Goal: Task Accomplishment & Management: Use online tool/utility

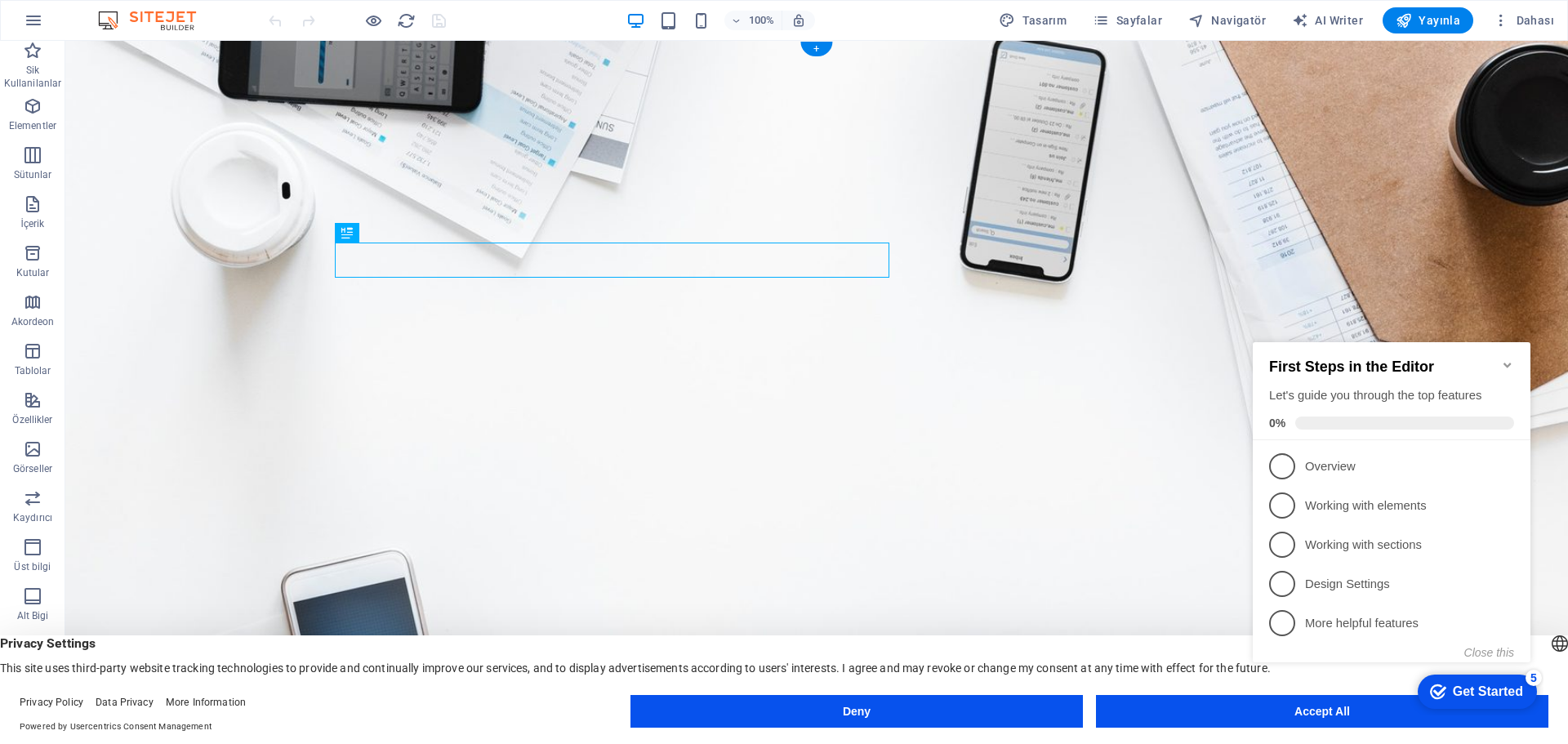
click at [1510, 289] on figure at bounding box center [817, 434] width 1503 height 787
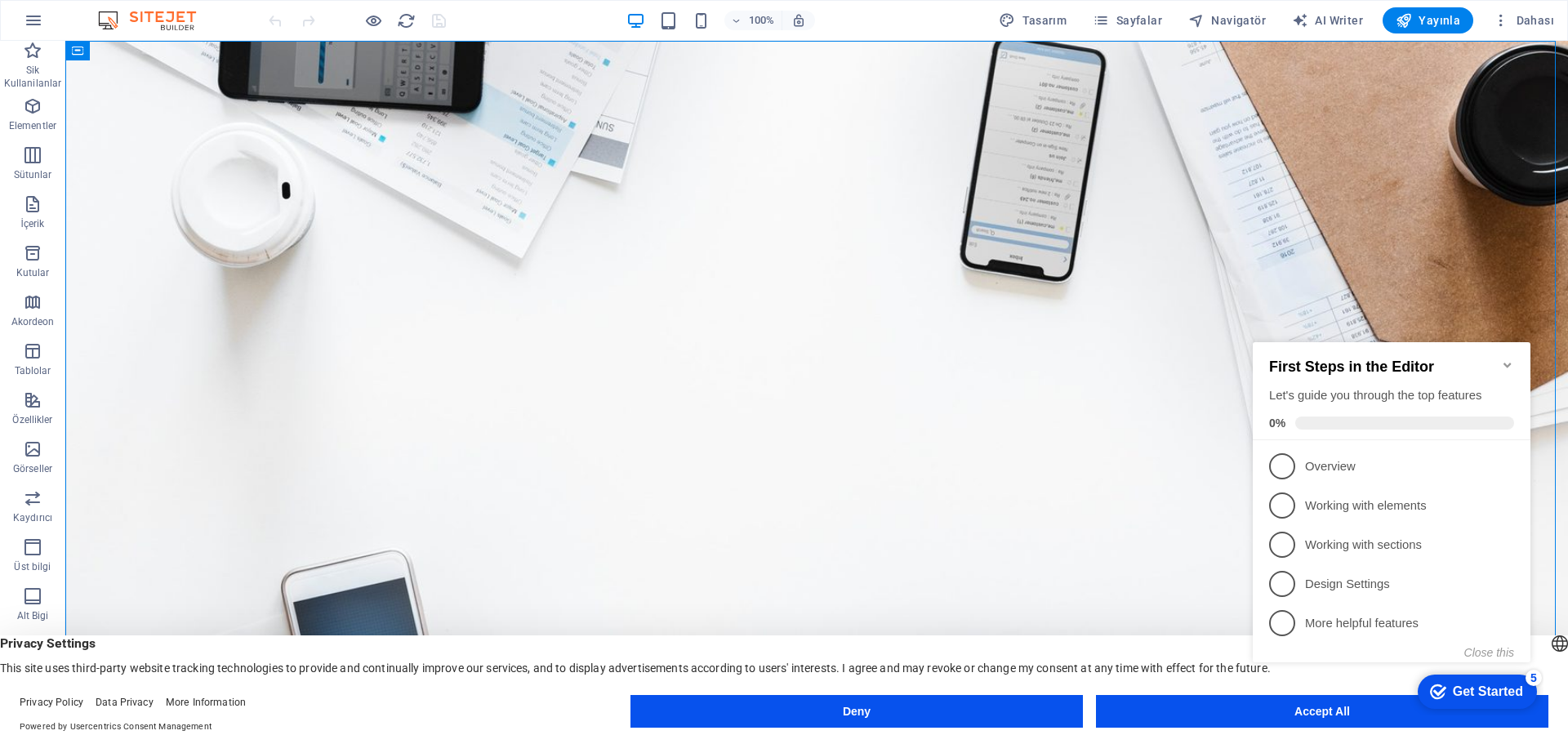
click at [1291, 502] on span "2" at bounding box center [1281, 505] width 26 height 26
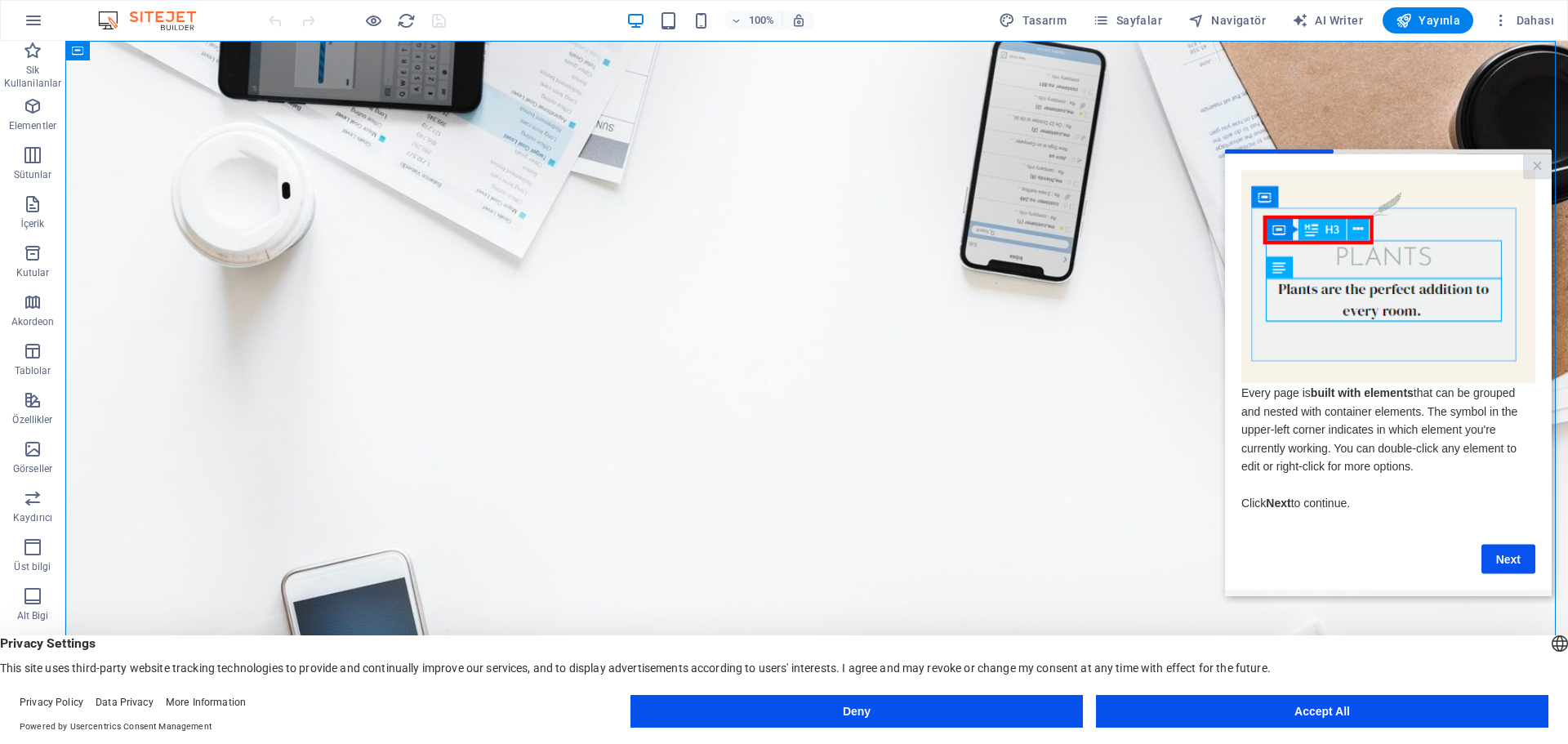
click at [1518, 572] on link "Next" at bounding box center [1509, 558] width 54 height 30
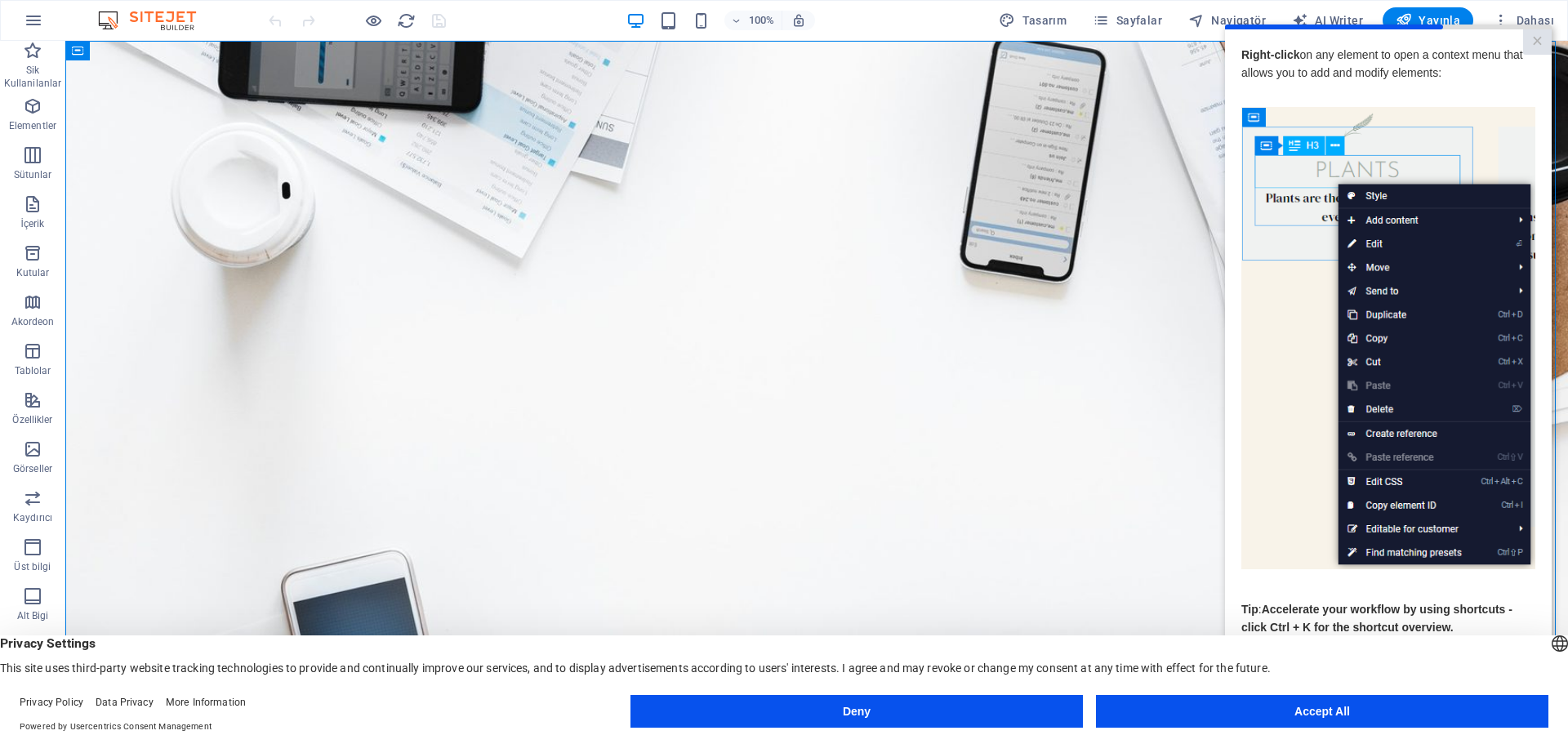
click at [1536, 39] on link "×" at bounding box center [1537, 41] width 29 height 25
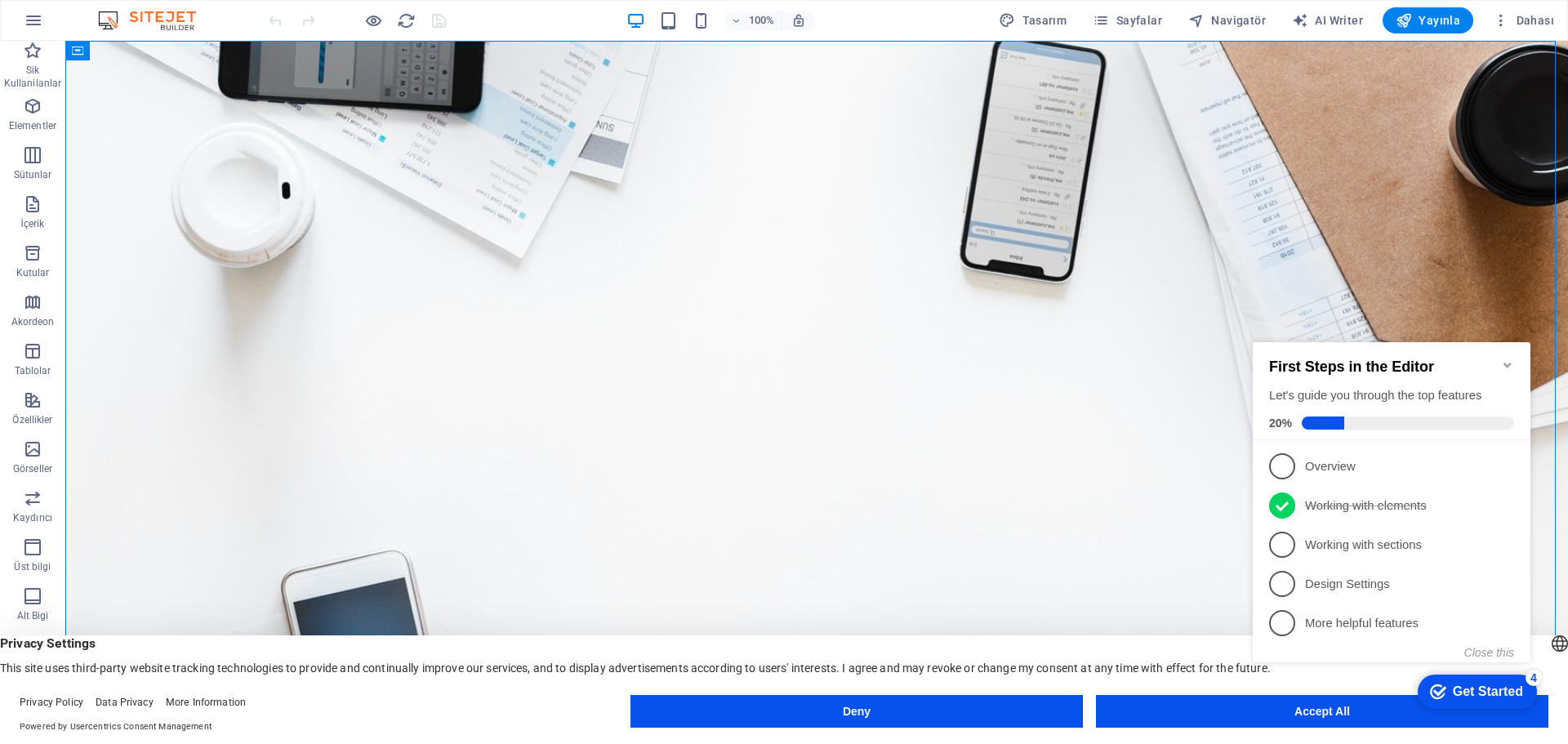
click at [1285, 457] on span "1" at bounding box center [1281, 466] width 26 height 26
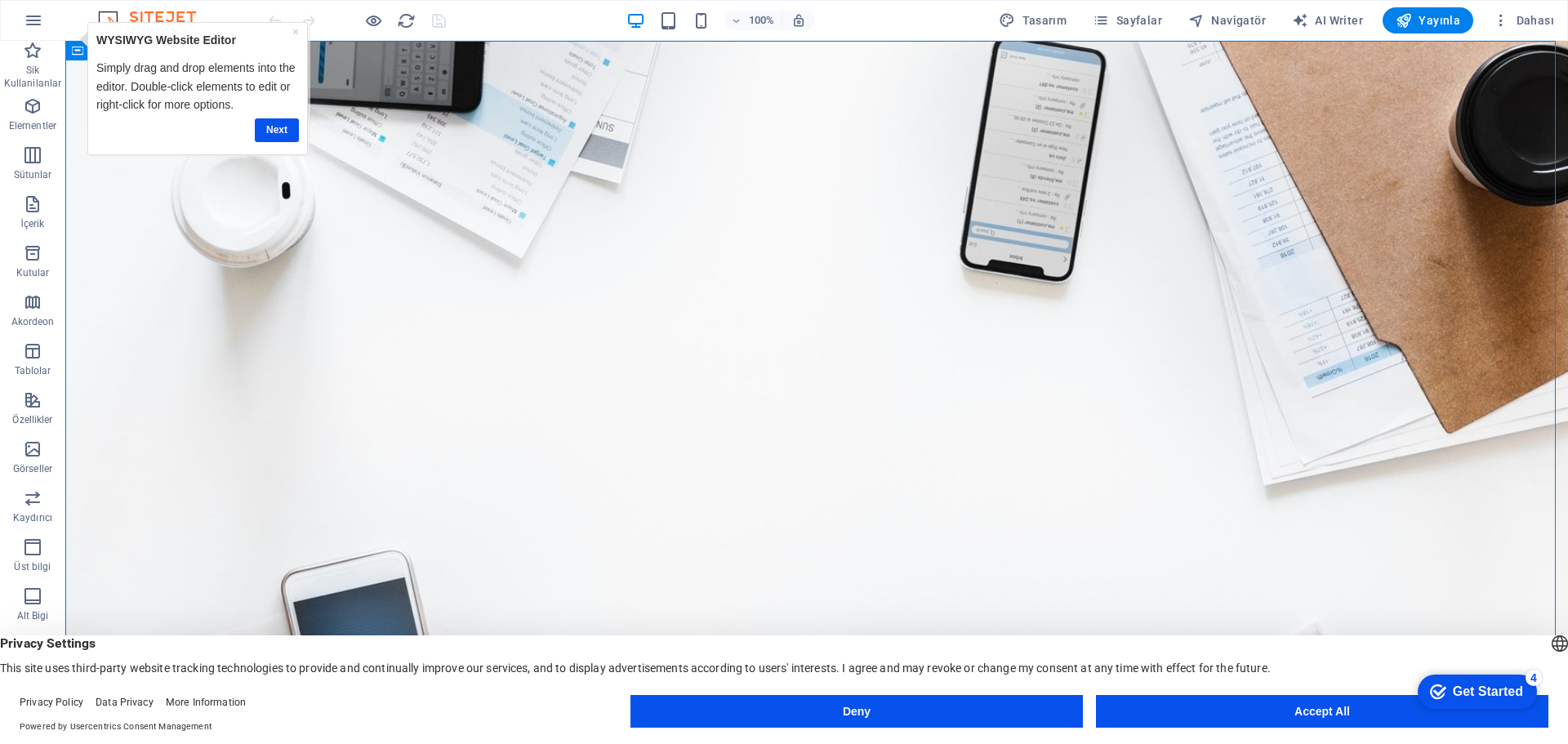
drag, startPoint x: 294, startPoint y: 33, endPoint x: 376, endPoint y: 60, distance: 86.3
click at [294, 33] on link "×" at bounding box center [295, 32] width 7 height 13
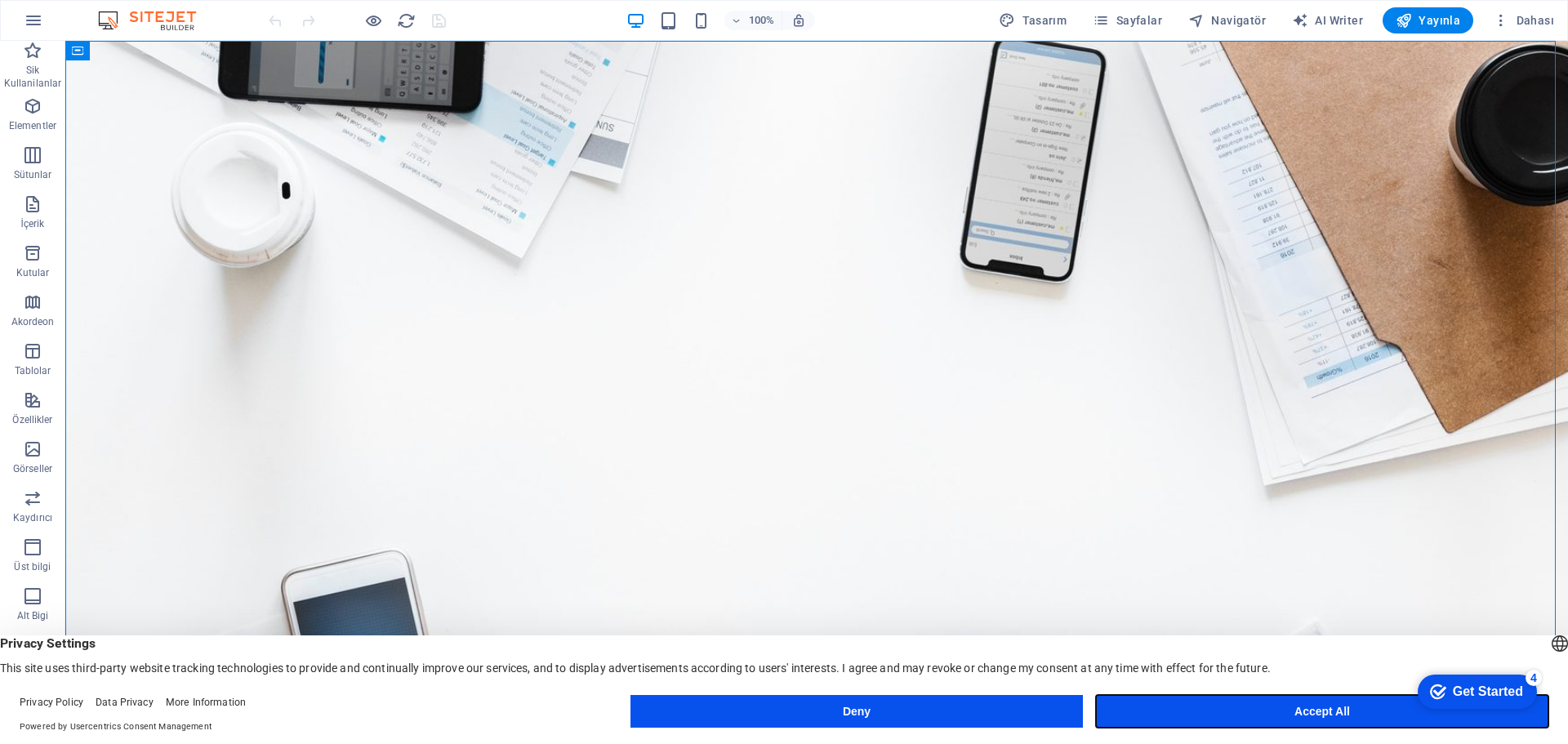
click at [1330, 707] on button "Accept All" at bounding box center [1321, 711] width 452 height 33
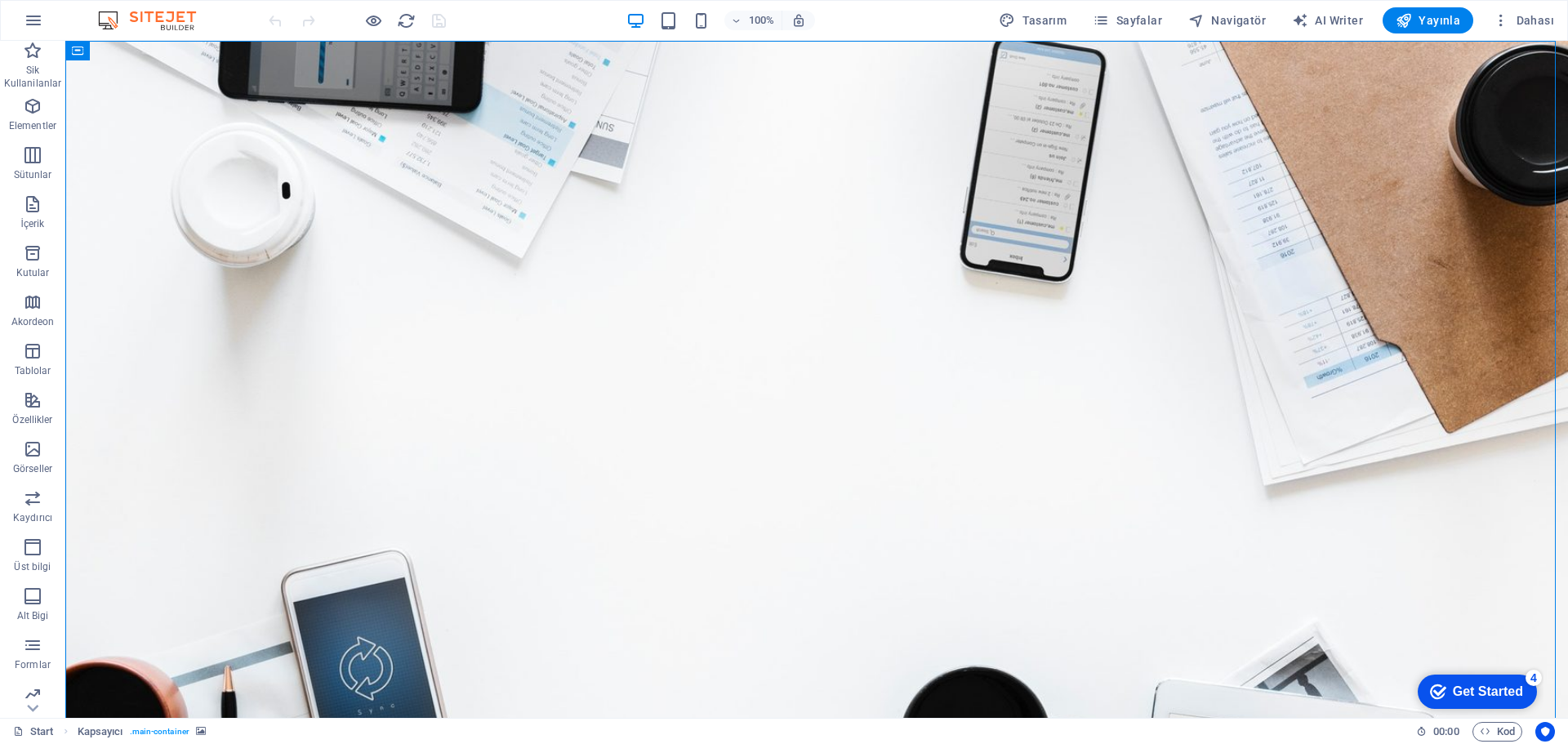
click at [1498, 685] on div "Get Started" at bounding box center [1488, 691] width 70 height 14
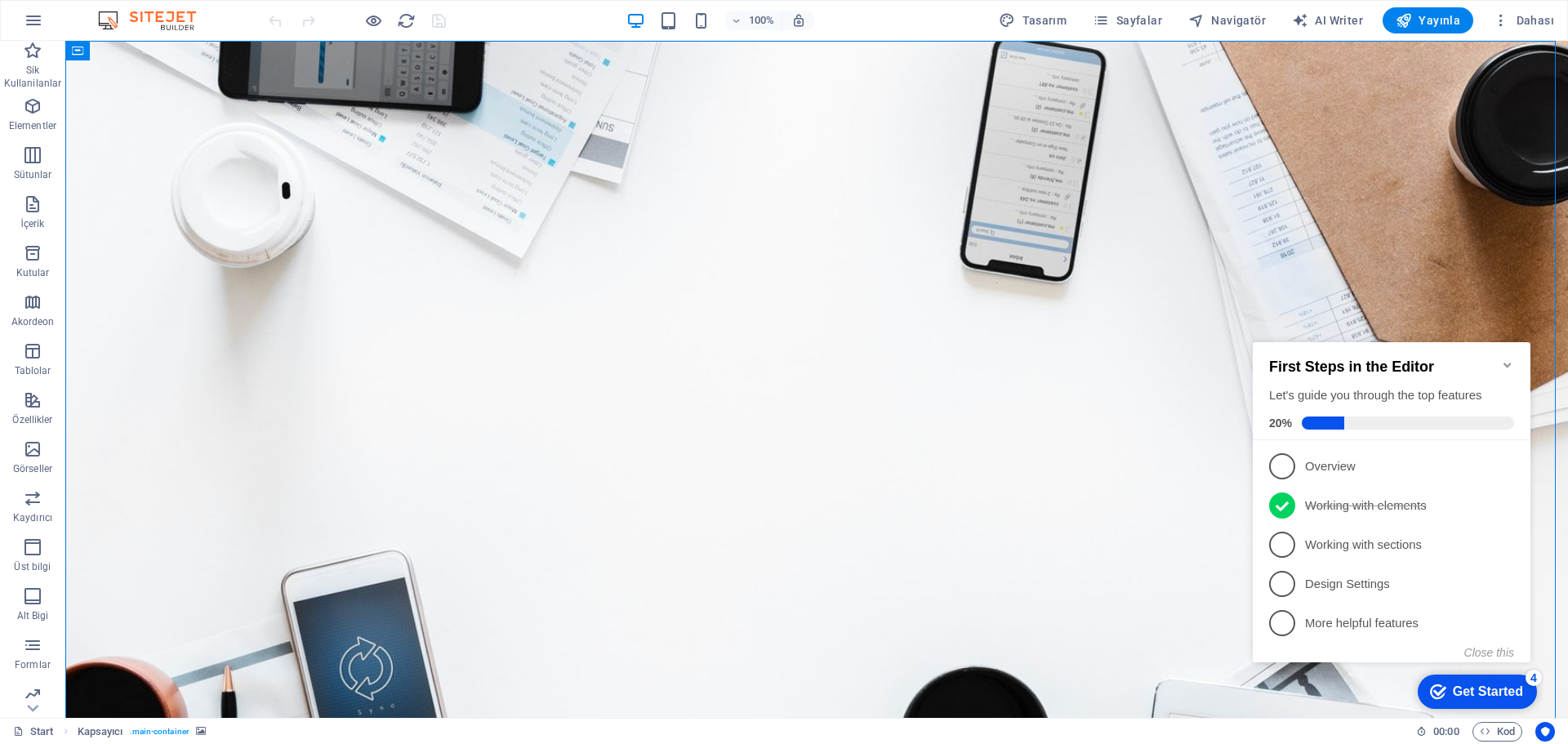
click at [1281, 544] on span "3" at bounding box center [1281, 544] width 26 height 26
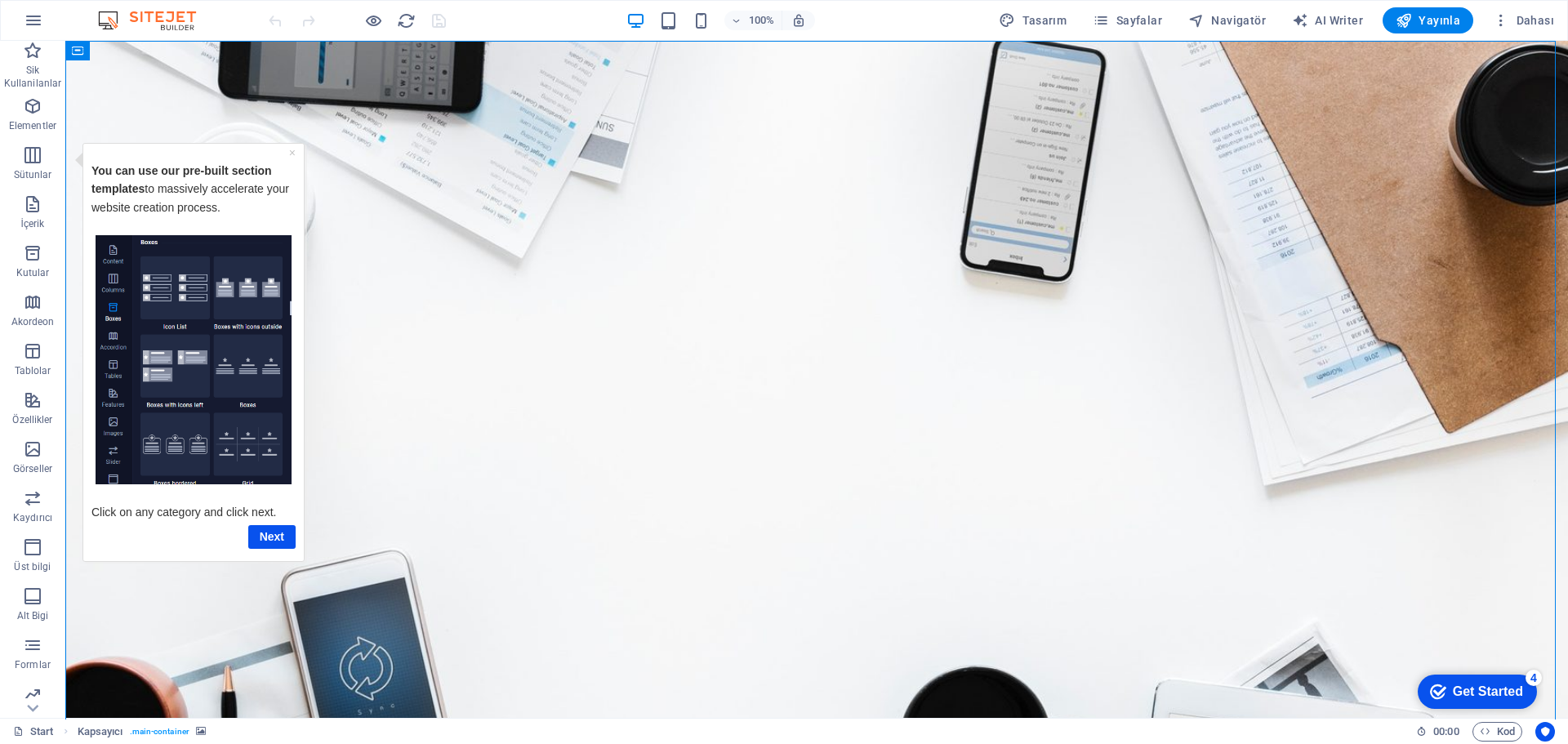
click at [292, 155] on link "×" at bounding box center [292, 152] width 7 height 13
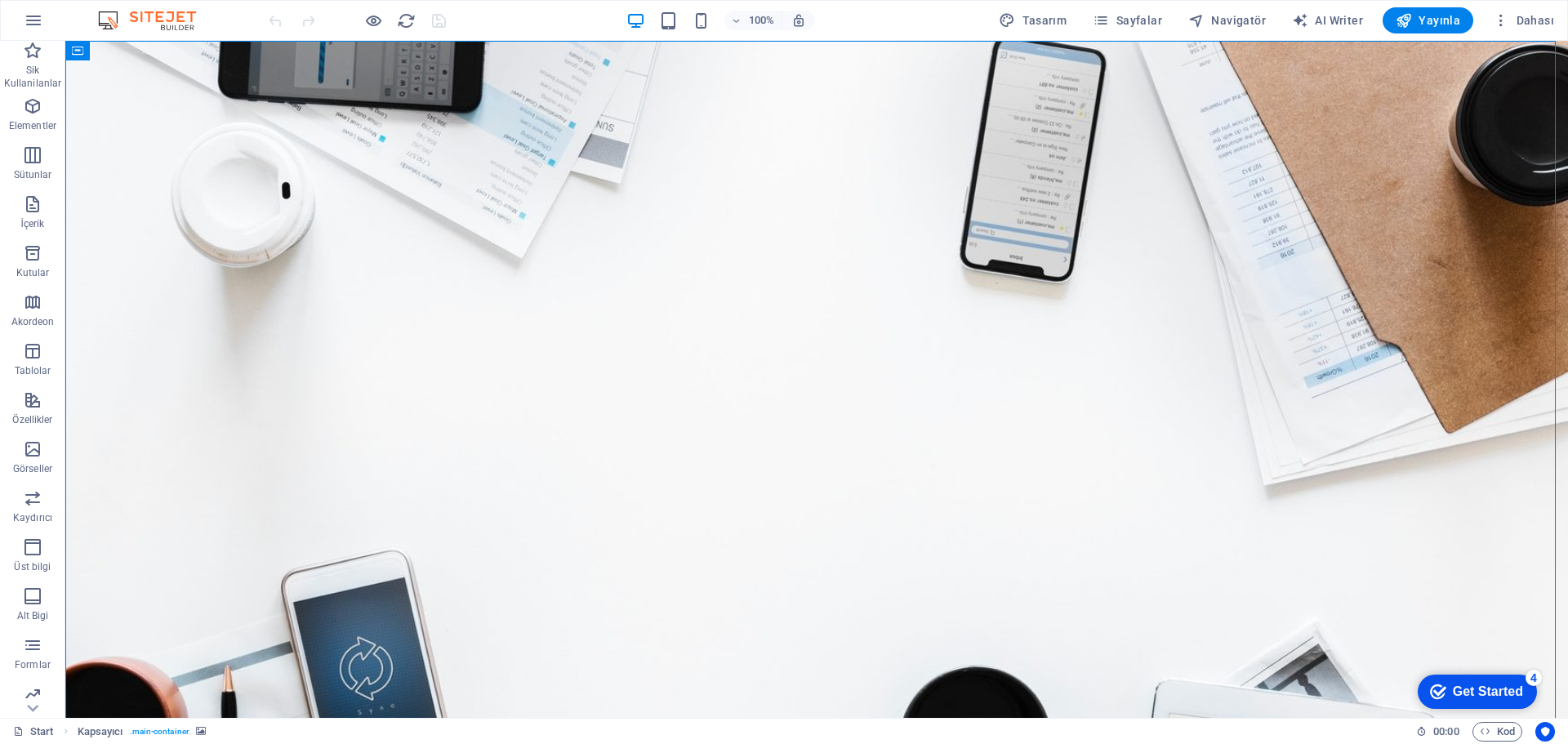
click at [1533, 25] on span "Dahası" at bounding box center [1524, 20] width 61 height 16
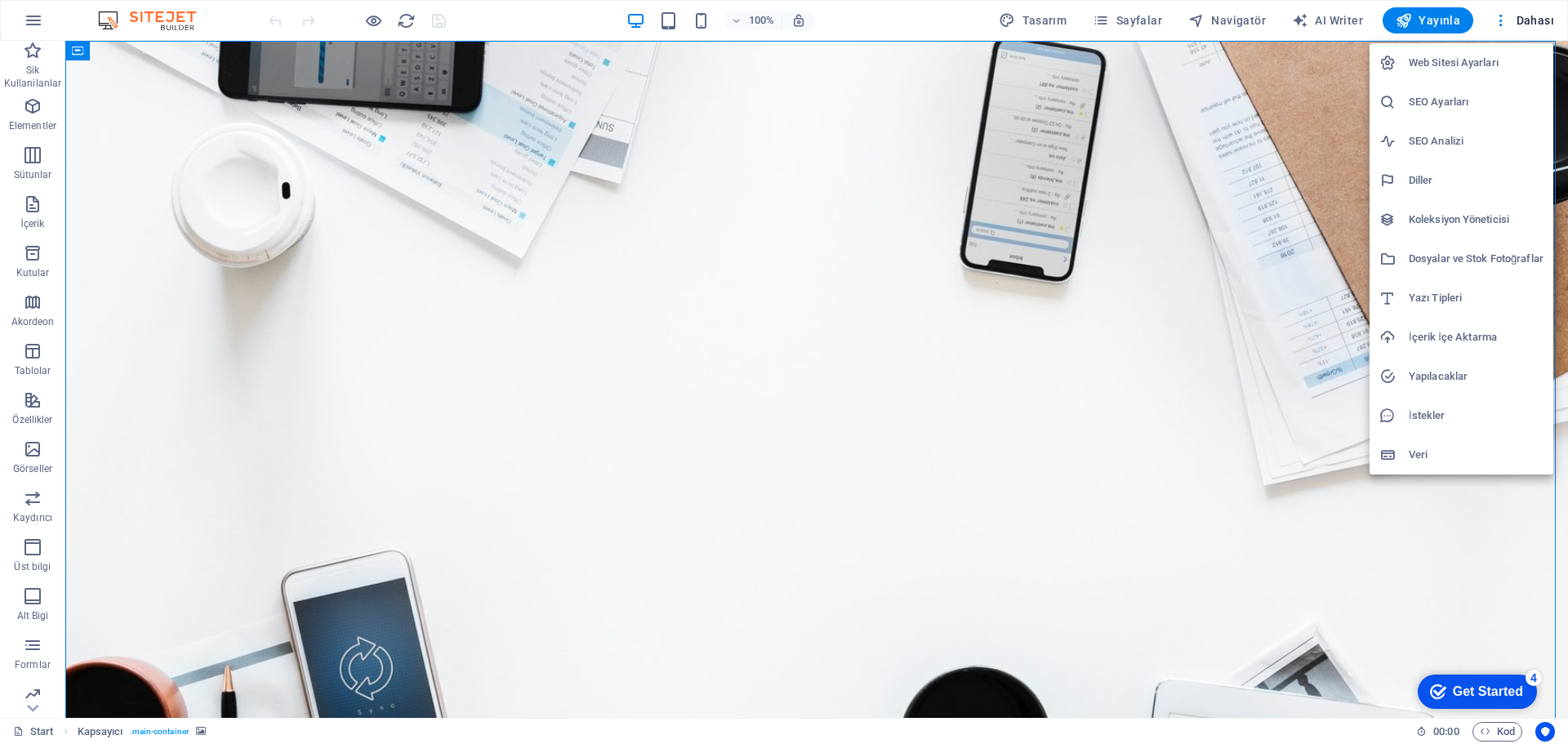
click at [1448, 67] on h6 "Web Sitesi Ayarları" at bounding box center [1476, 63] width 135 height 20
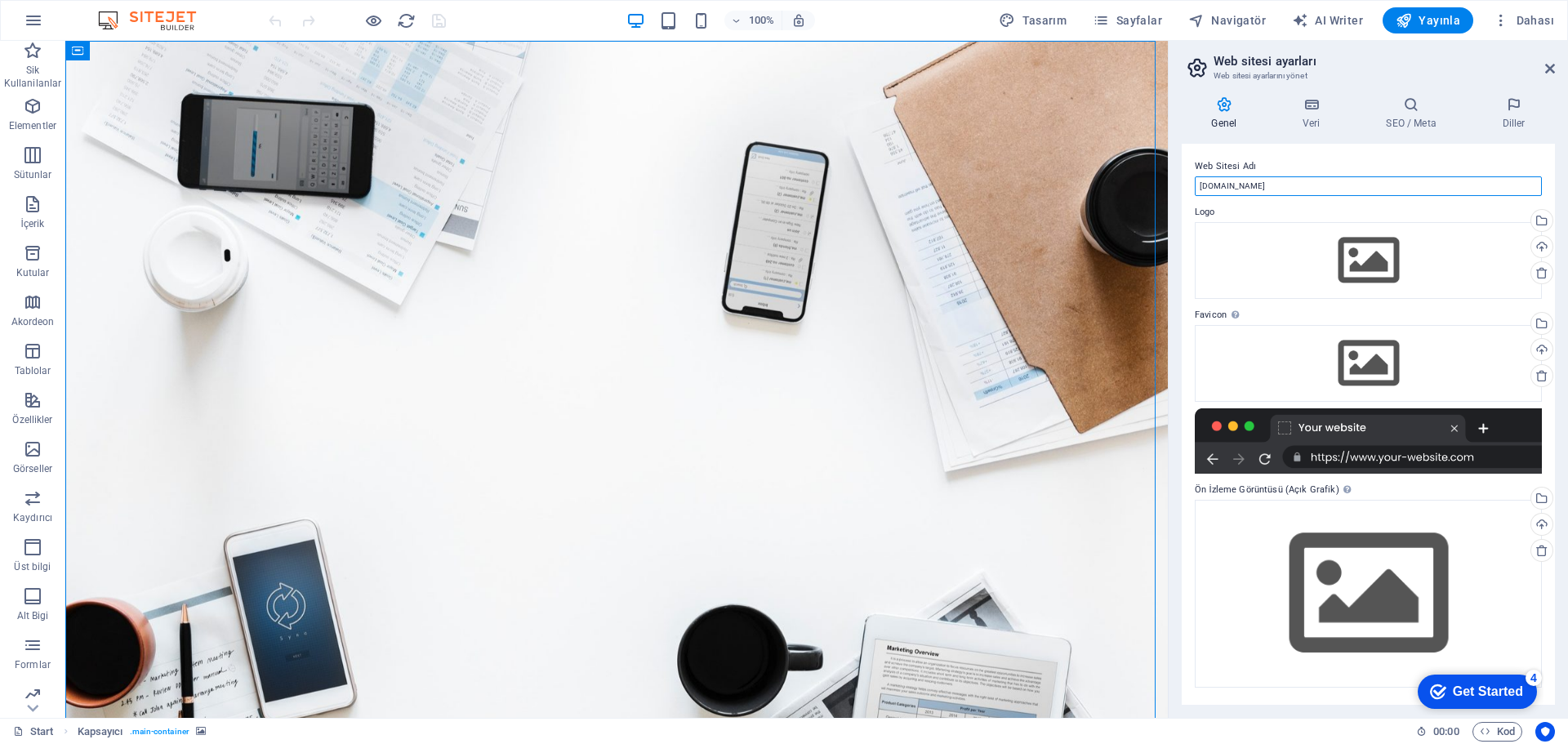
click at [1319, 190] on input "[DOMAIN_NAME]" at bounding box center [1368, 186] width 347 height 20
click at [1424, 120] on h4 "SEO / Meta" at bounding box center [1414, 114] width 116 height 34
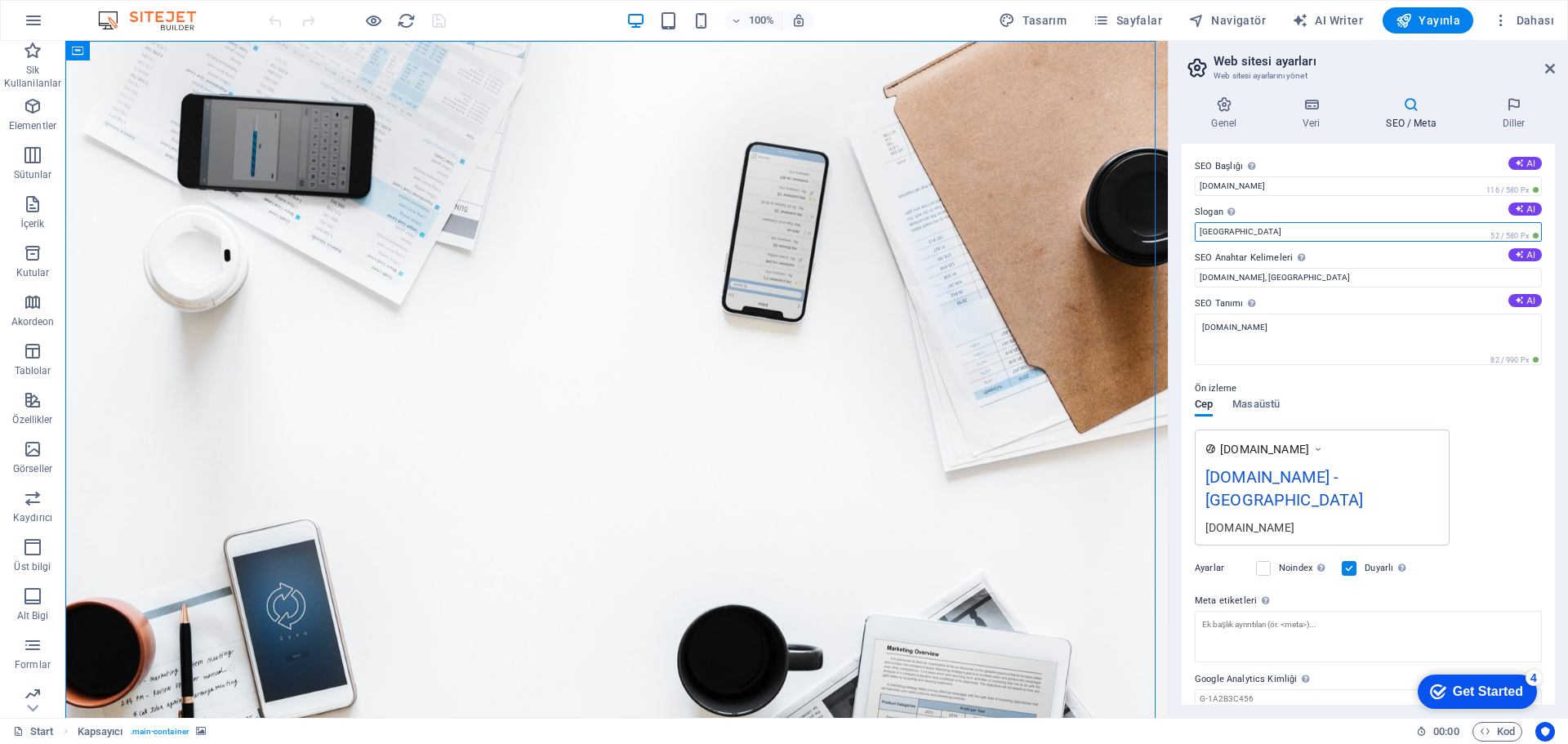
click at [1243, 232] on input "Berlin" at bounding box center [1368, 231] width 347 height 20
type input "Ticari Alan Group"
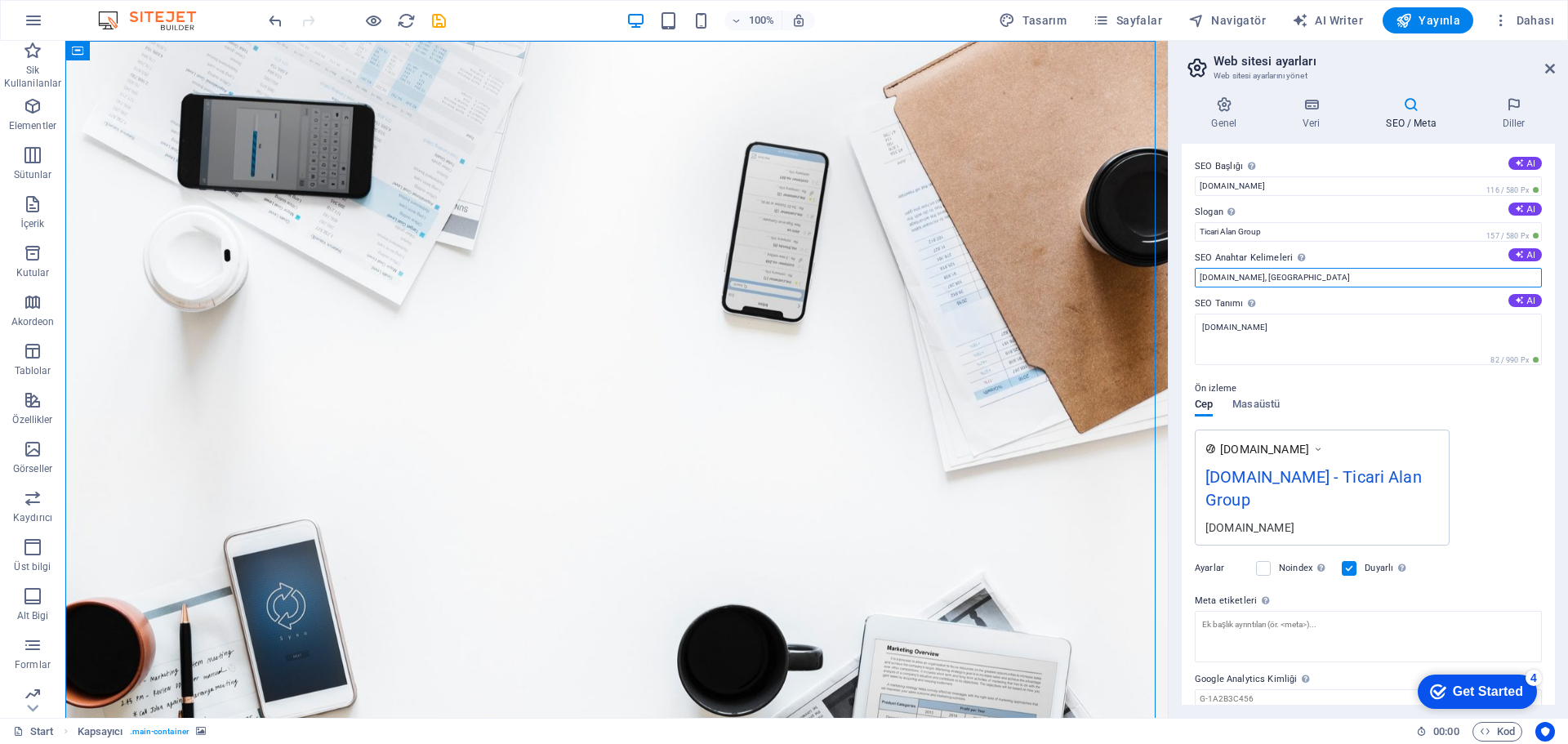
click at [1313, 280] on input "milnet.com.tr, Berlin" at bounding box center [1368, 277] width 347 height 20
type input "milnet.com.tr, Ticari Alan"
click at [1318, 103] on icon at bounding box center [1312, 104] width 76 height 16
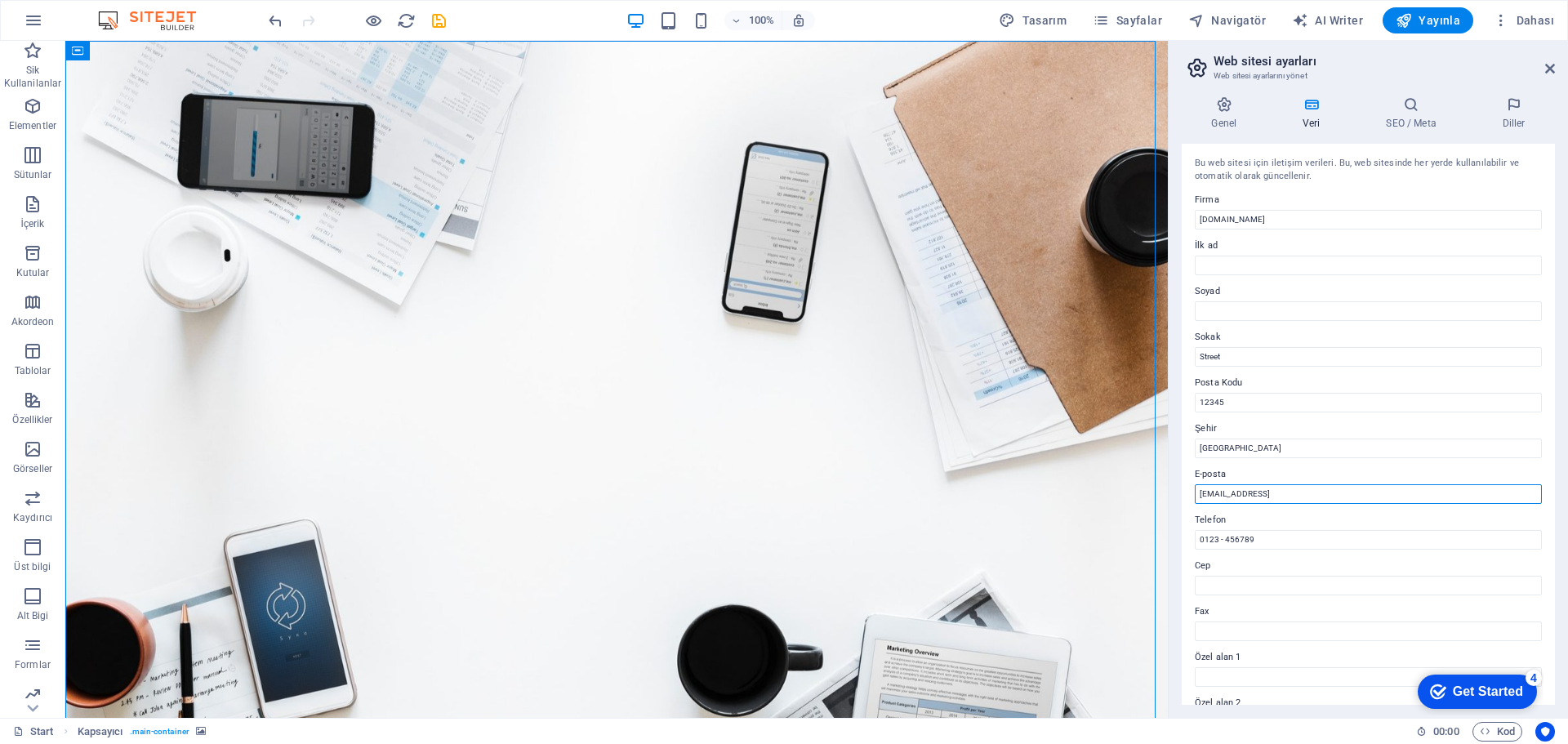
click at [1412, 496] on input "2909c07b735de252ab2c5f86b8b882@cpanel.local" at bounding box center [1368, 494] width 347 height 20
type input "erssanli@gmail.com"
click at [1227, 120] on h4 "Genel" at bounding box center [1228, 114] width 92 height 34
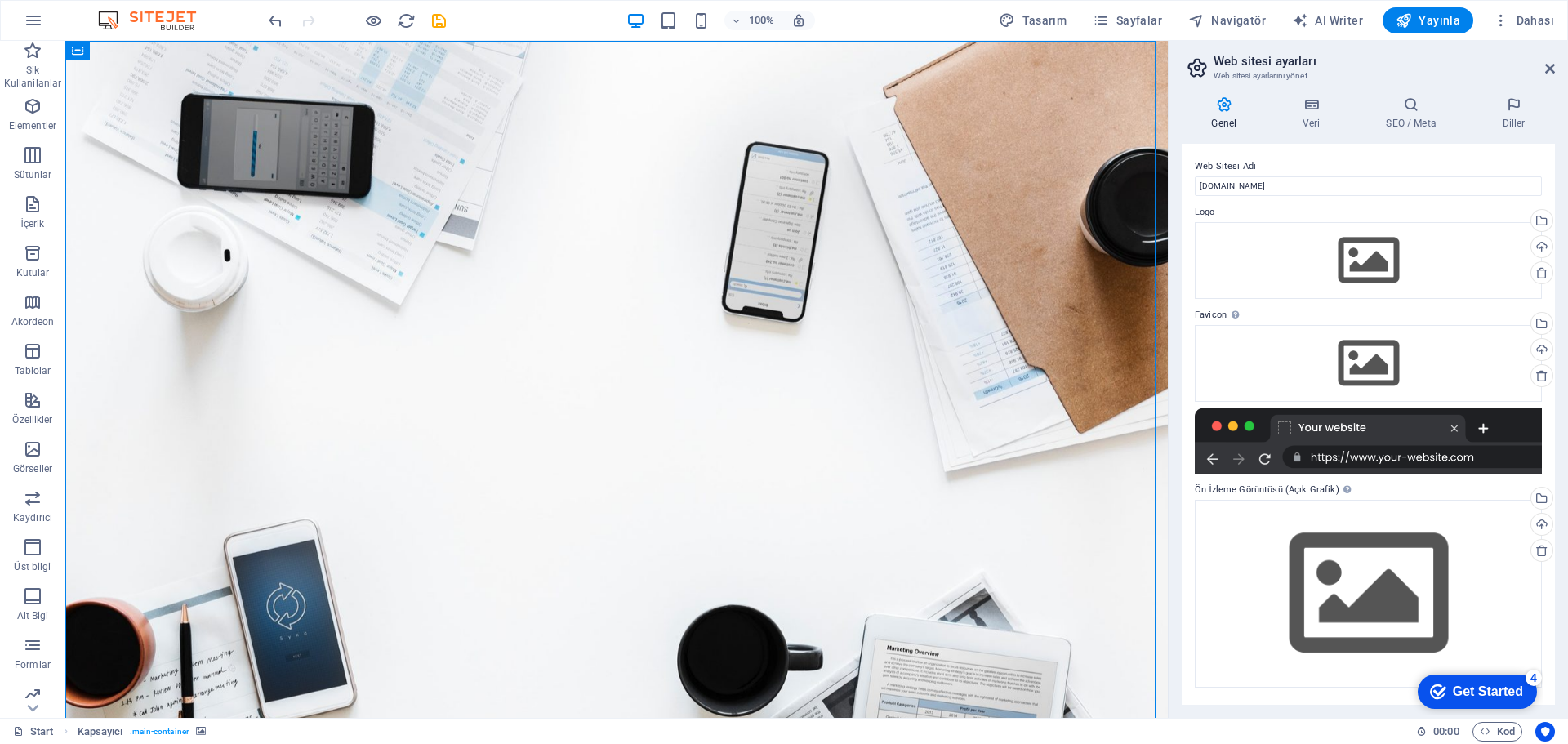
click at [1508, 109] on icon at bounding box center [1514, 104] width 82 height 16
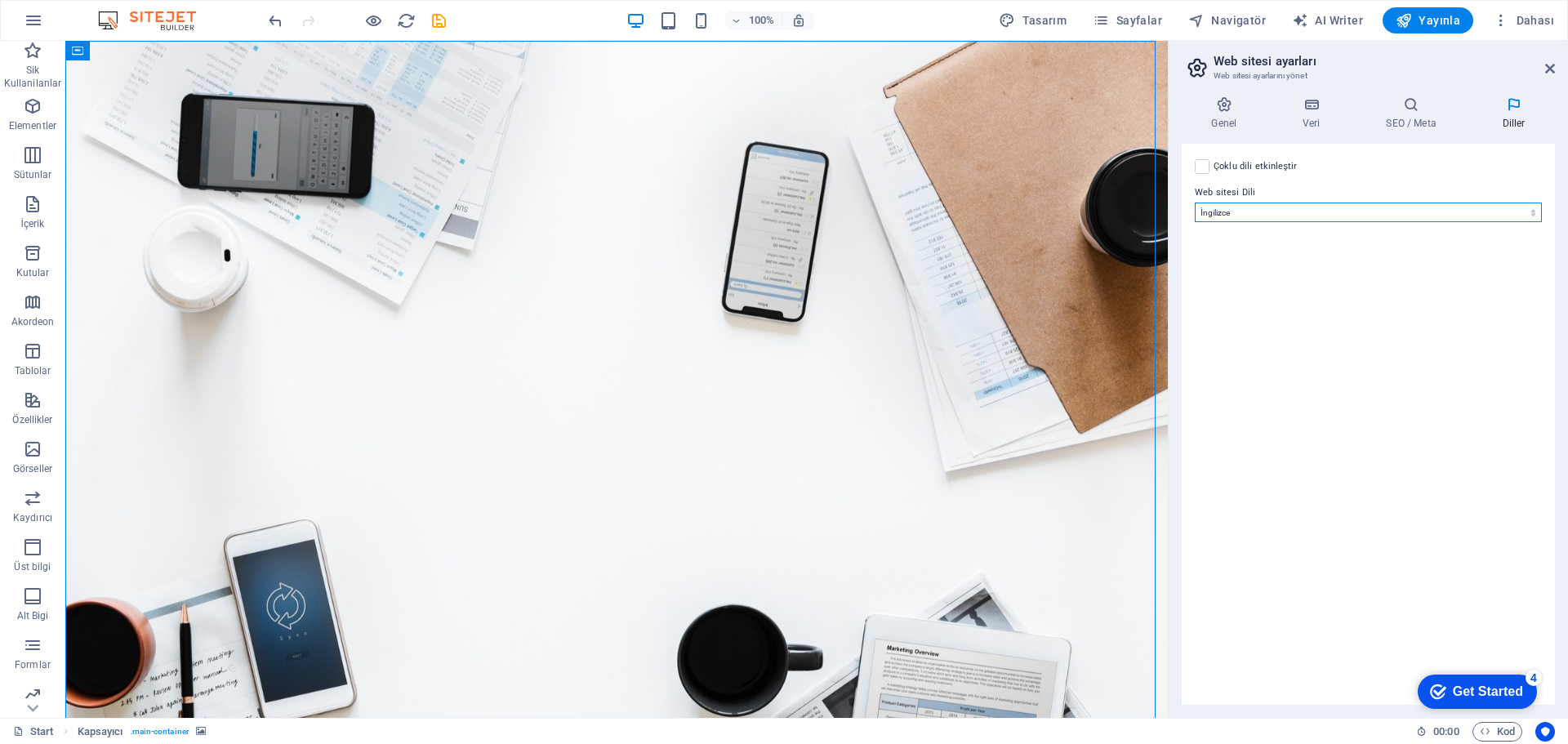
click at [1529, 215] on select "Abkhazian Afar Afrikaans Akan Albanian Almanca Amharic Aragonese Arapça Armenia…" at bounding box center [1368, 212] width 347 height 20
select select "165"
click at [1195, 203] on select "Abkhazian Afar Afrikaans Akan Albanian Almanca Amharic Aragonese Arapça Armenia…" at bounding box center [1368, 212] width 347 height 20
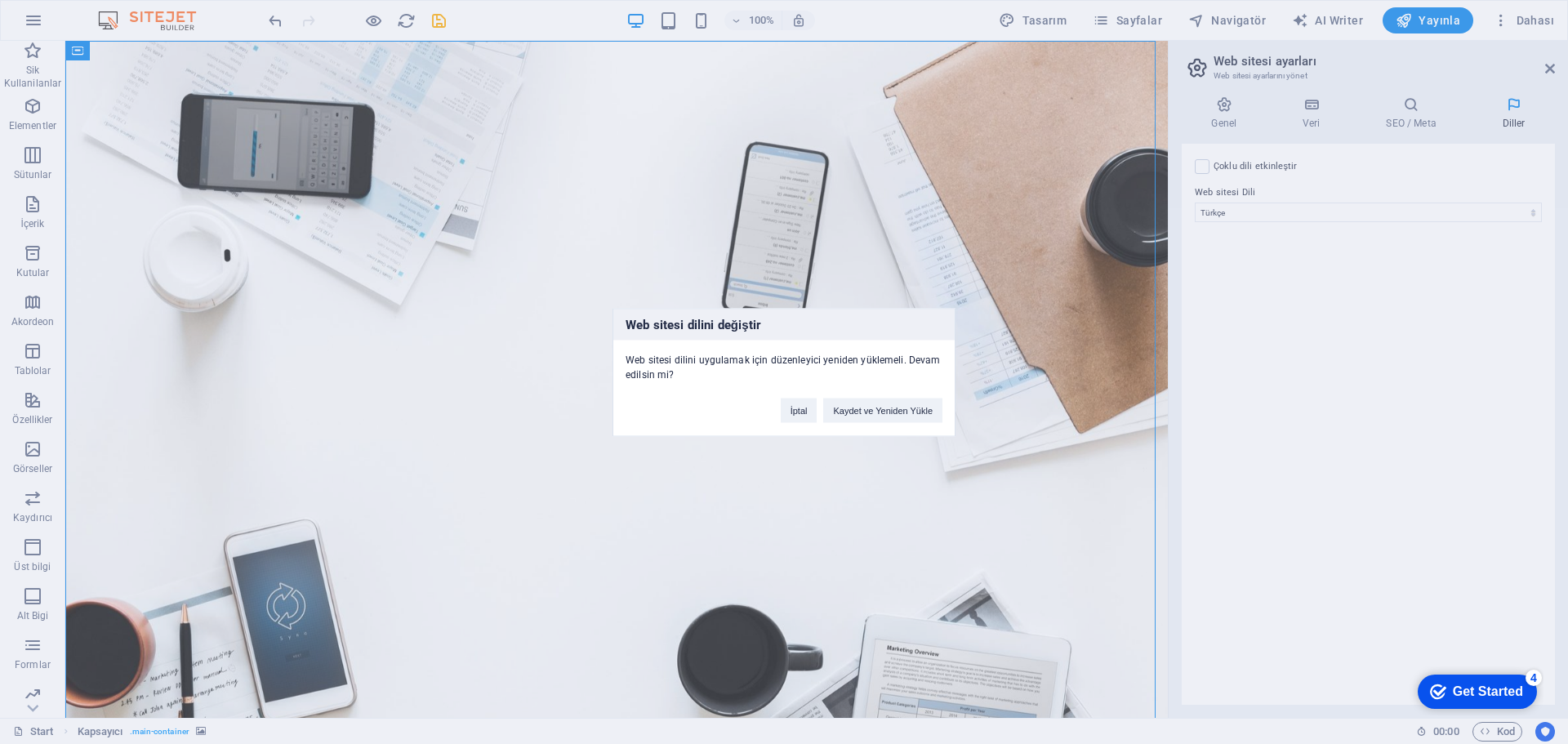
click at [877, 412] on button "Kaydet ve Yeniden Yükle" at bounding box center [882, 410] width 120 height 25
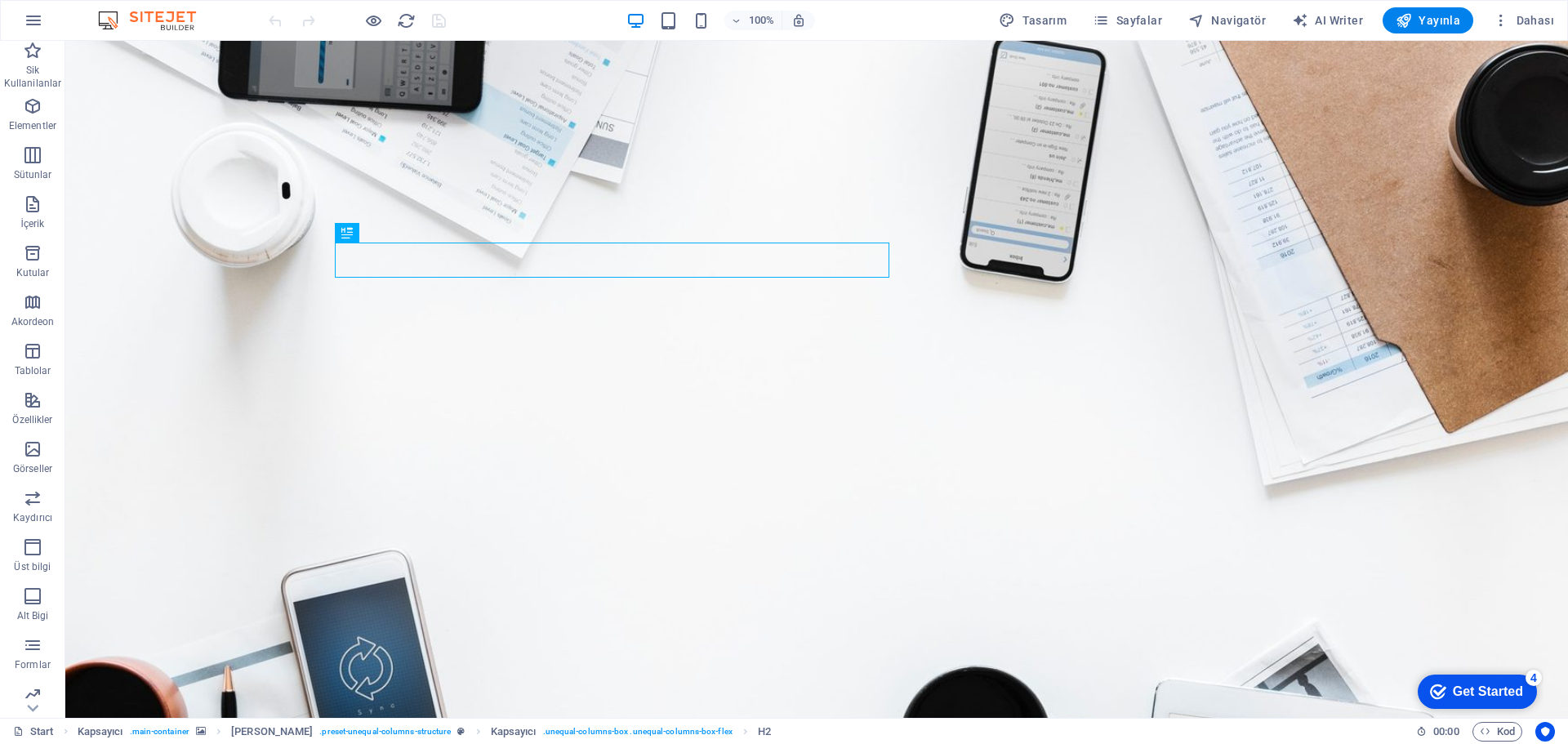
click at [1535, 28] on span "Dahası" at bounding box center [1524, 20] width 61 height 16
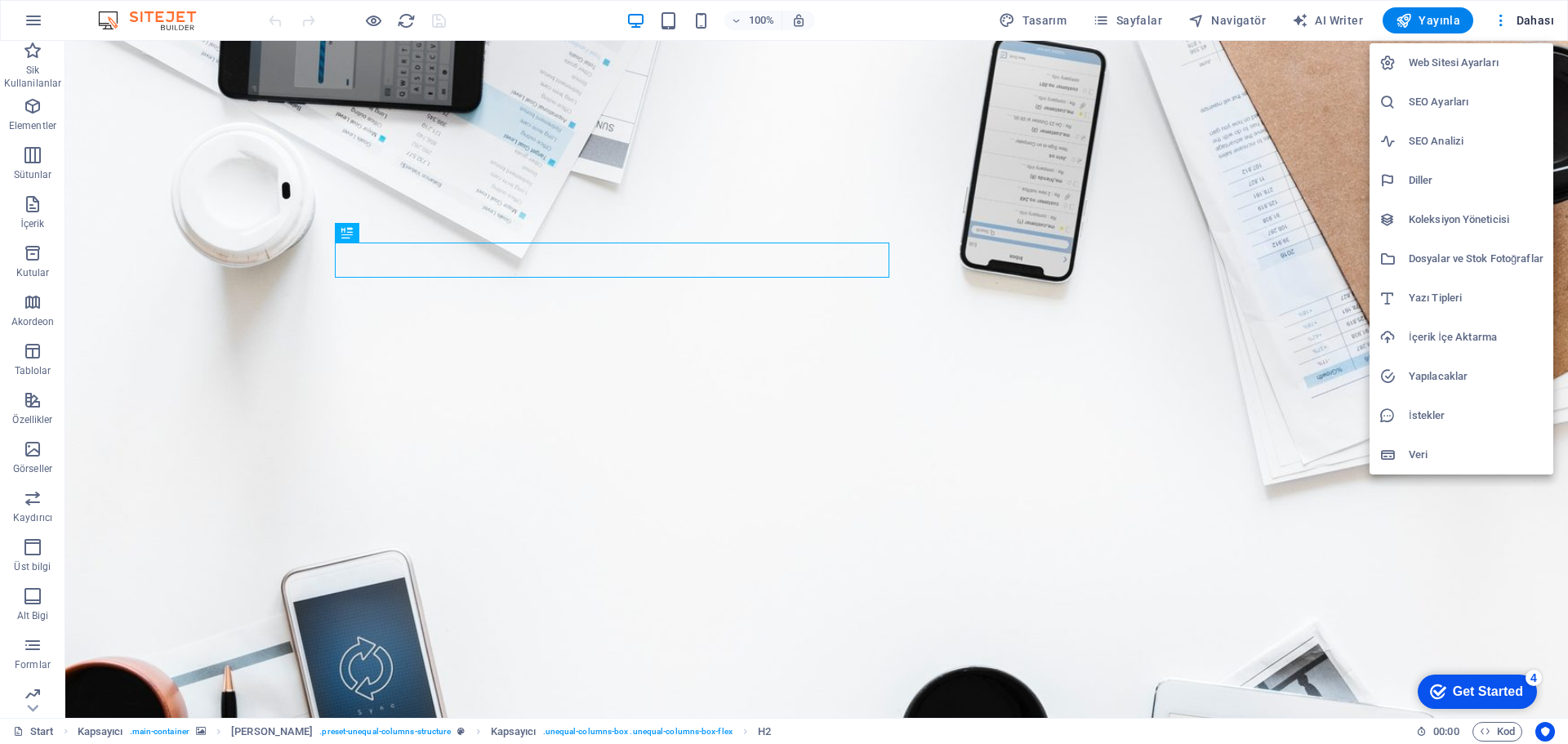
click at [1460, 57] on h6 "Web Sitesi Ayarları" at bounding box center [1476, 63] width 135 height 20
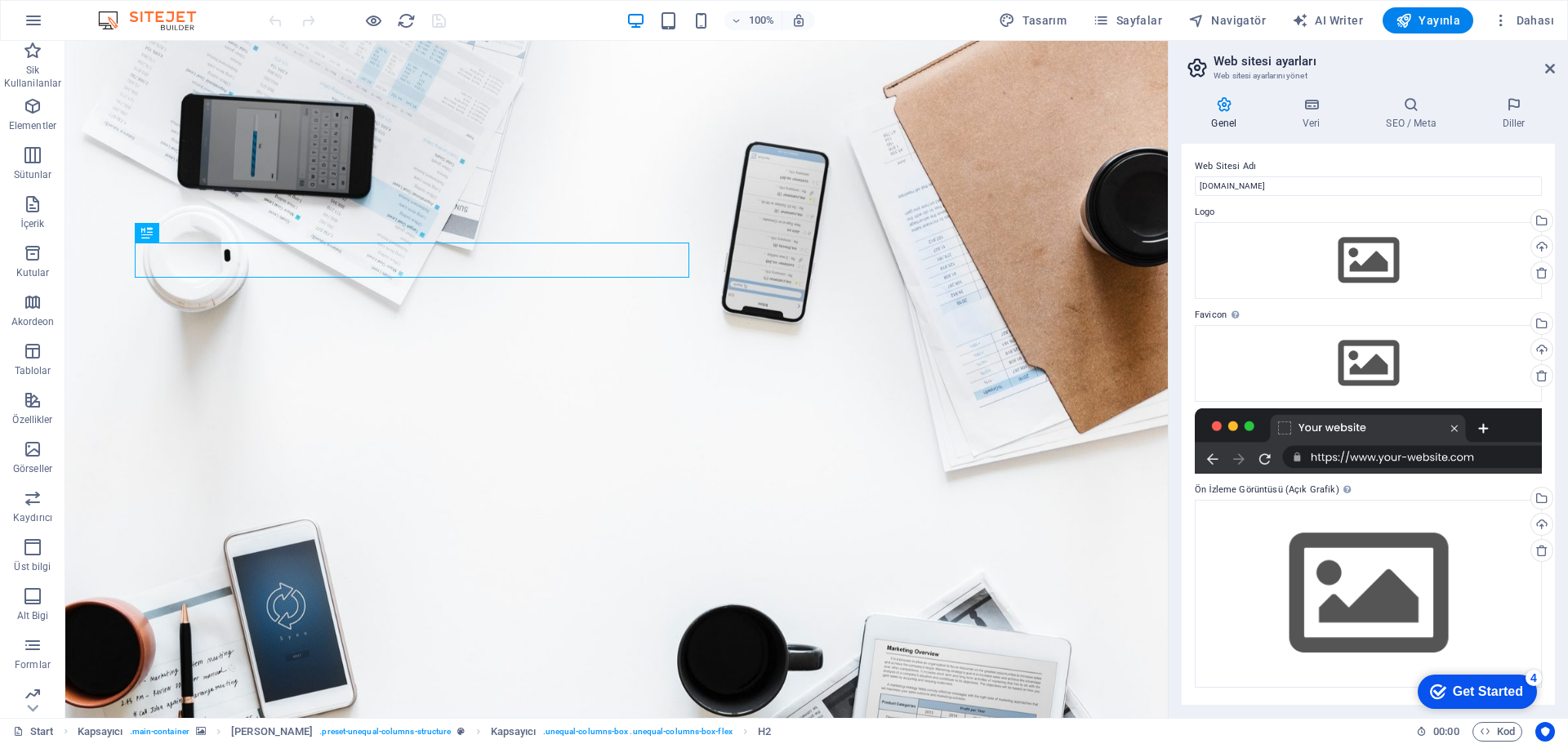
click at [1315, 110] on icon at bounding box center [1312, 104] width 76 height 16
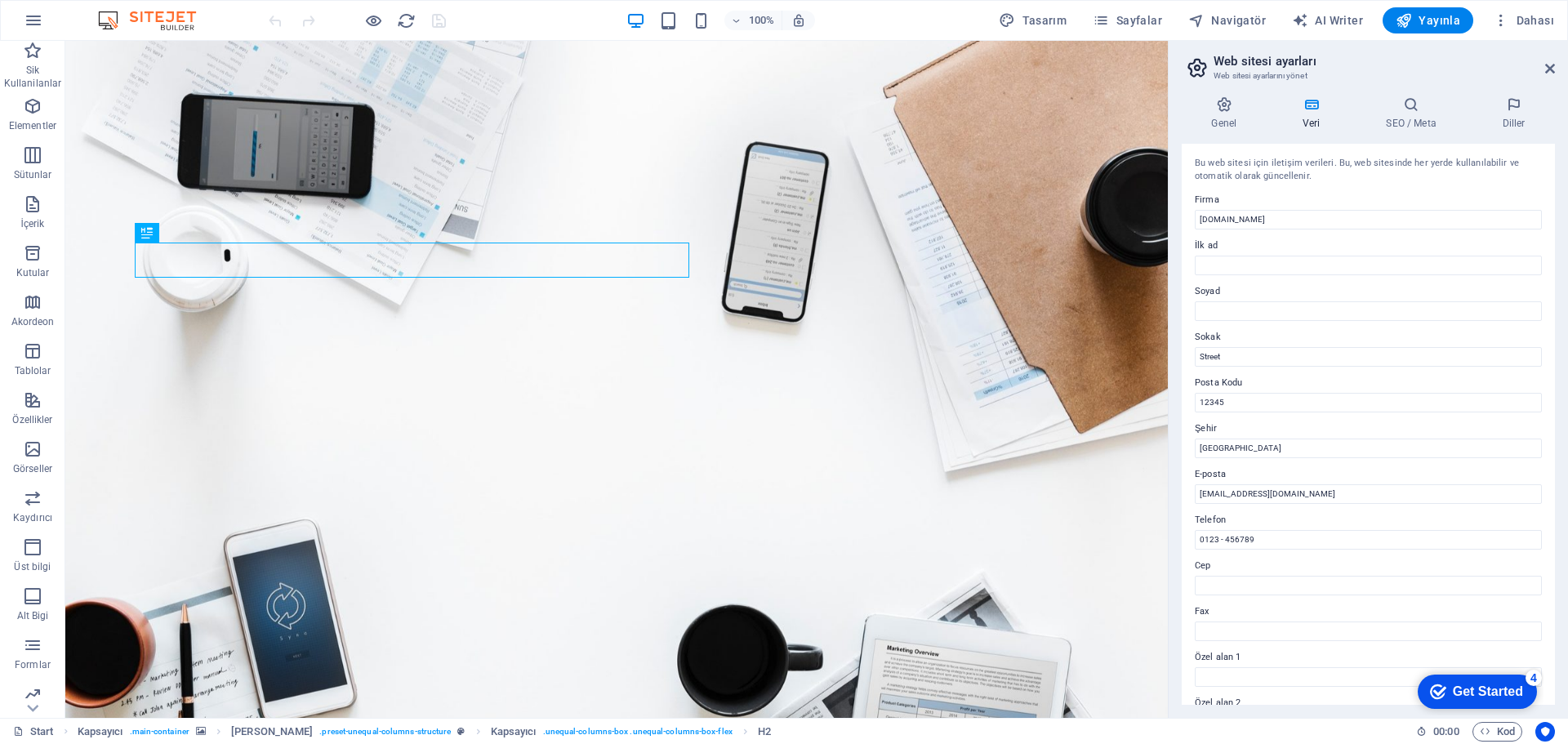
click at [1416, 124] on h4 "SEO / Meta" at bounding box center [1414, 114] width 116 height 34
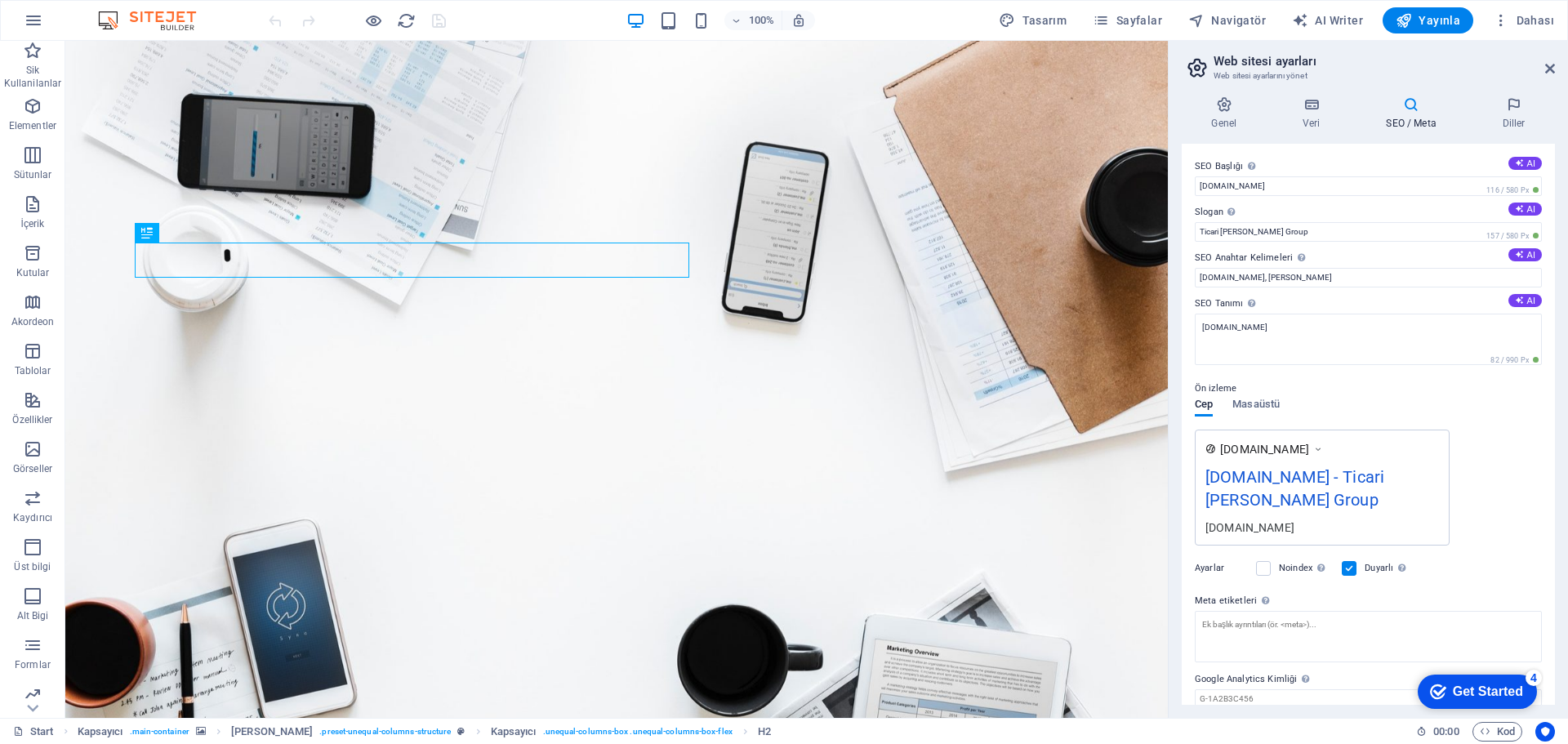
click at [1516, 122] on h4 "Diller" at bounding box center [1514, 114] width 82 height 34
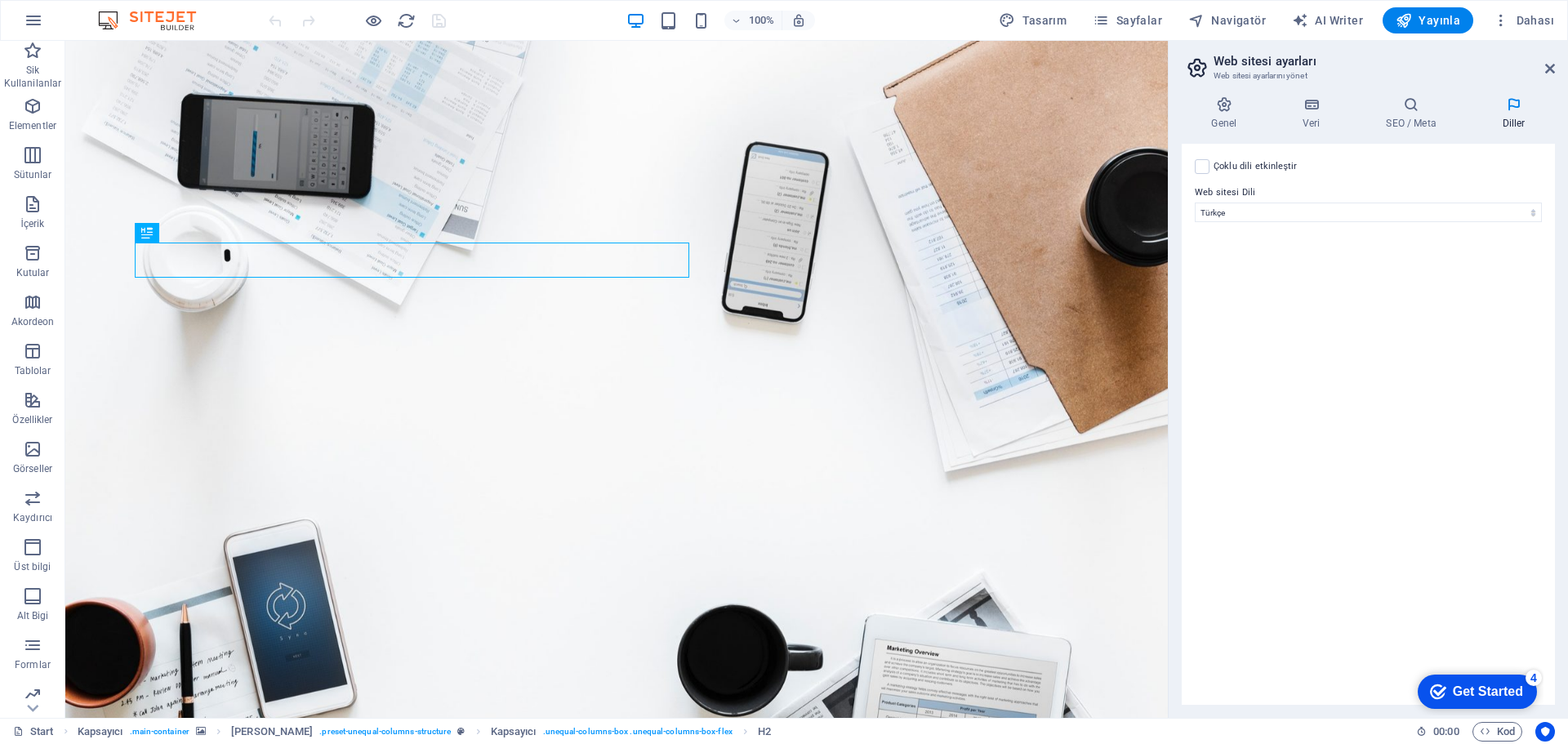
click at [1218, 115] on h4 "Genel" at bounding box center [1228, 114] width 92 height 34
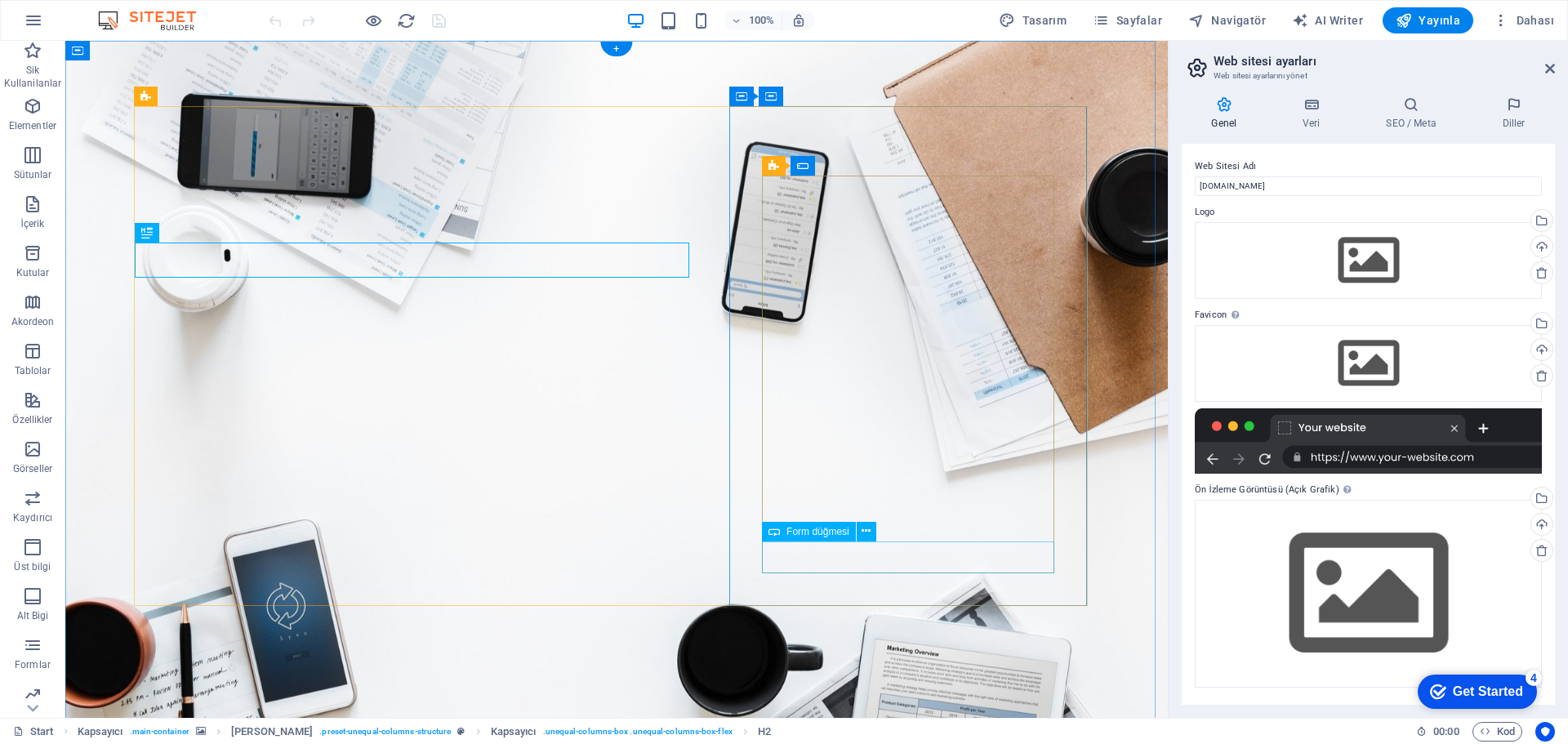
click div "sign up"
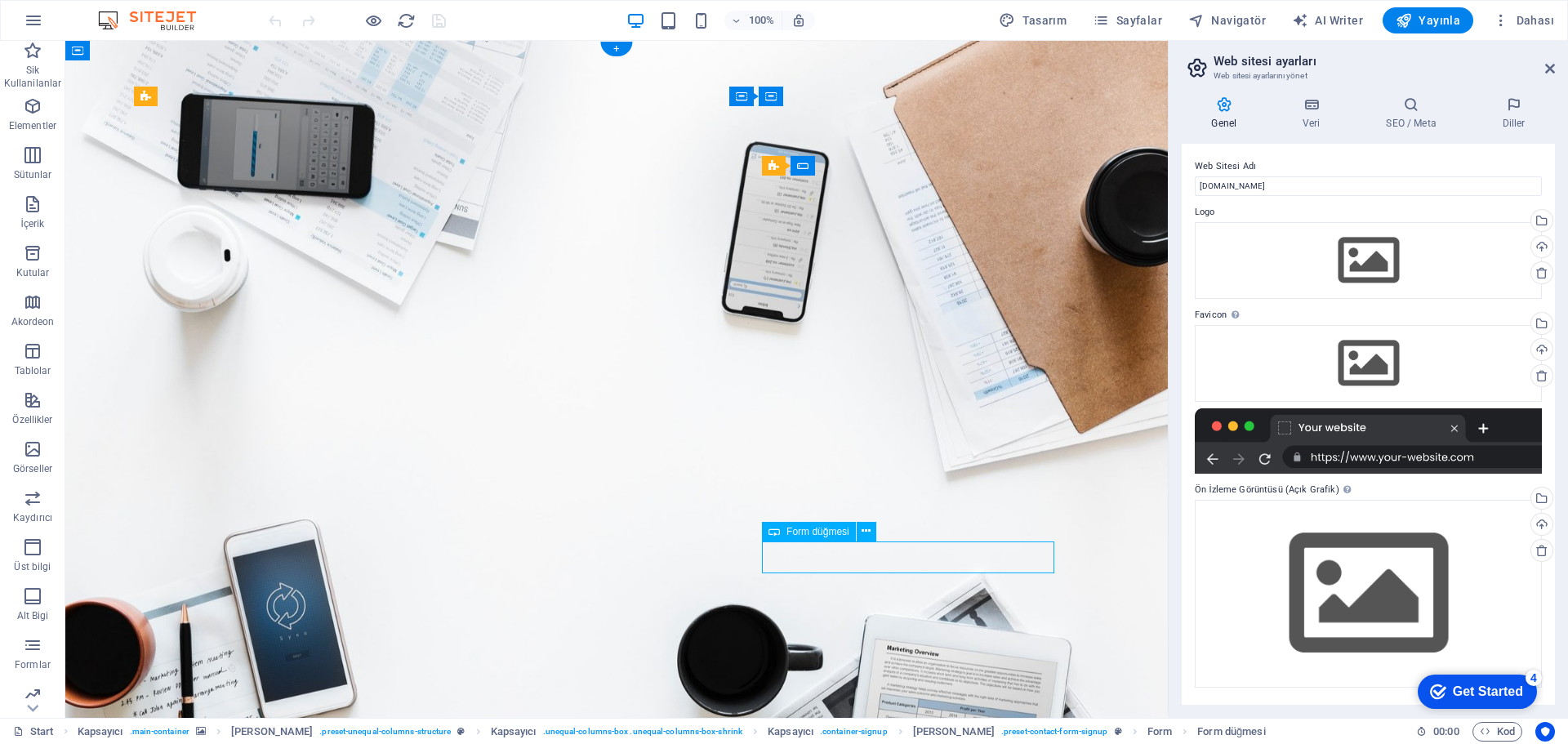
click div "sign up"
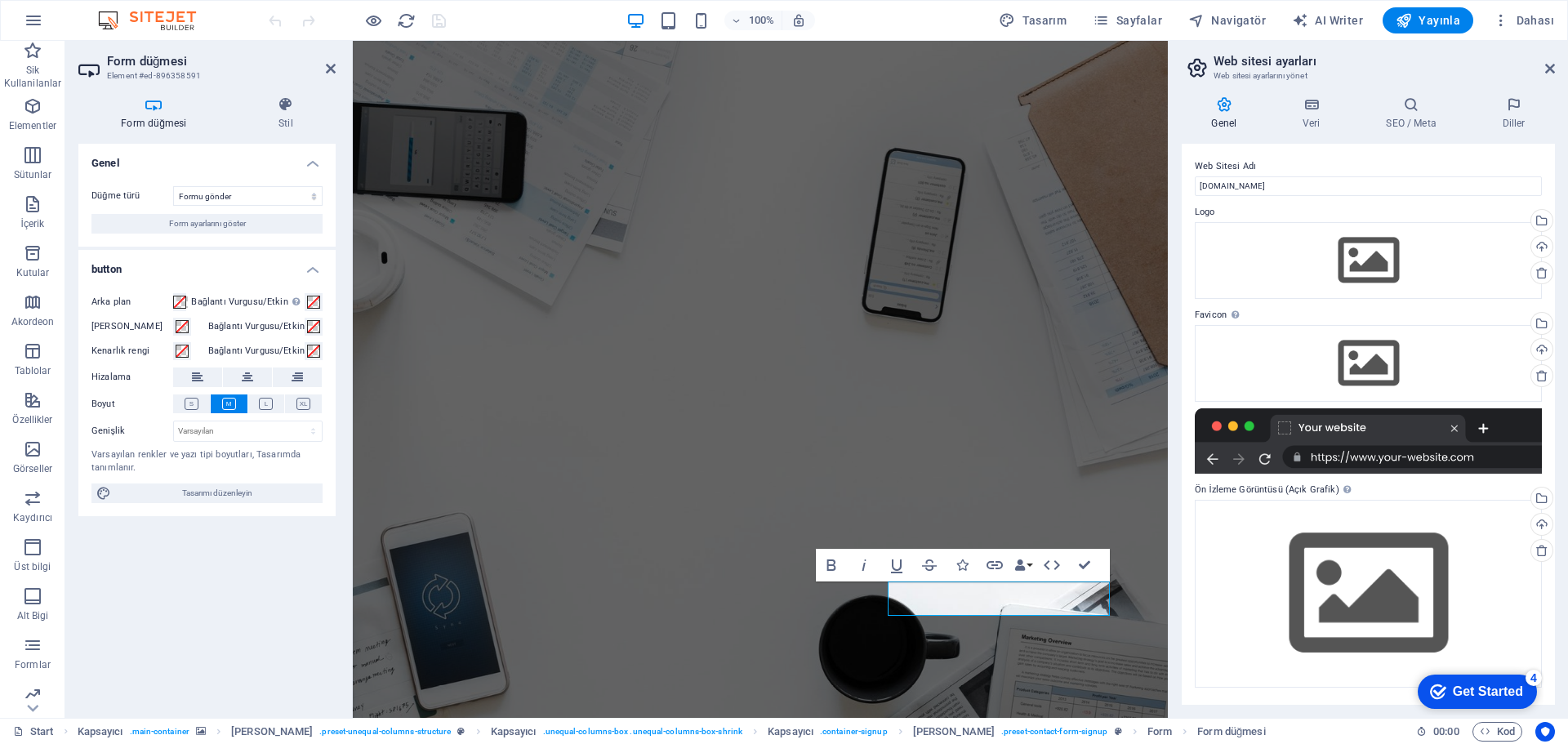
click at [1151, 566] on figure at bounding box center [760, 430] width 816 height 779
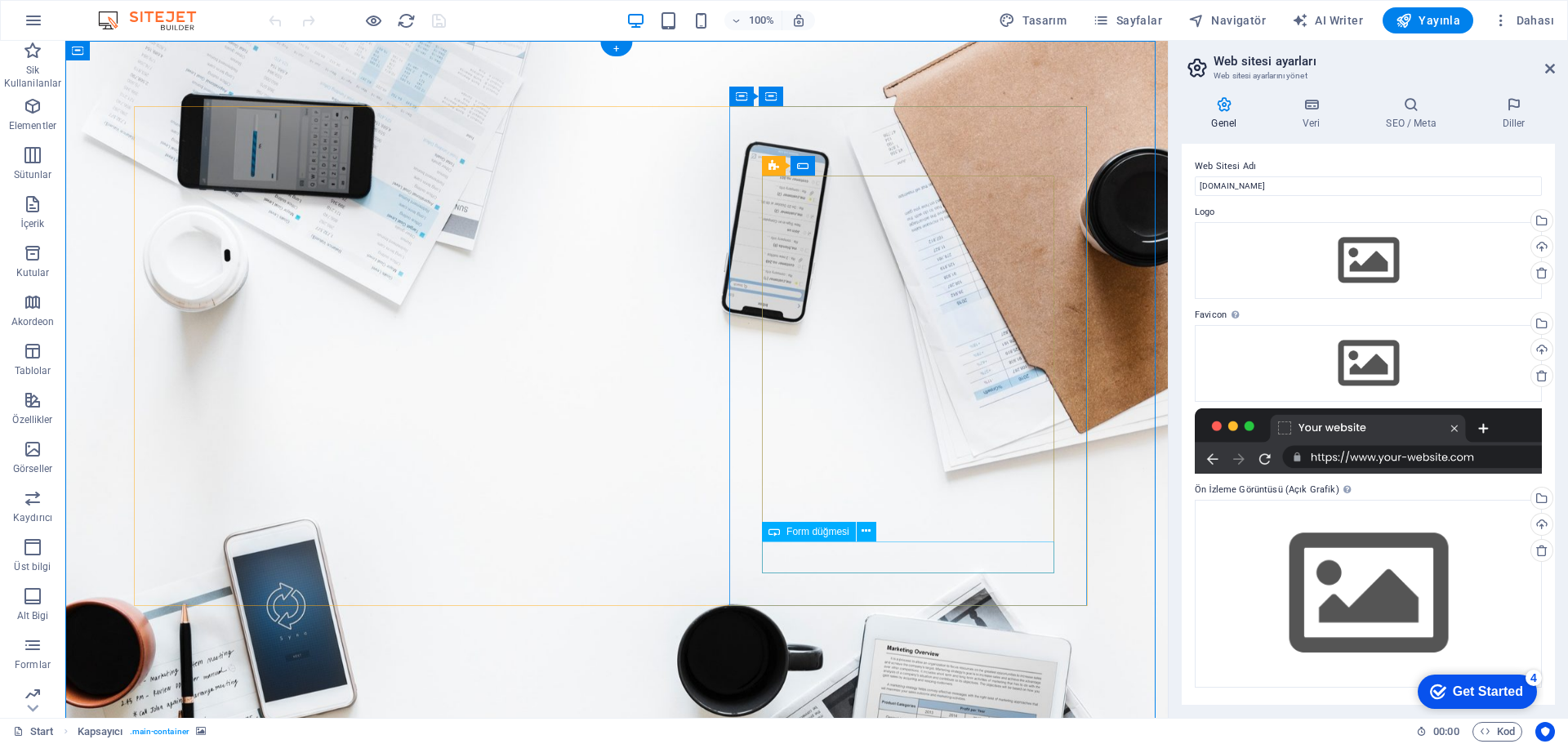
click div "sign up"
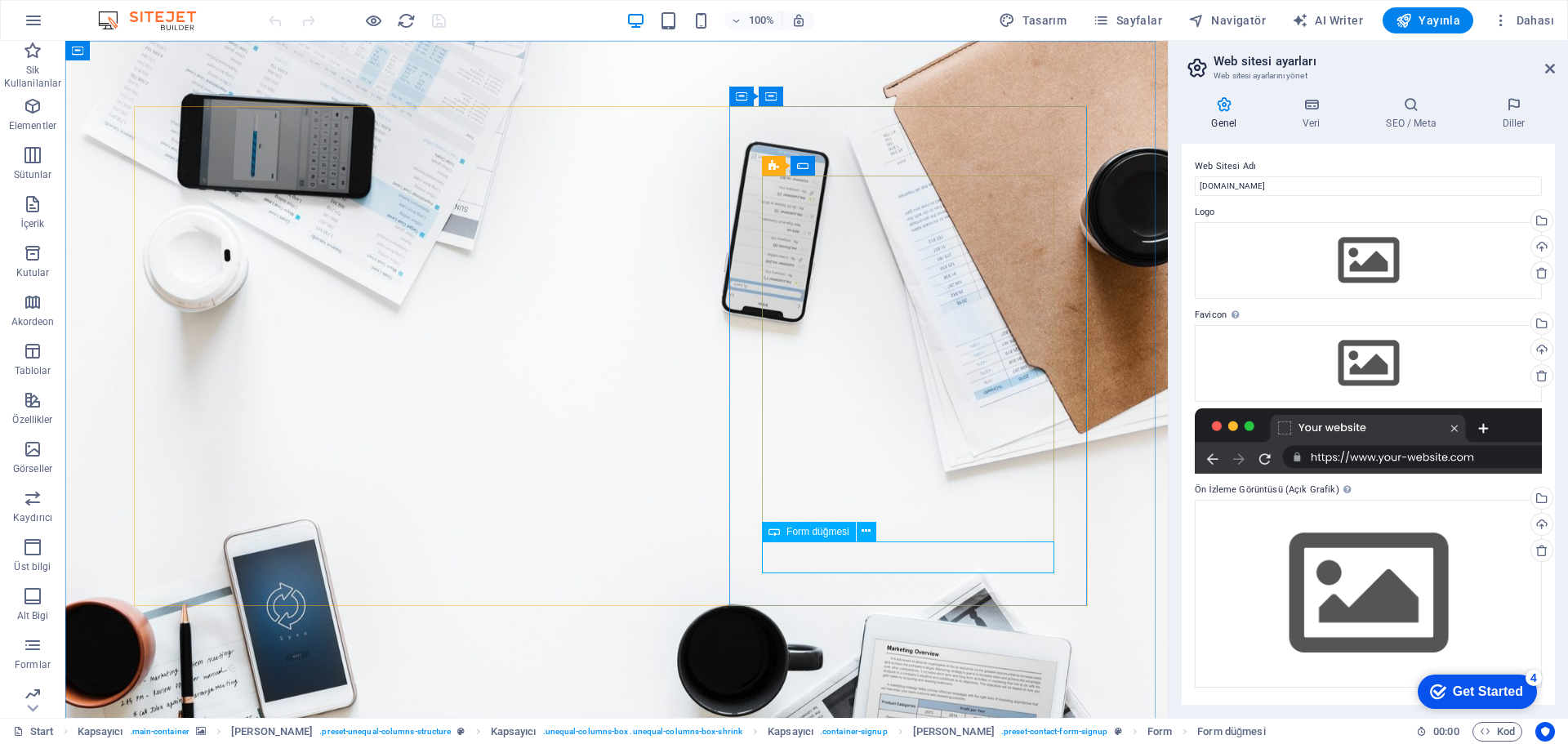
click at [864, 531] on icon at bounding box center [865, 532] width 9 height 17
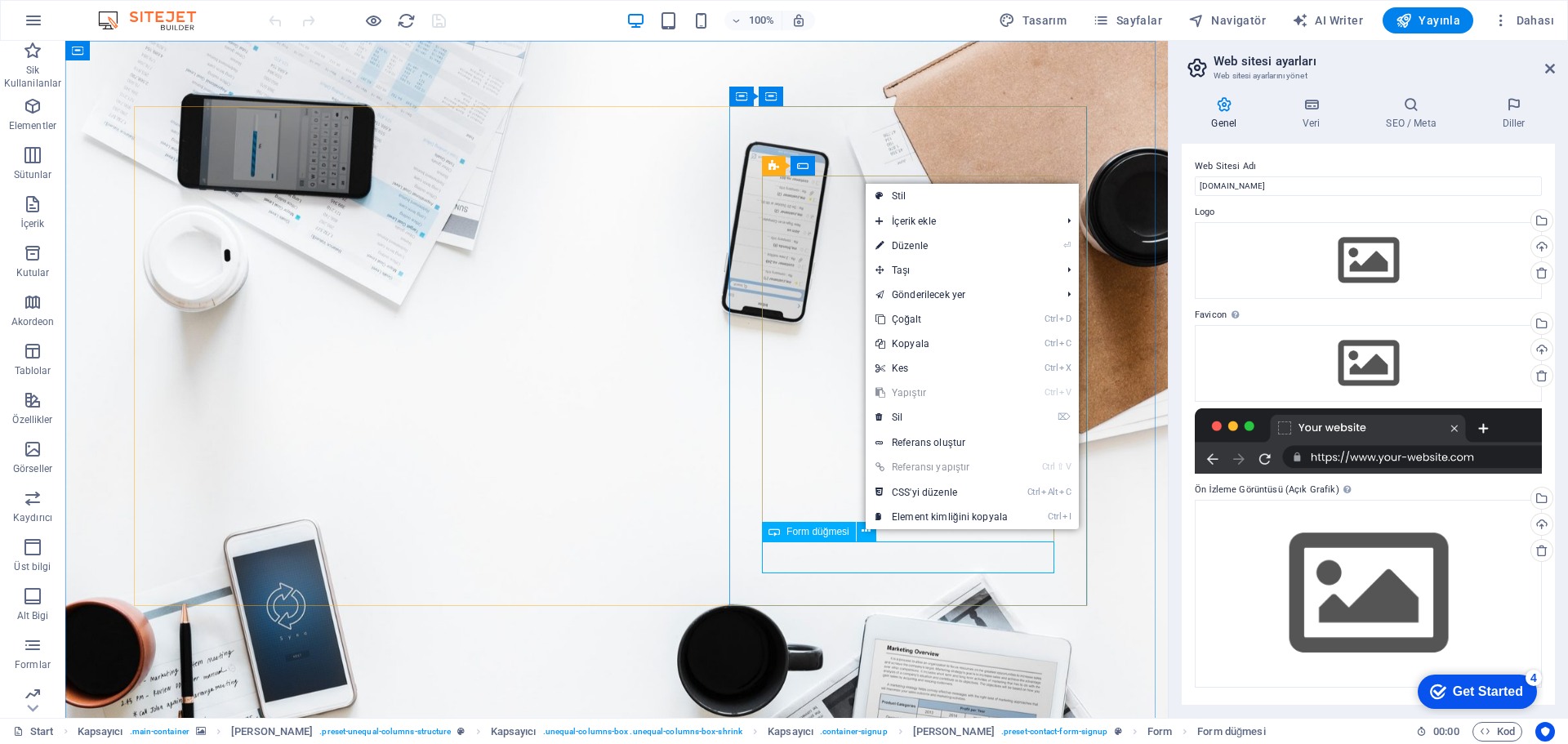
click at [809, 533] on span "Form düğmesi" at bounding box center [818, 532] width 63 height 10
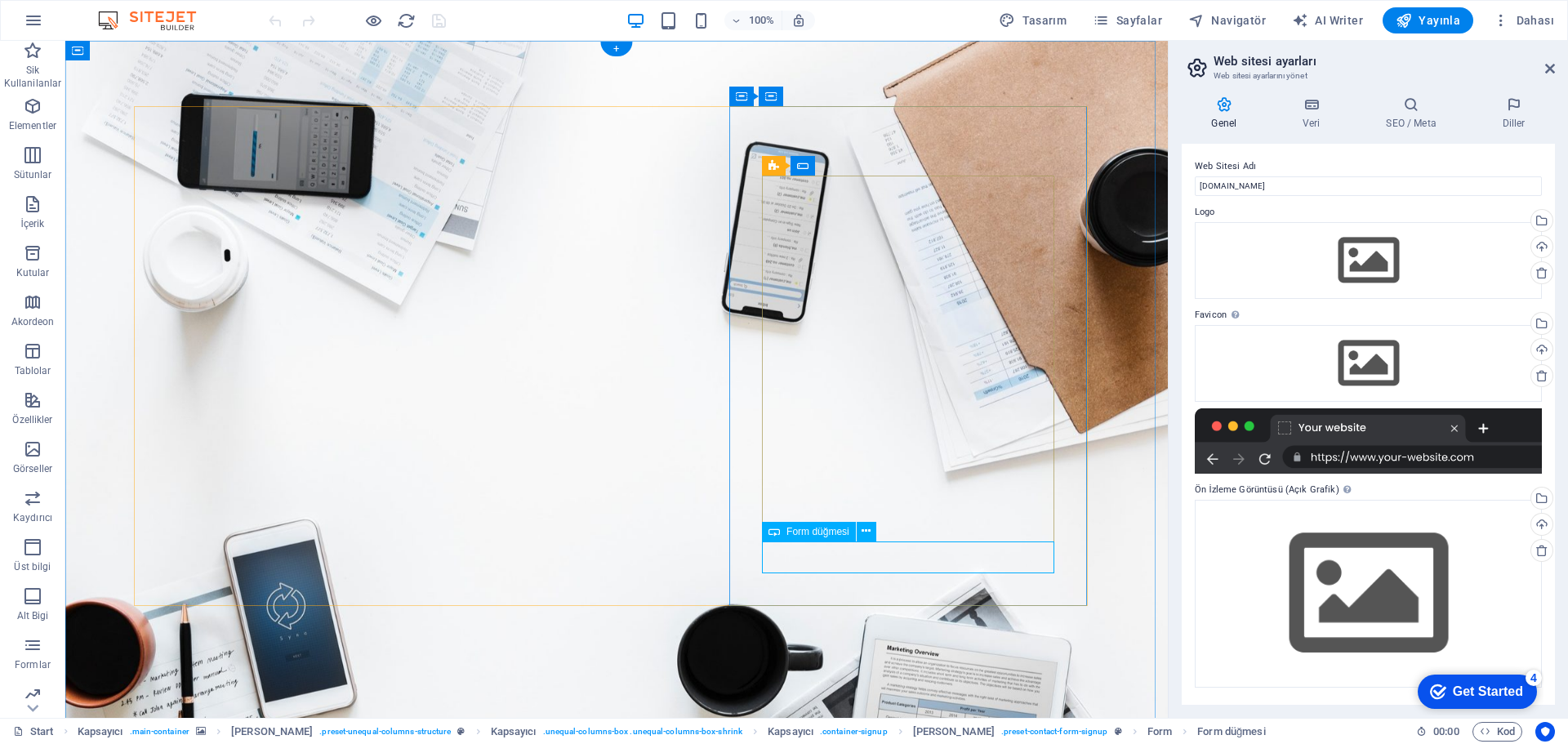
click div "sign up"
click at [869, 530] on icon at bounding box center [865, 532] width 9 height 17
click at [1431, 18] on span "Yayınla" at bounding box center [1427, 20] width 64 height 16
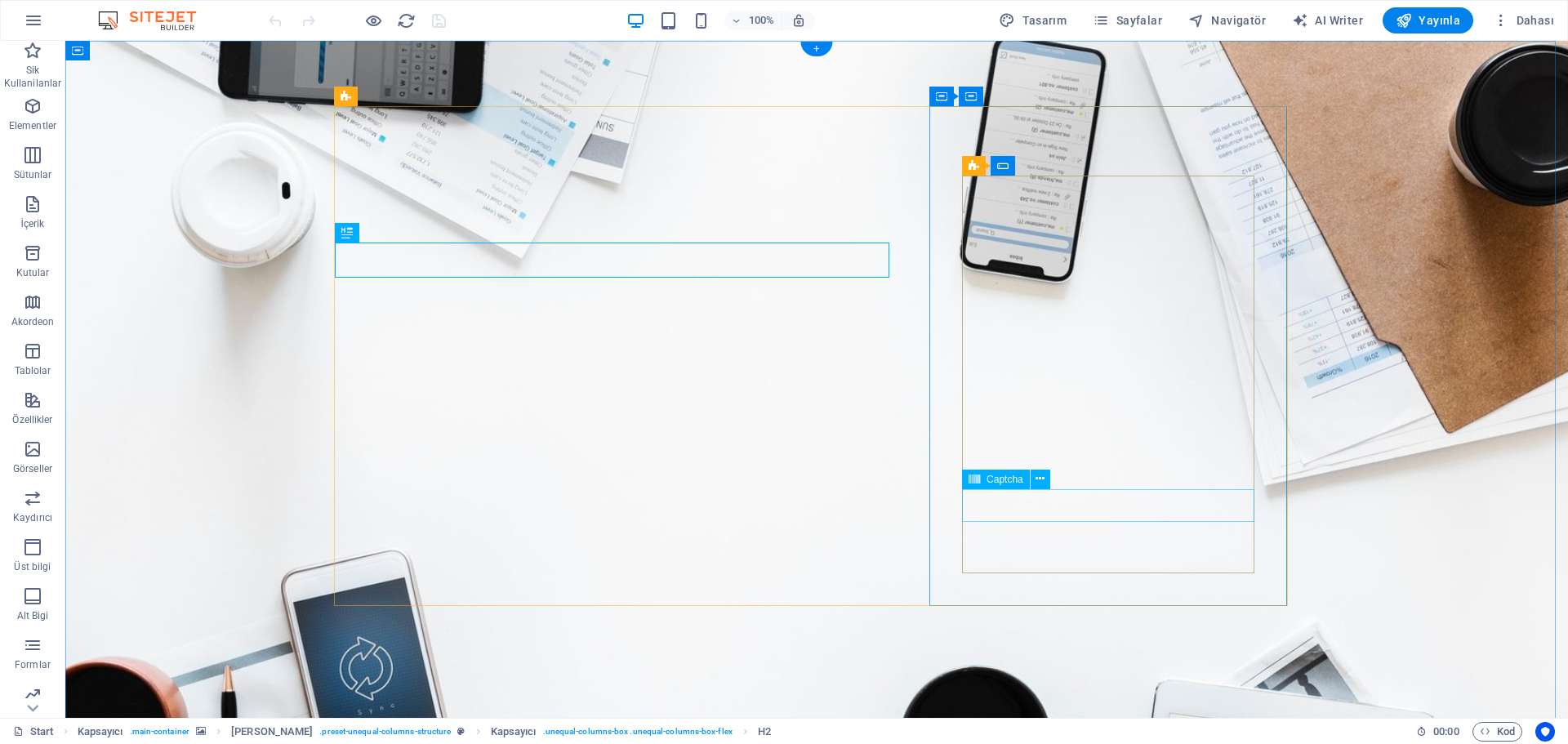
click div "Okunaksız mı? Yeni yükle"
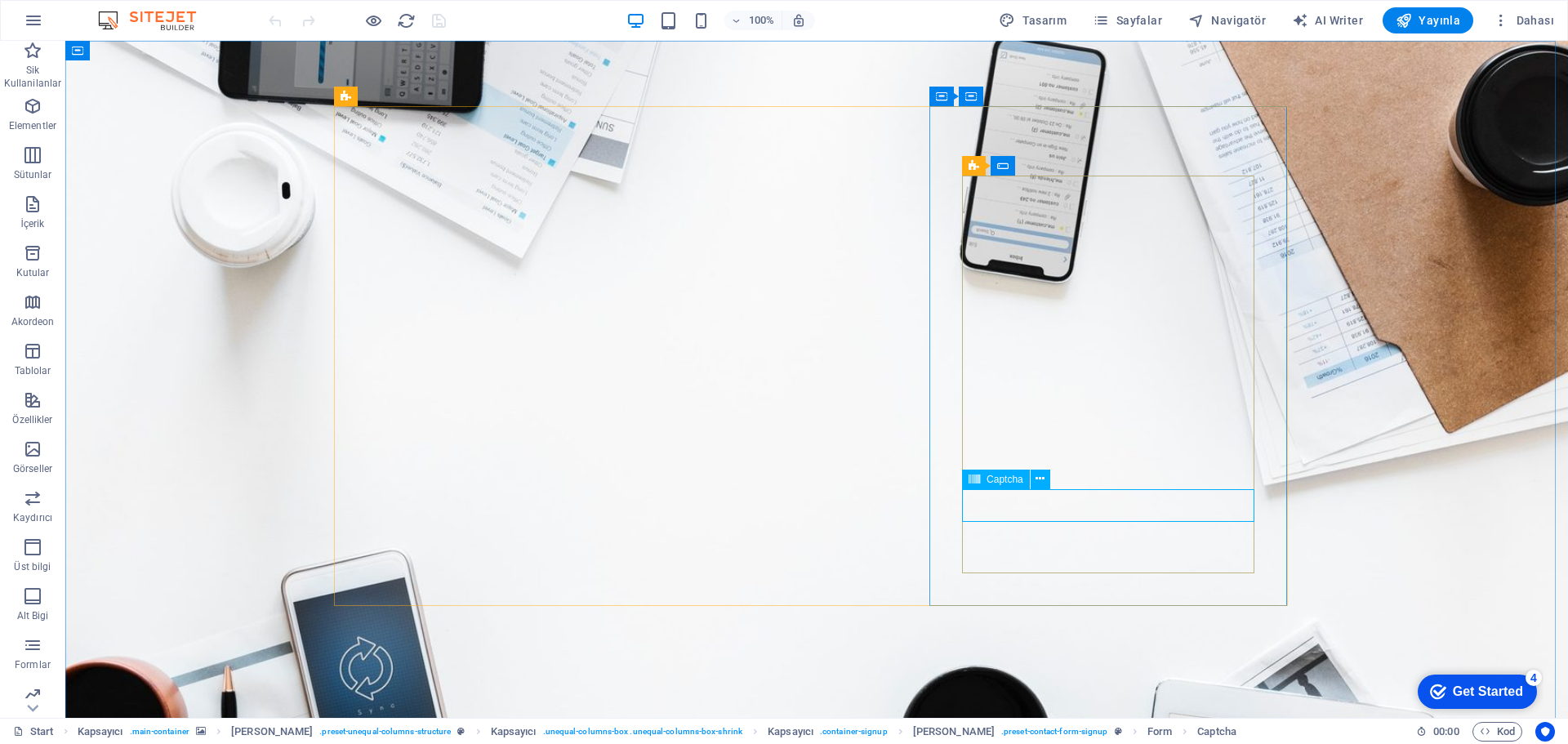
click at [1044, 478] on icon at bounding box center [1039, 479] width 9 height 17
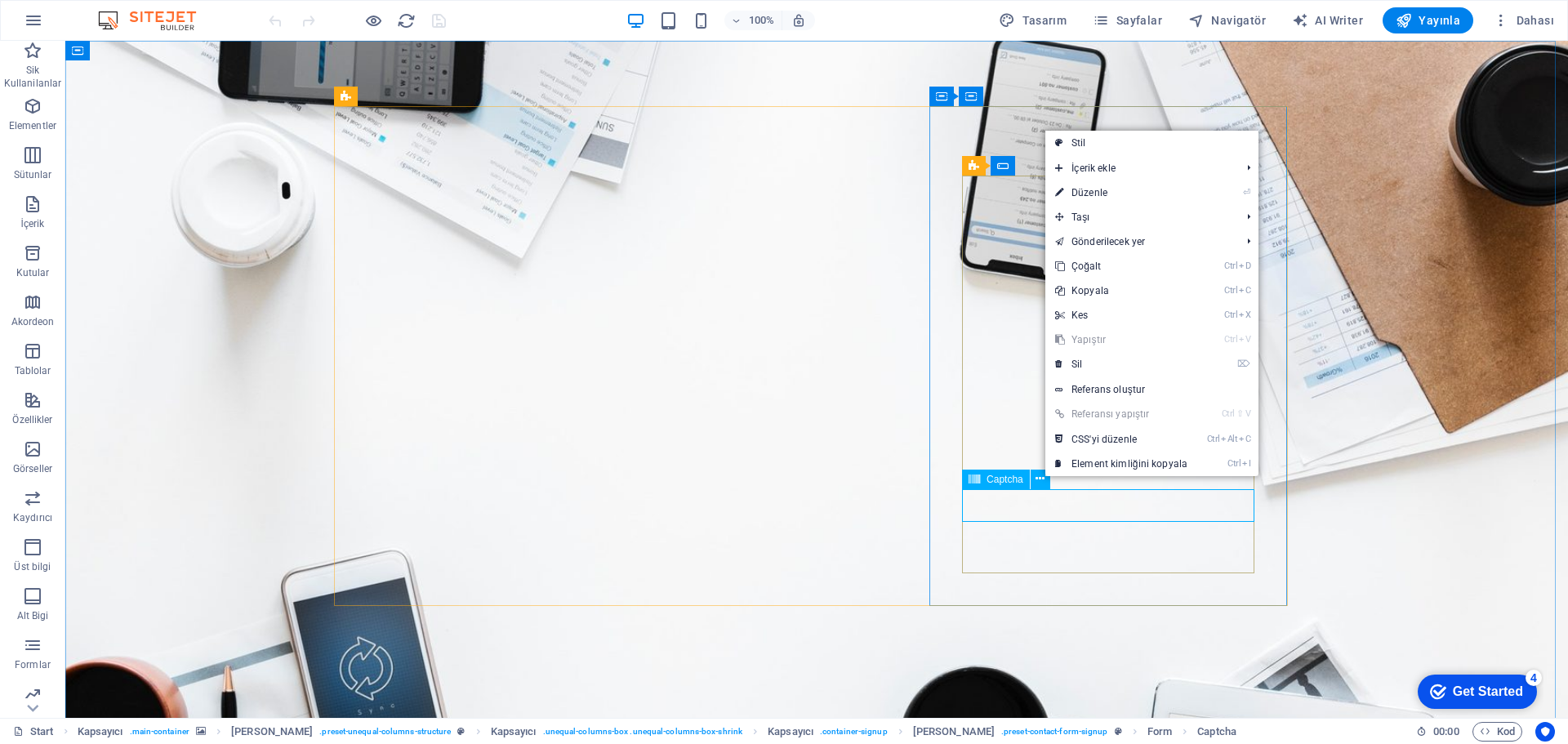
click at [1007, 482] on span "Captcha" at bounding box center [1005, 479] width 36 height 10
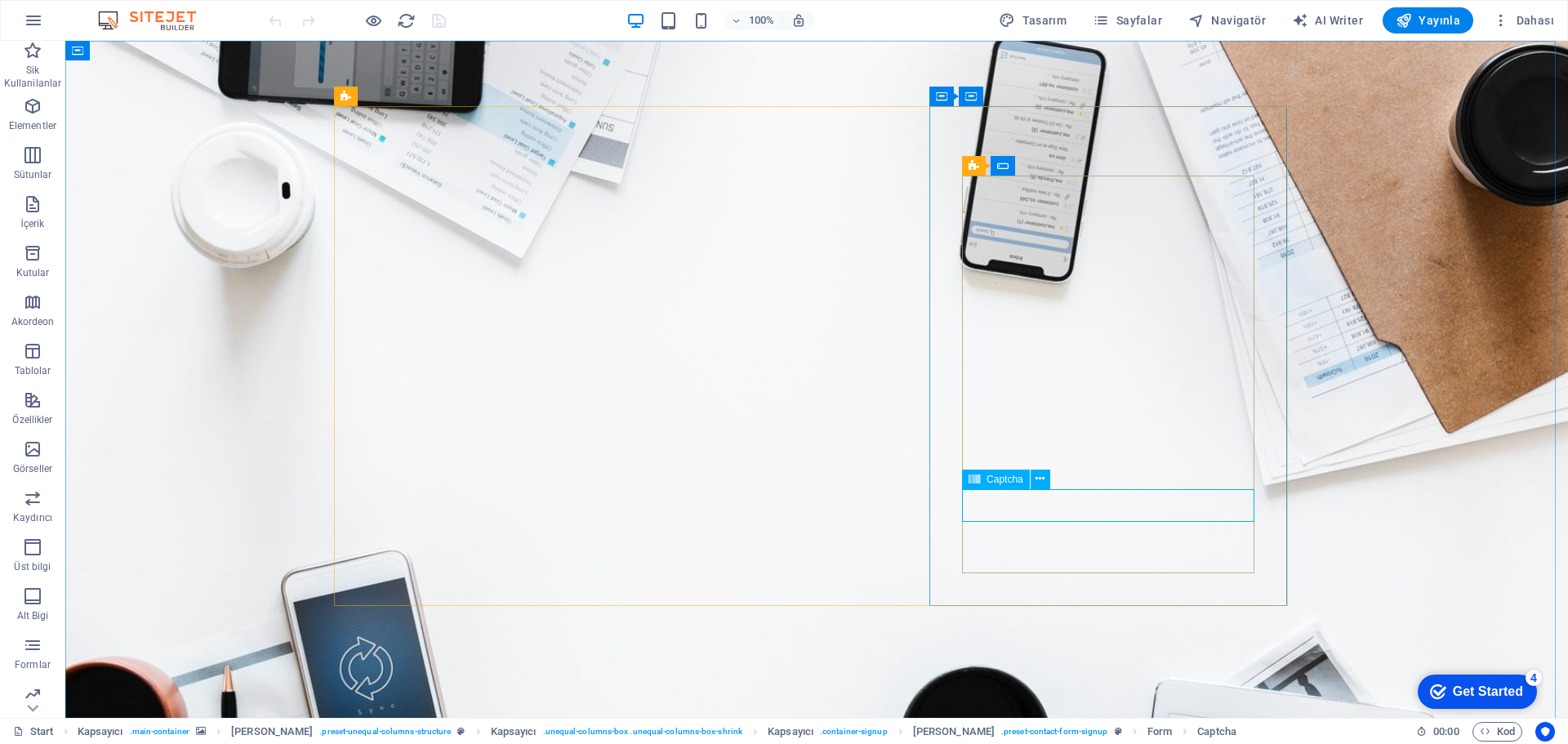
click at [972, 477] on icon at bounding box center [974, 479] width 11 height 20
drag, startPoint x: 972, startPoint y: 477, endPoint x: 622, endPoint y: 436, distance: 352.4
click at [972, 477] on icon at bounding box center [974, 479] width 11 height 20
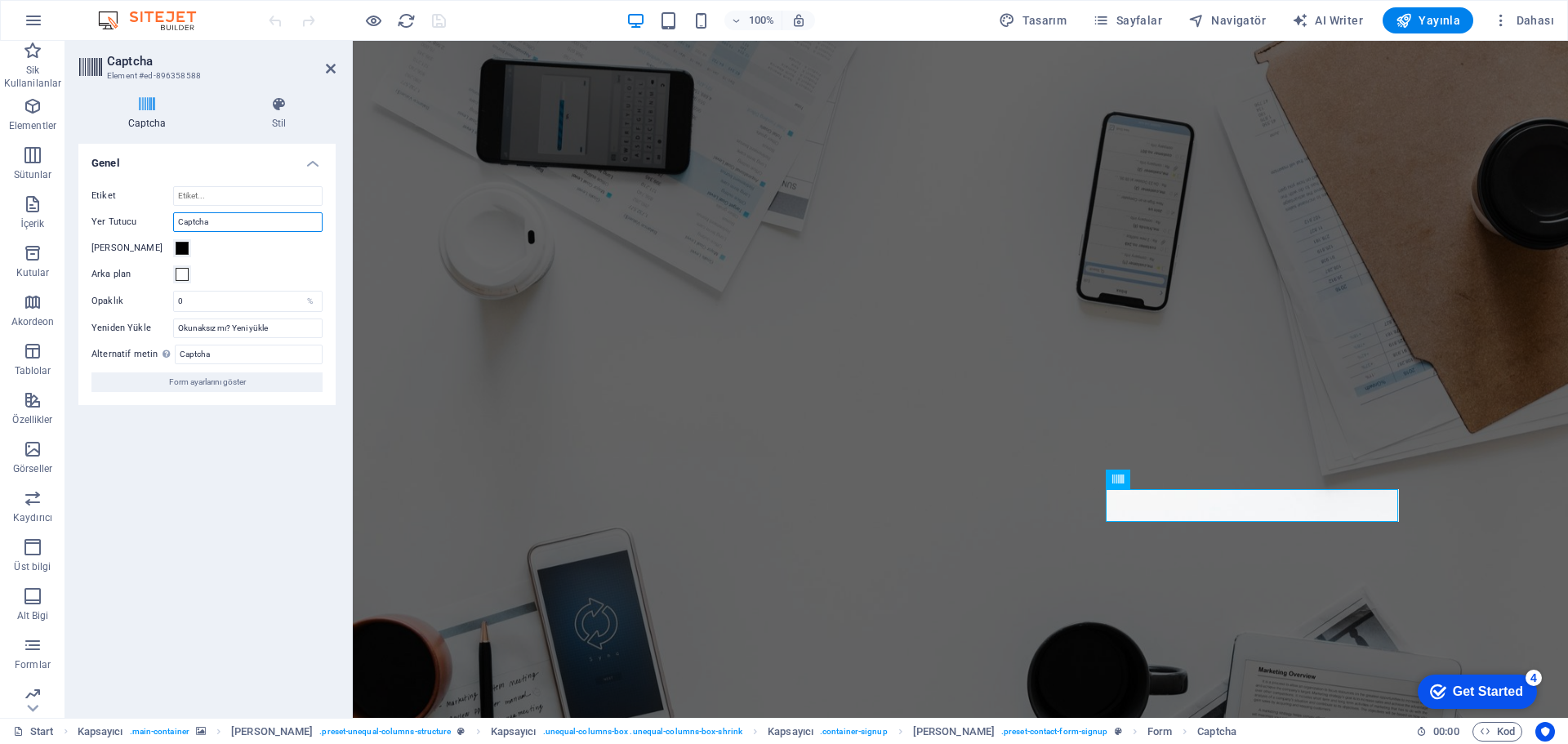
click at [315, 222] on input "Captcha" at bounding box center [248, 222] width 149 height 20
click at [142, 103] on icon at bounding box center [147, 104] width 138 height 16
click at [277, 107] on icon at bounding box center [278, 104] width 114 height 16
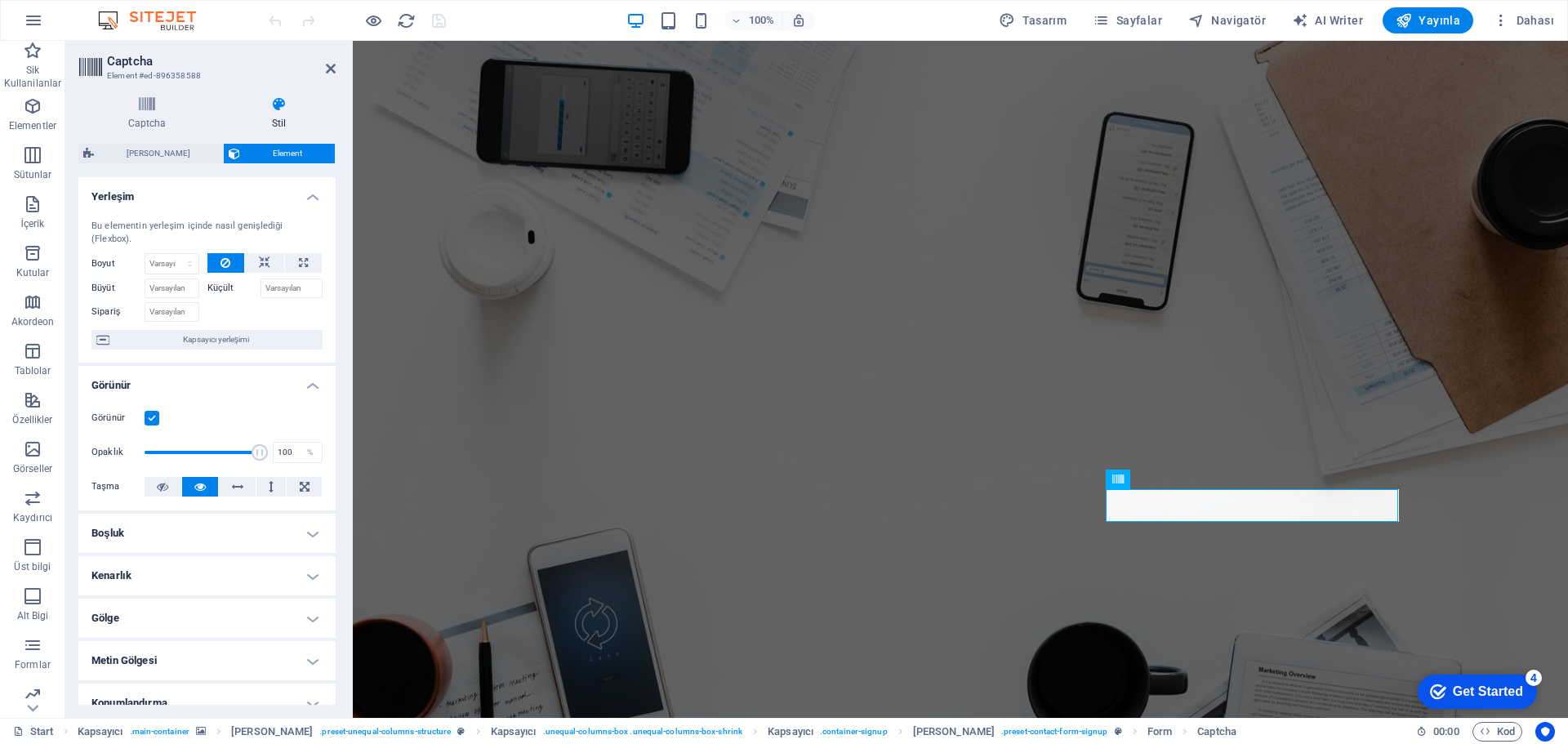
click at [154, 107] on icon at bounding box center [147, 104] width 138 height 16
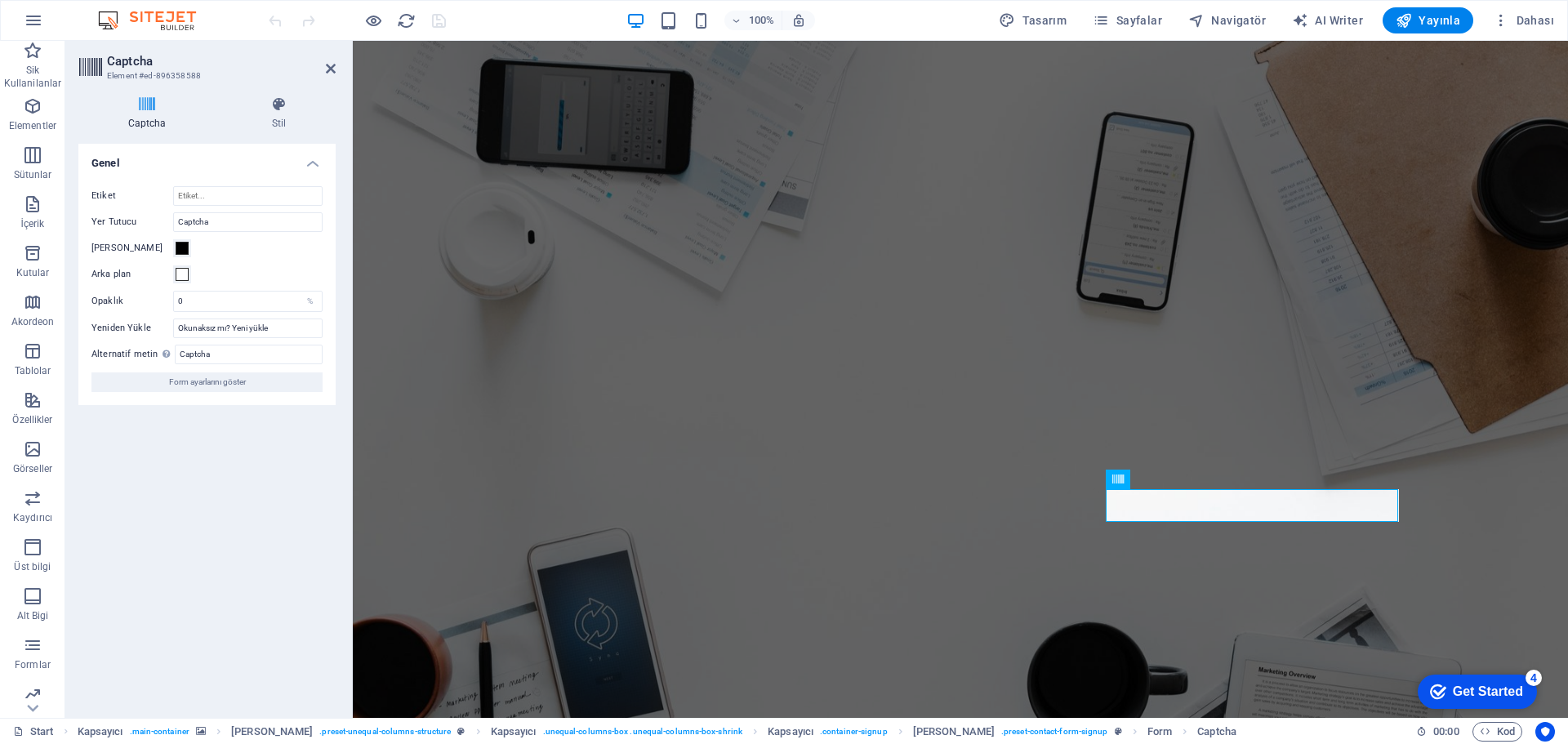
click at [217, 385] on span "Form ayarlarını göster" at bounding box center [207, 383] width 76 height 20
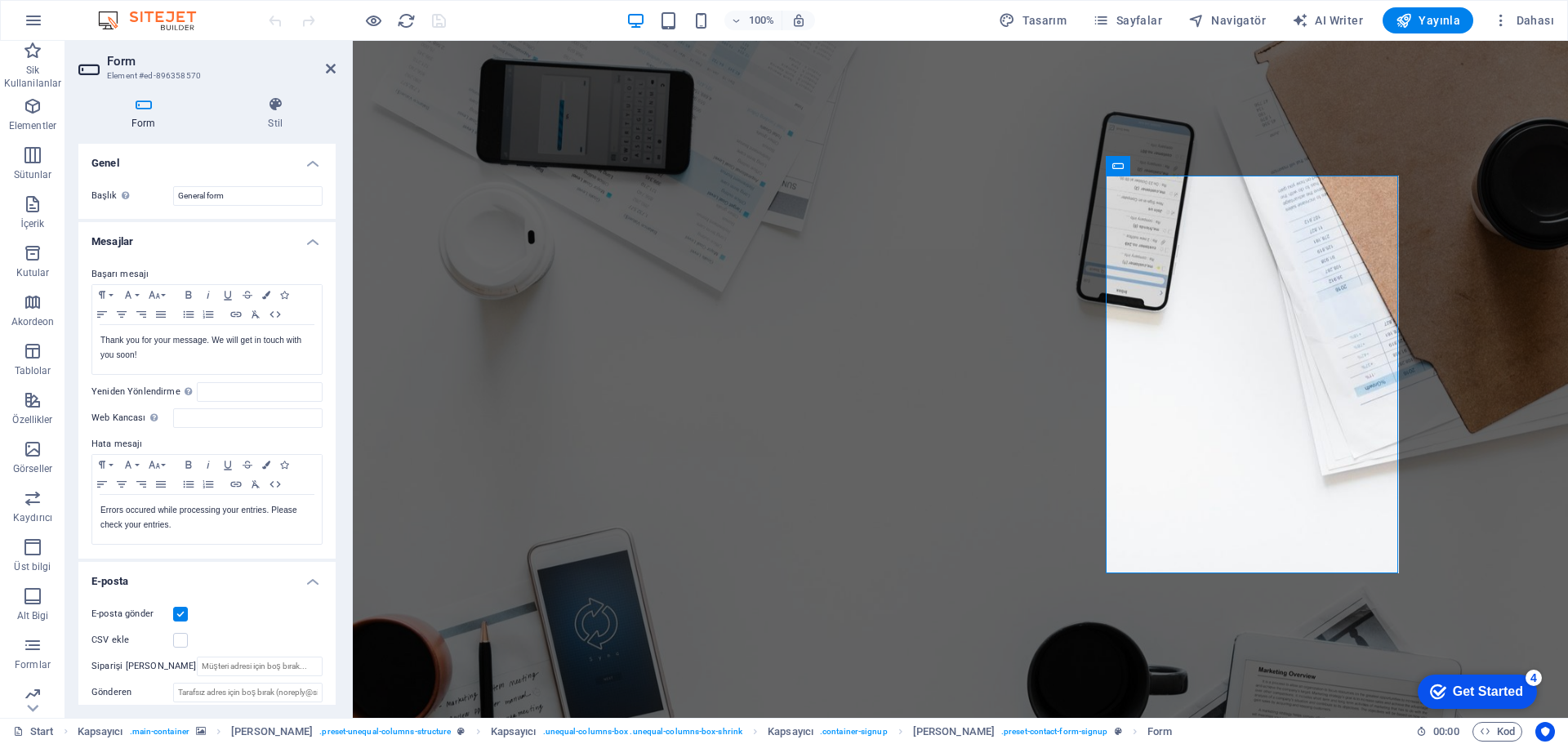
click at [287, 109] on icon at bounding box center [276, 104] width 120 height 16
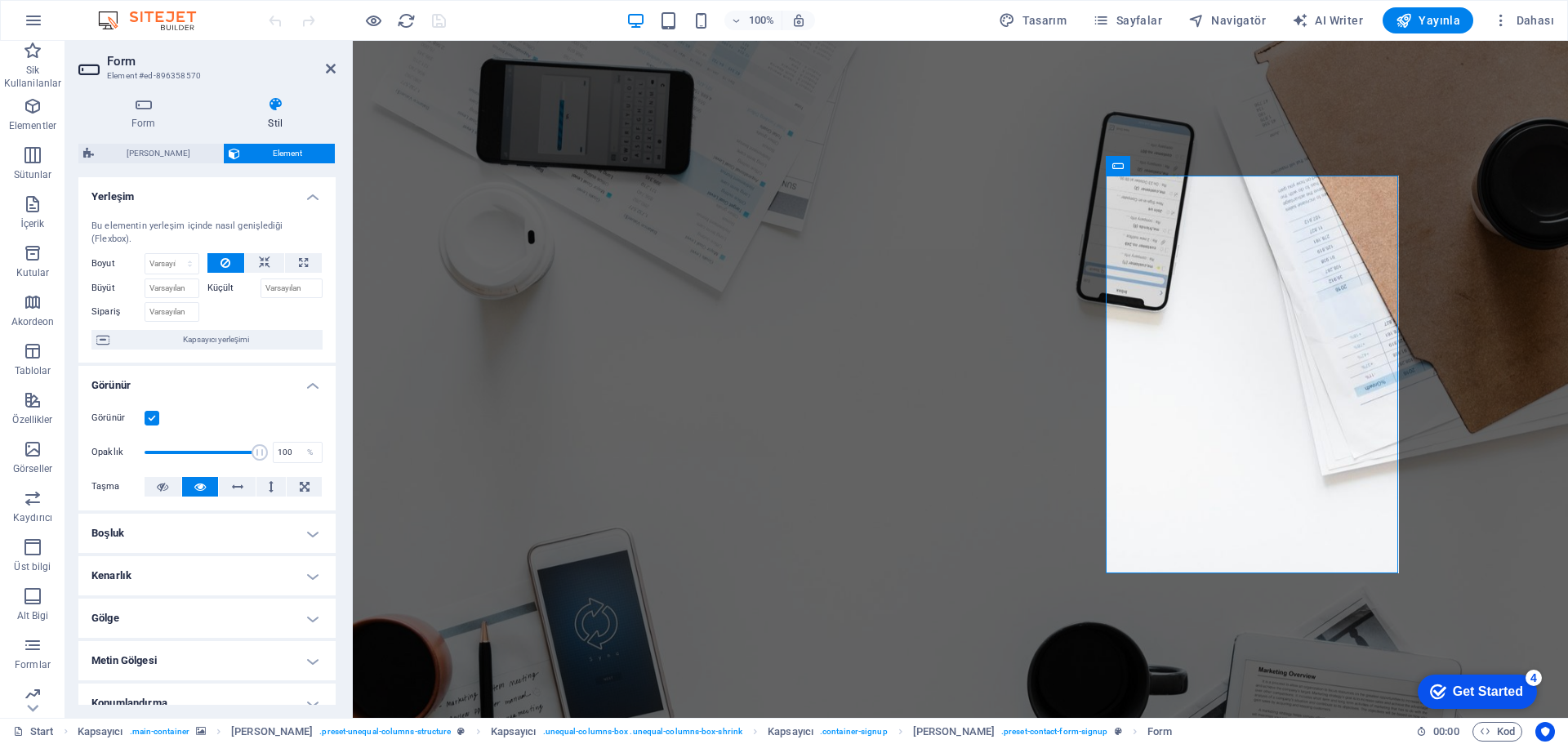
click at [135, 146] on span "[PERSON_NAME]" at bounding box center [158, 153] width 120 height 20
select select "px"
select select "rem"
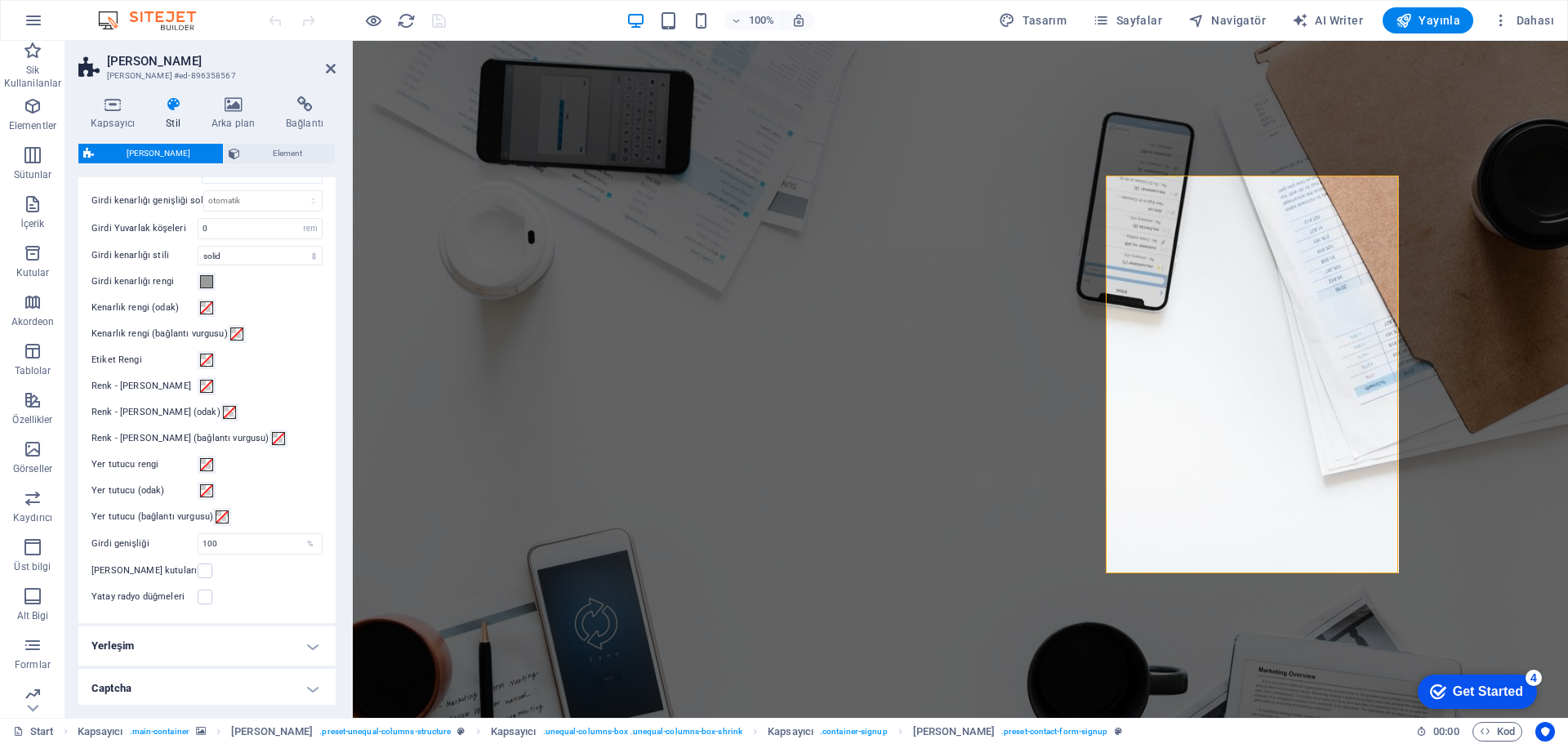
scroll to position [457, 0]
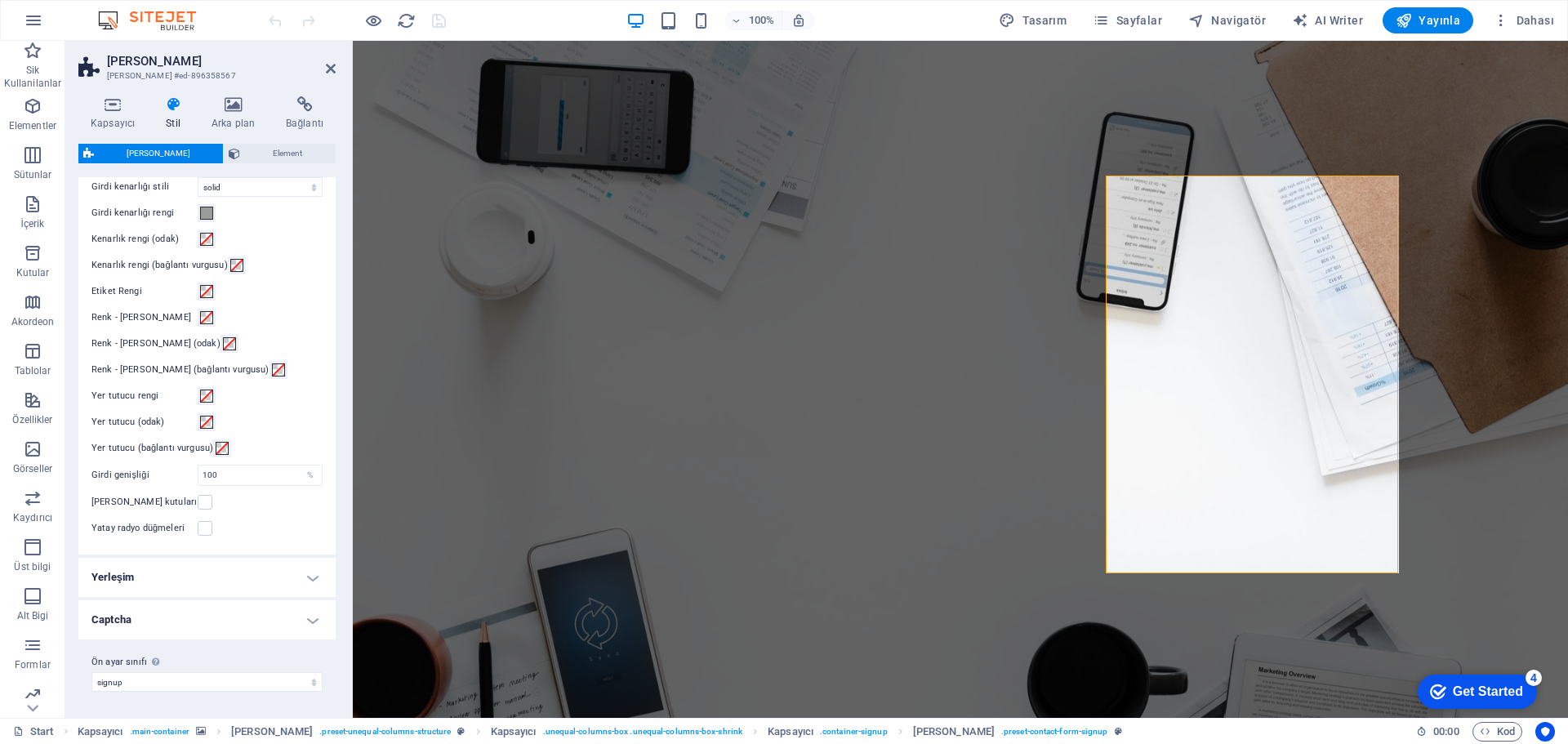
click at [316, 624] on h4 "Captcha" at bounding box center [207, 620] width 257 height 39
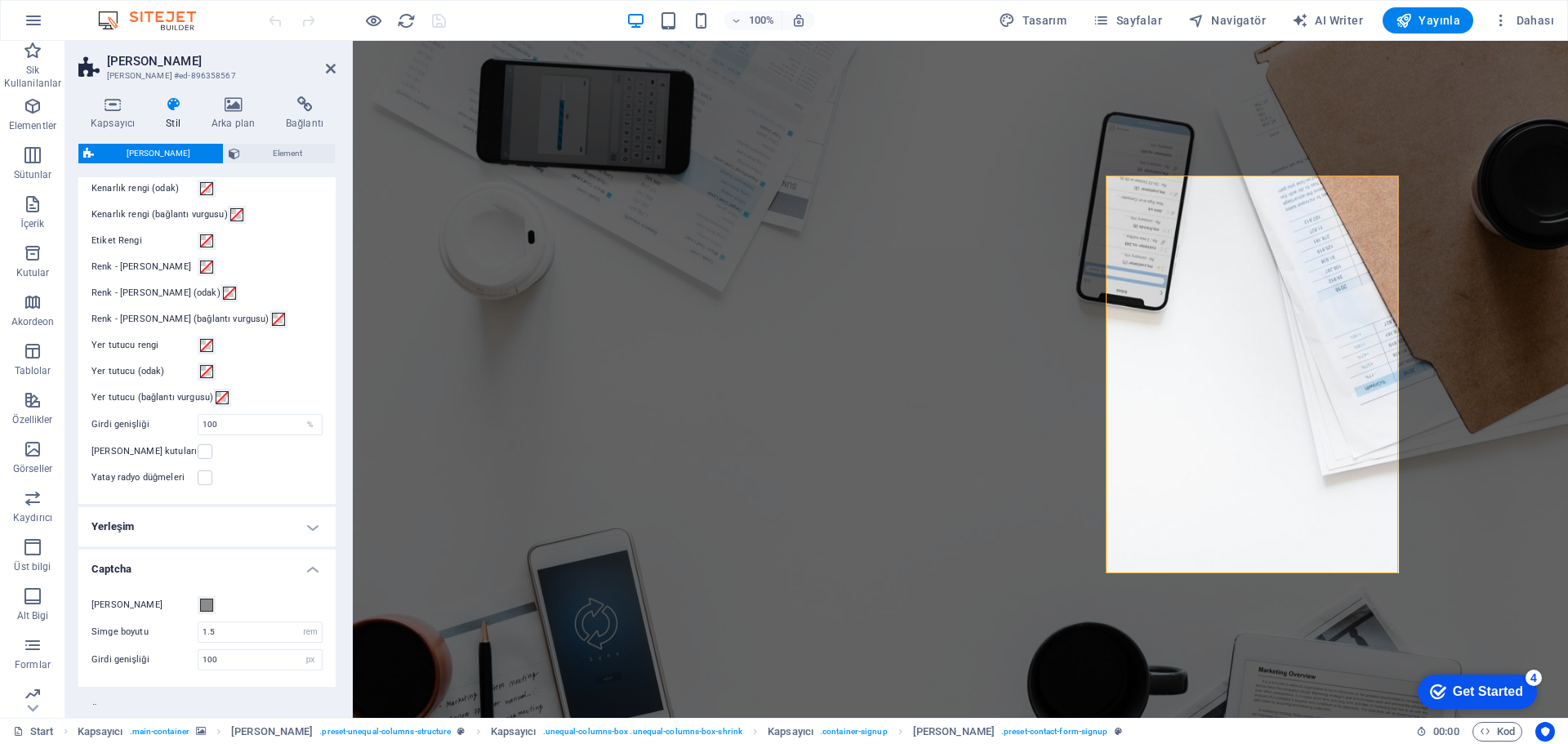
scroll to position [556, 0]
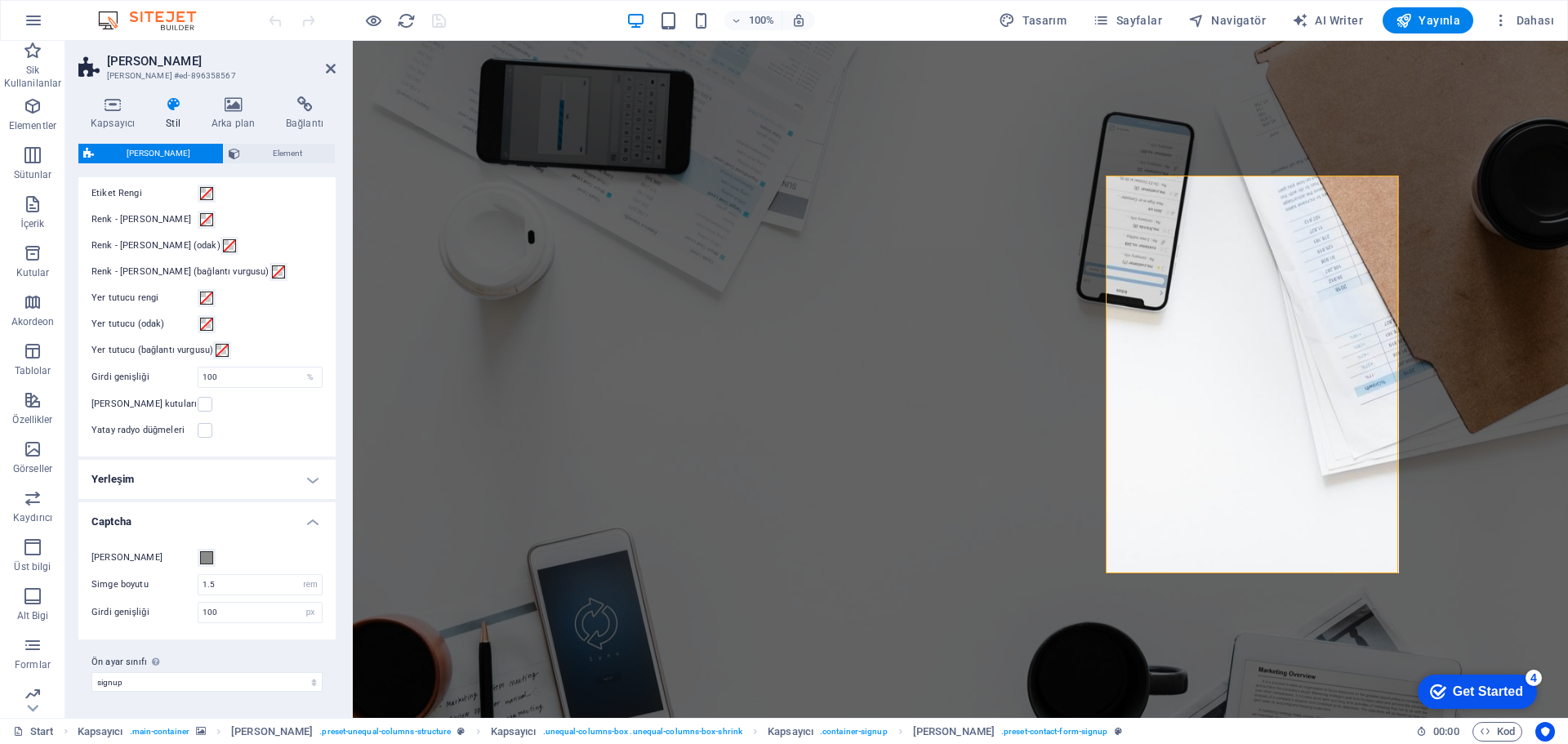
click at [299, 470] on h4 "Yerleşim" at bounding box center [207, 479] width 257 height 39
click at [301, 473] on h4 "Yerleşim" at bounding box center [207, 474] width 257 height 30
click at [307, 524] on h4 "Captcha" at bounding box center [207, 516] width 257 height 30
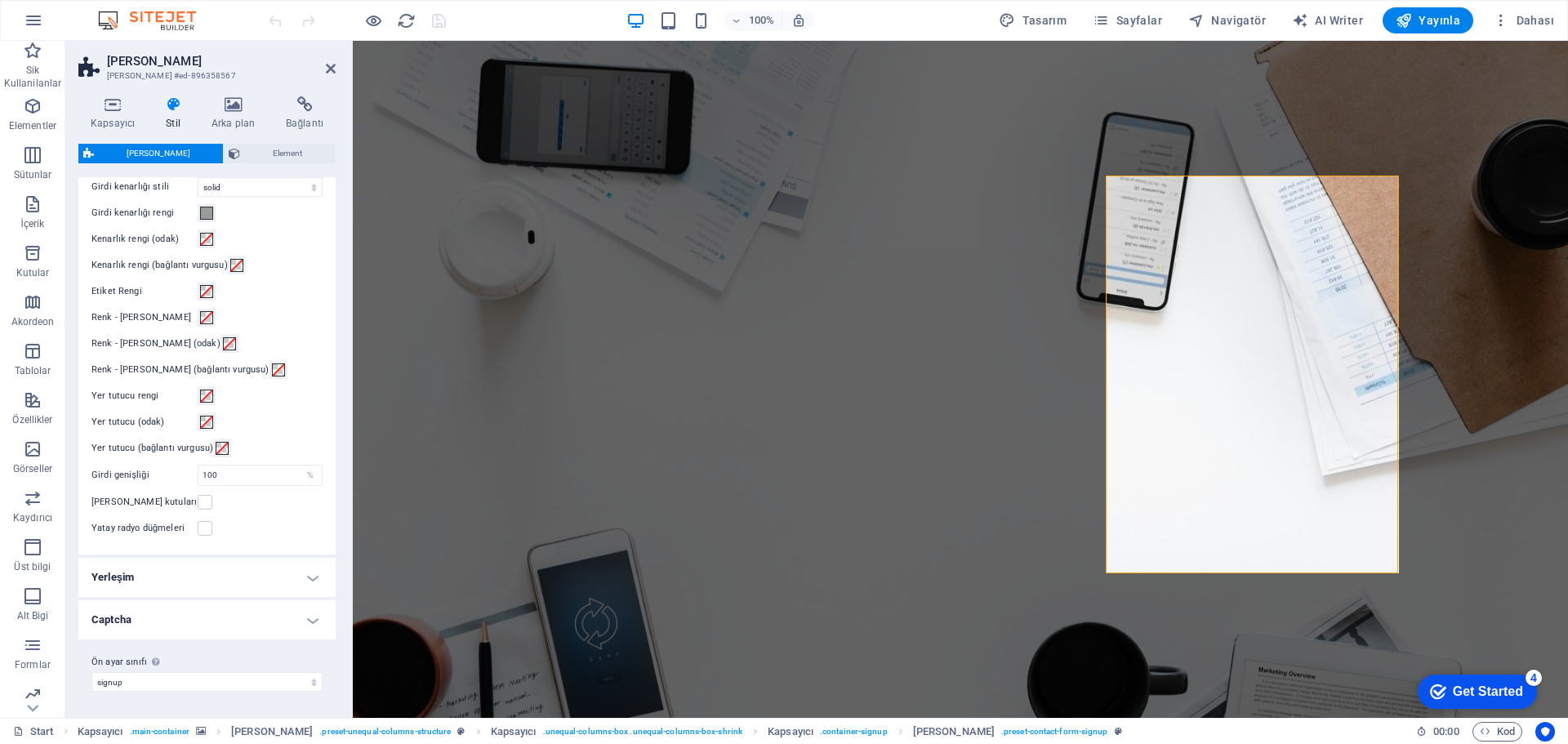
scroll to position [457, 0]
click at [244, 678] on select "signup Ön ayar sınıfı ekle" at bounding box center [207, 682] width 231 height 20
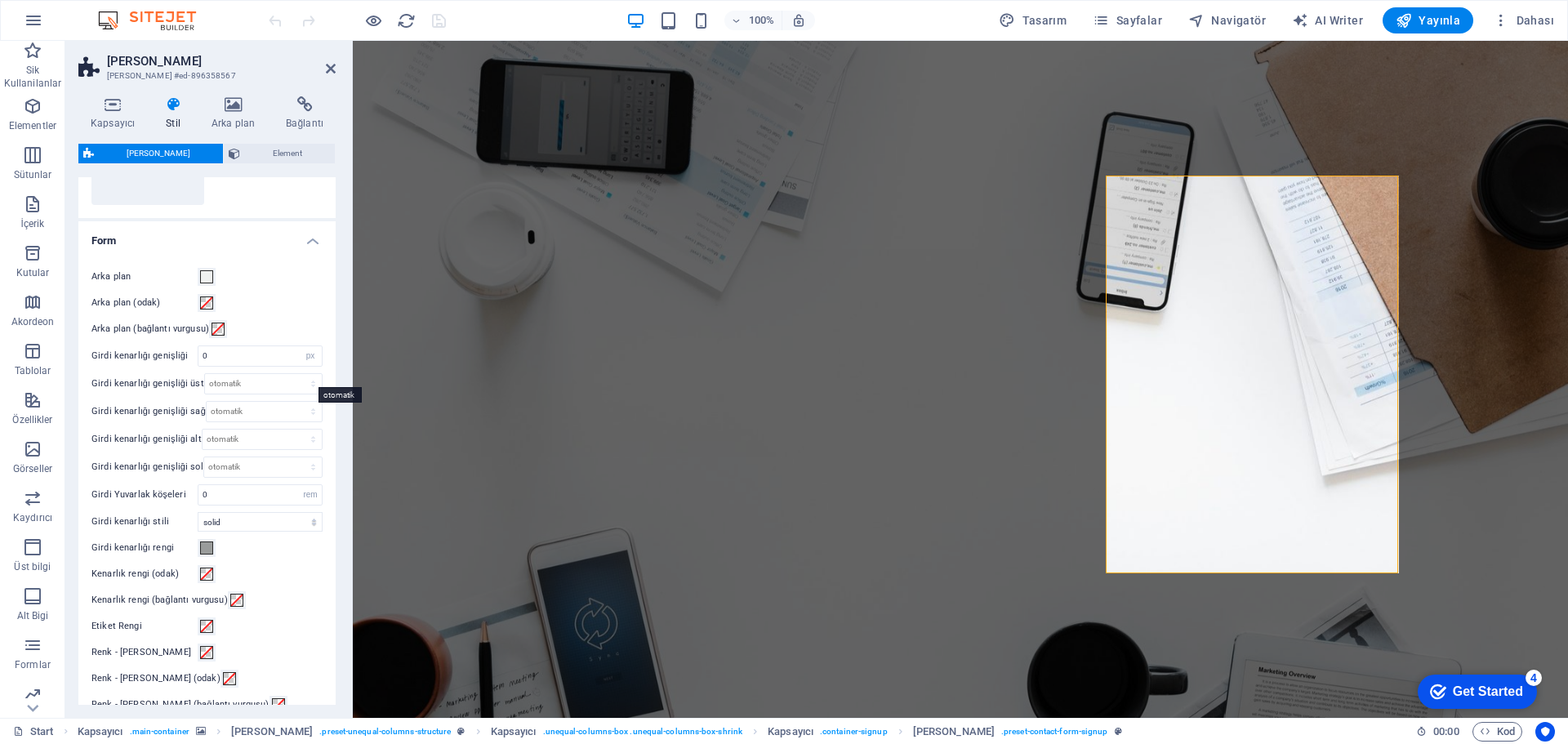
scroll to position [0, 0]
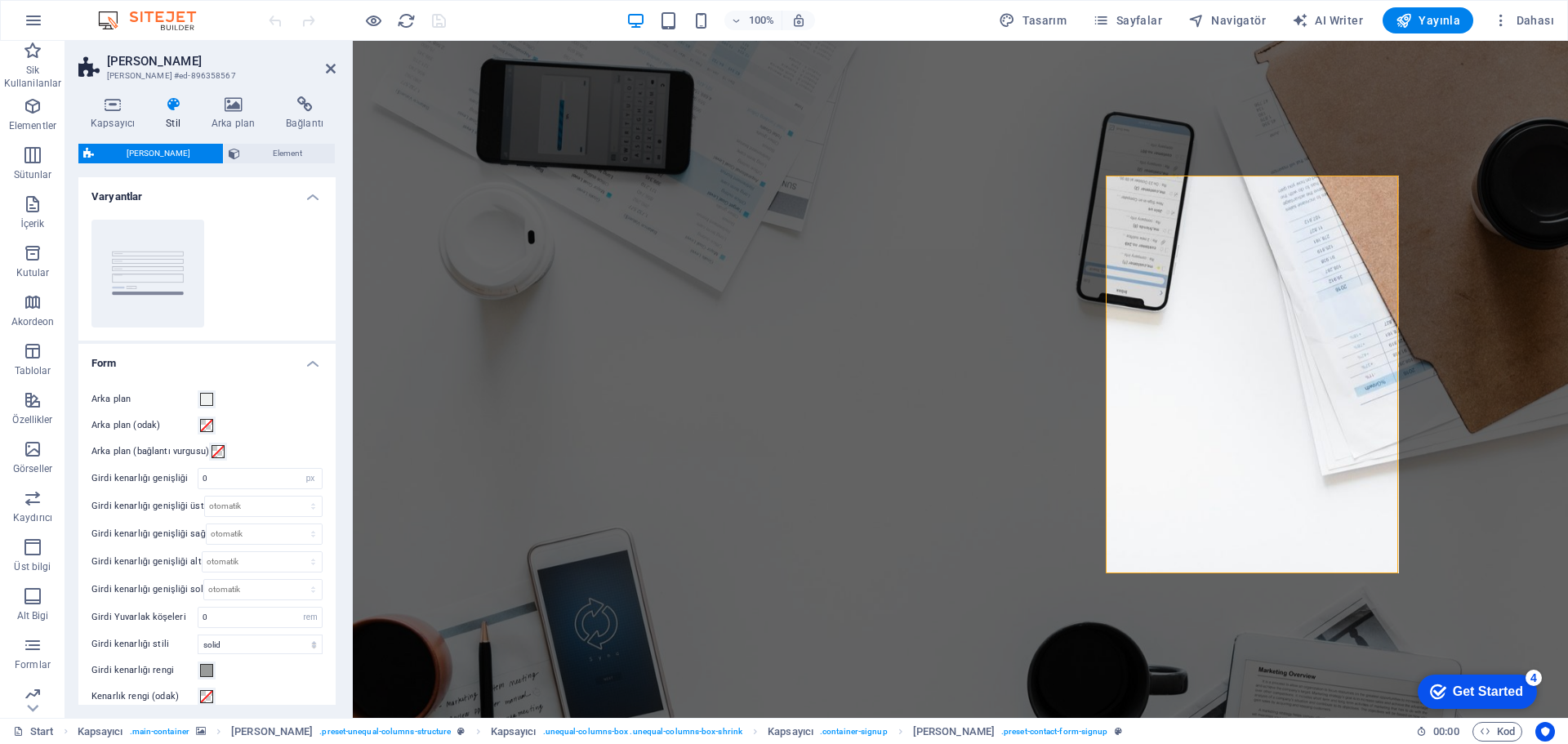
click at [254, 156] on span "Element" at bounding box center [287, 153] width 85 height 20
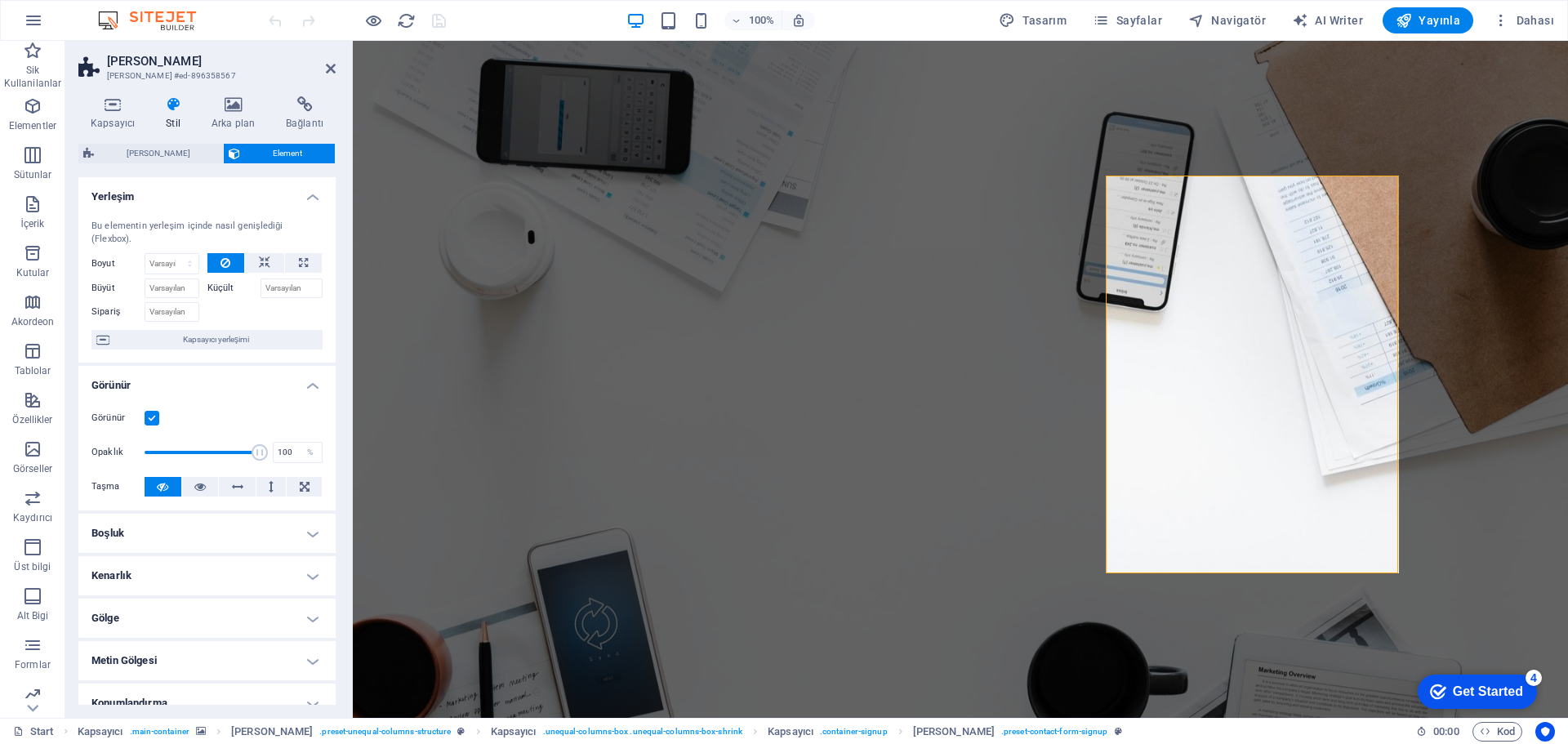
click at [310, 99] on icon at bounding box center [304, 104] width 62 height 16
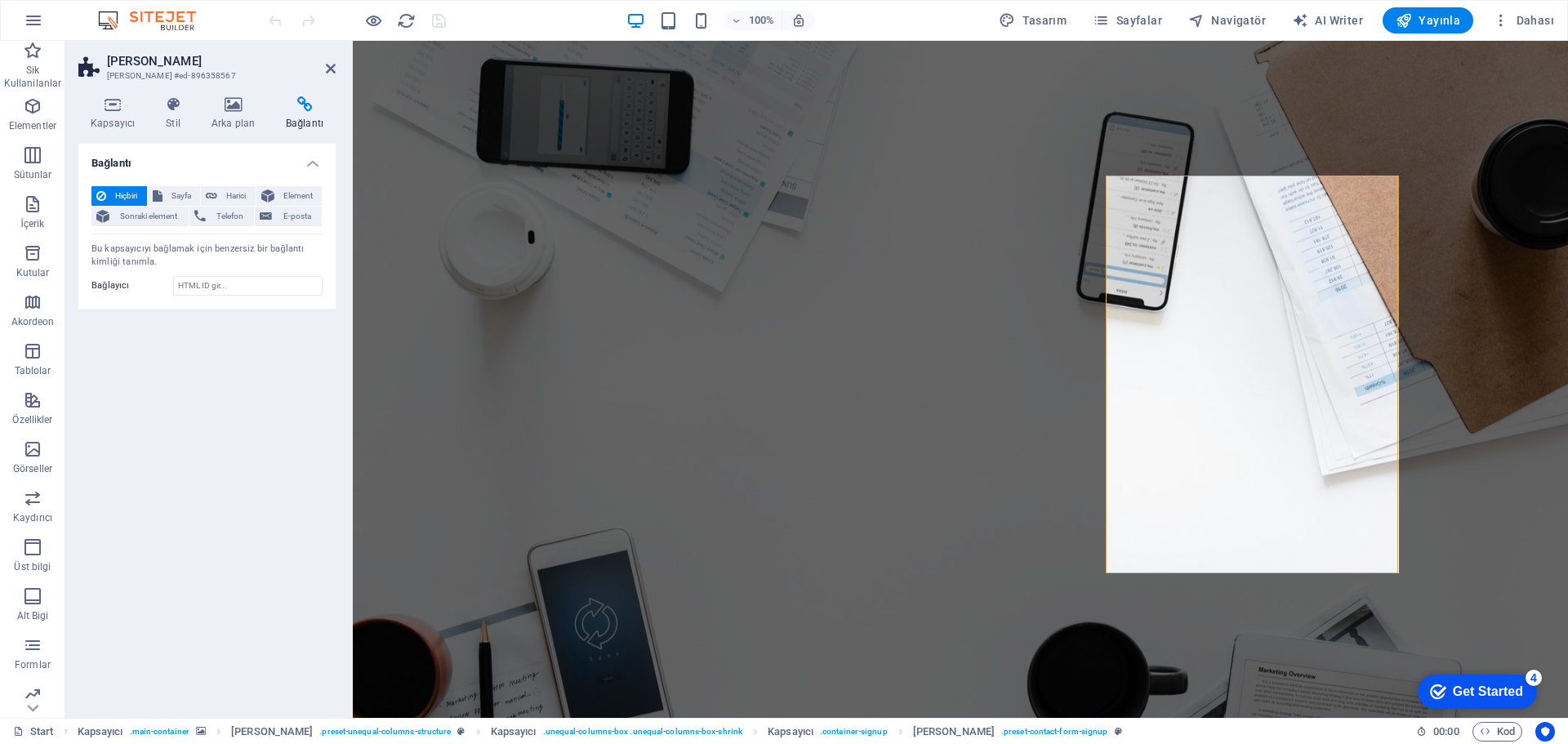
click at [295, 213] on span "E-posta" at bounding box center [297, 216] width 40 height 20
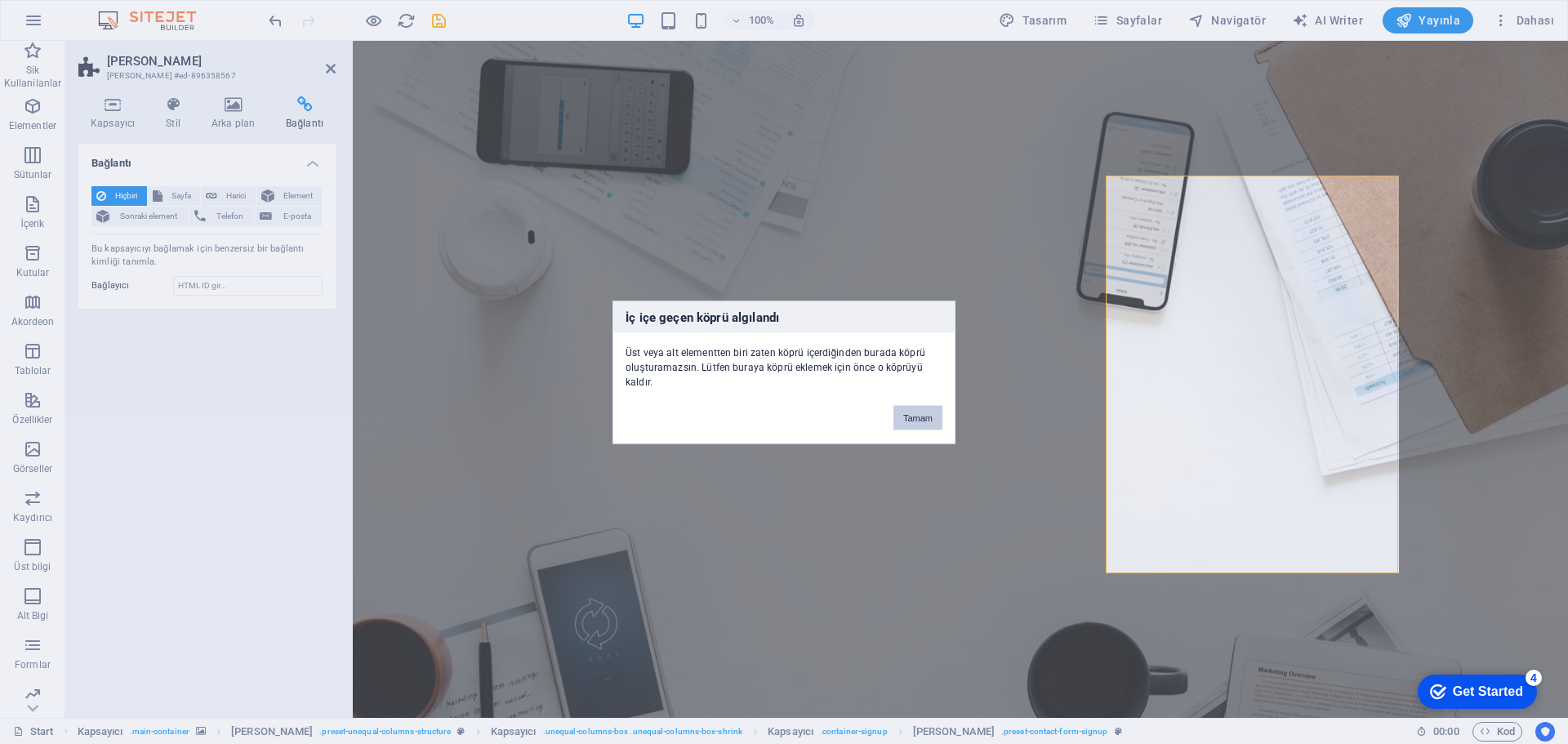
click at [922, 418] on button "Tamam" at bounding box center [918, 418] width 49 height 25
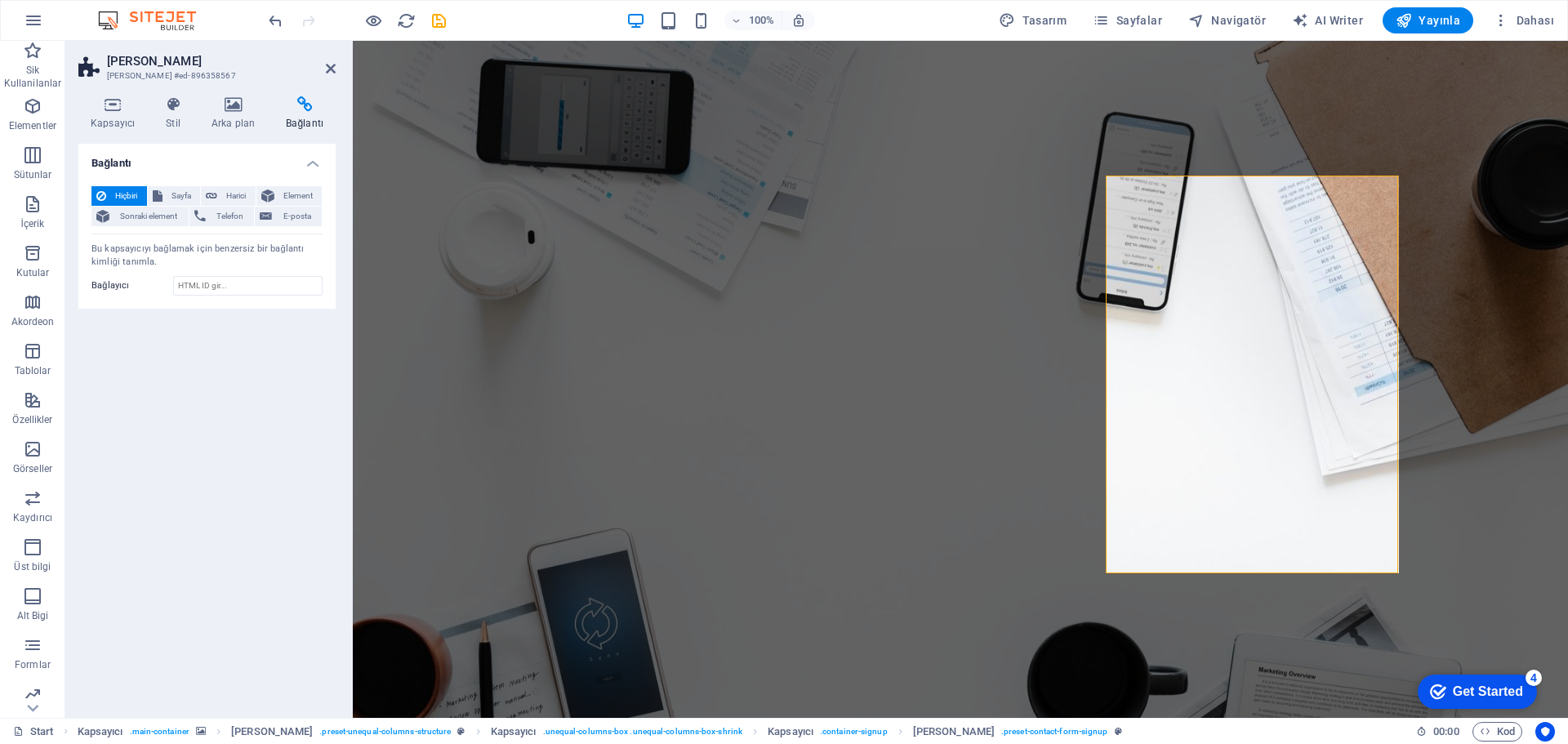
click at [117, 111] on icon at bounding box center [113, 104] width 69 height 16
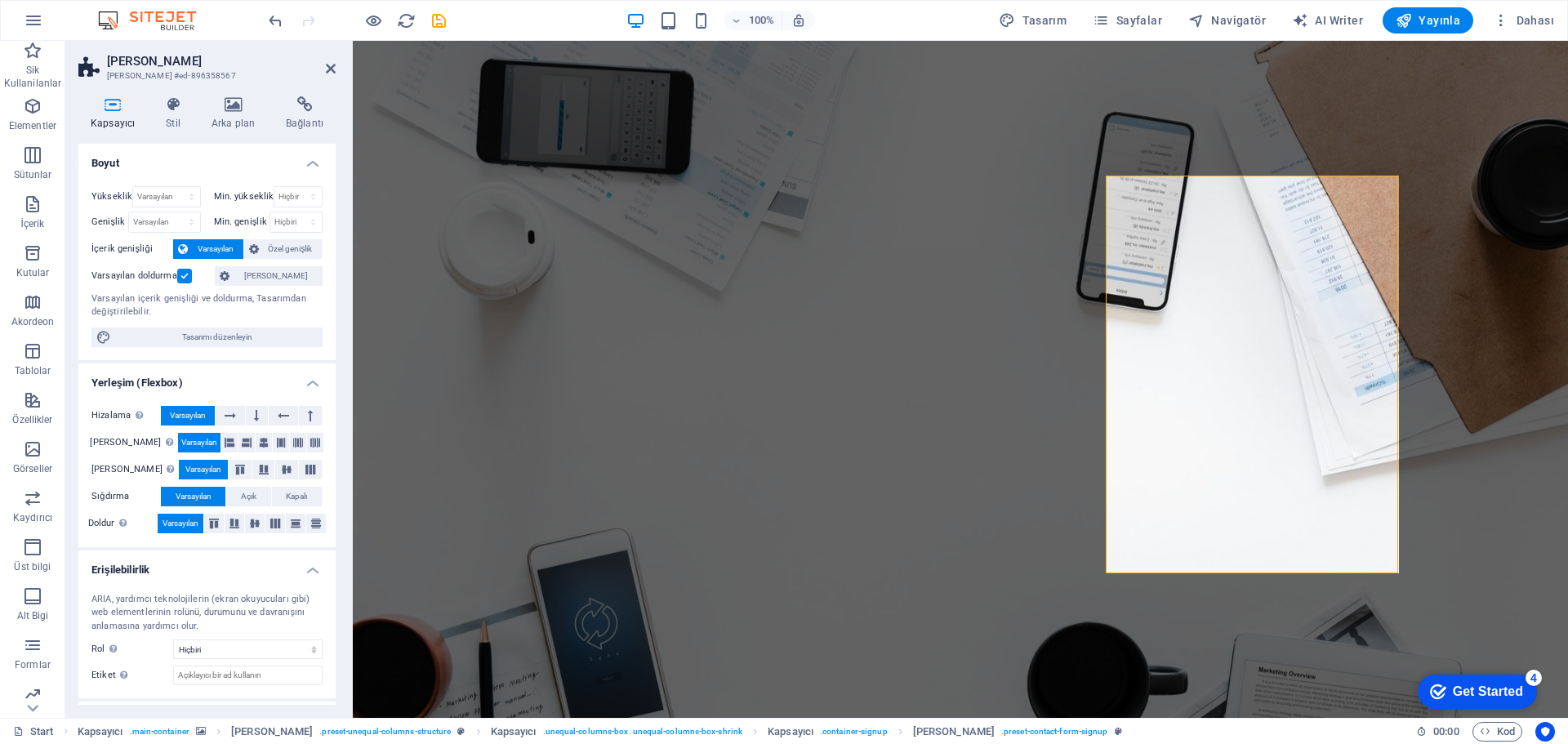
click at [332, 69] on icon at bounding box center [331, 69] width 10 height 13
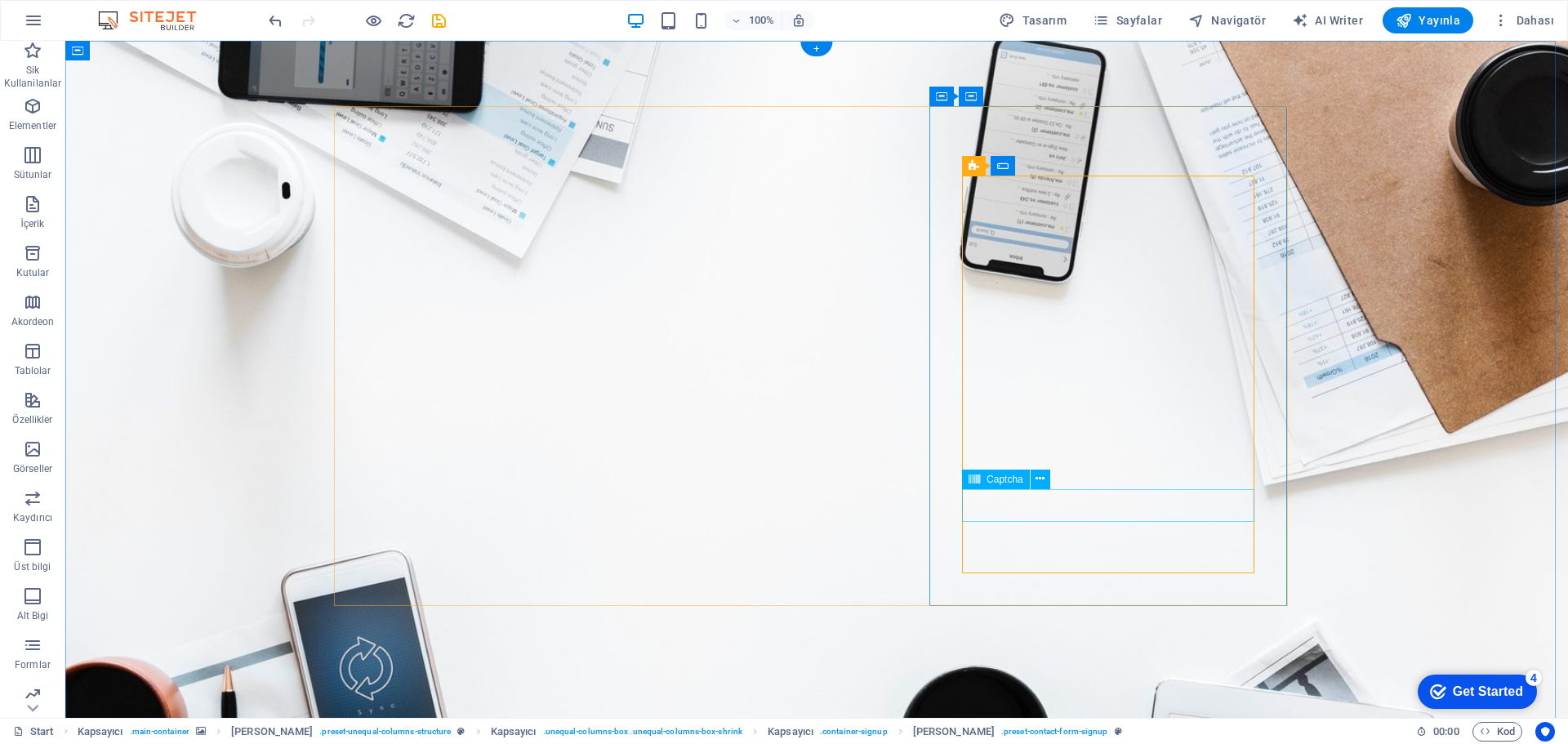
click div "Okunaksız mı? Yeni yükle"
click at [1038, 475] on icon at bounding box center [1039, 479] width 9 height 17
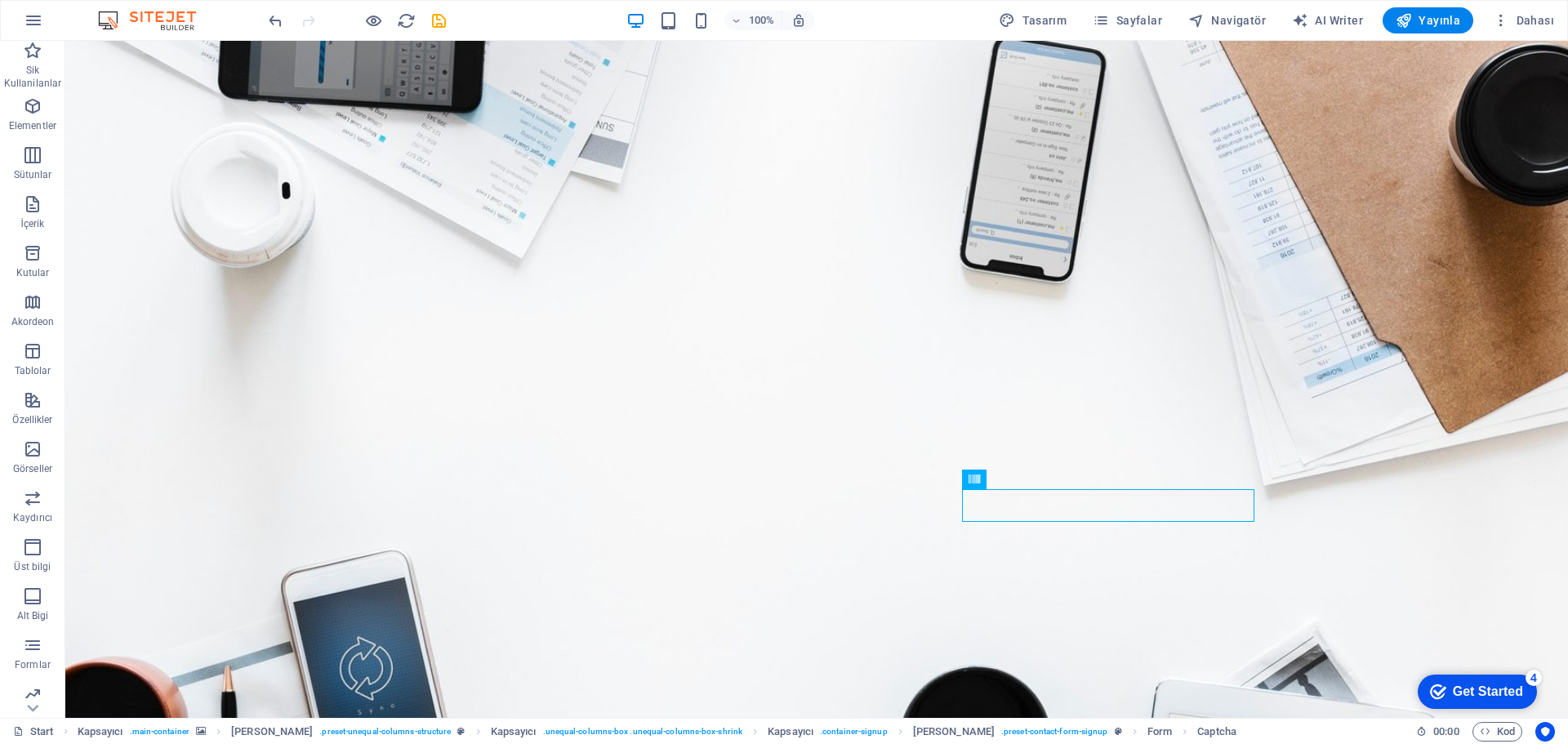
click at [33, 20] on icon "button" at bounding box center [33, 20] width 20 height 20
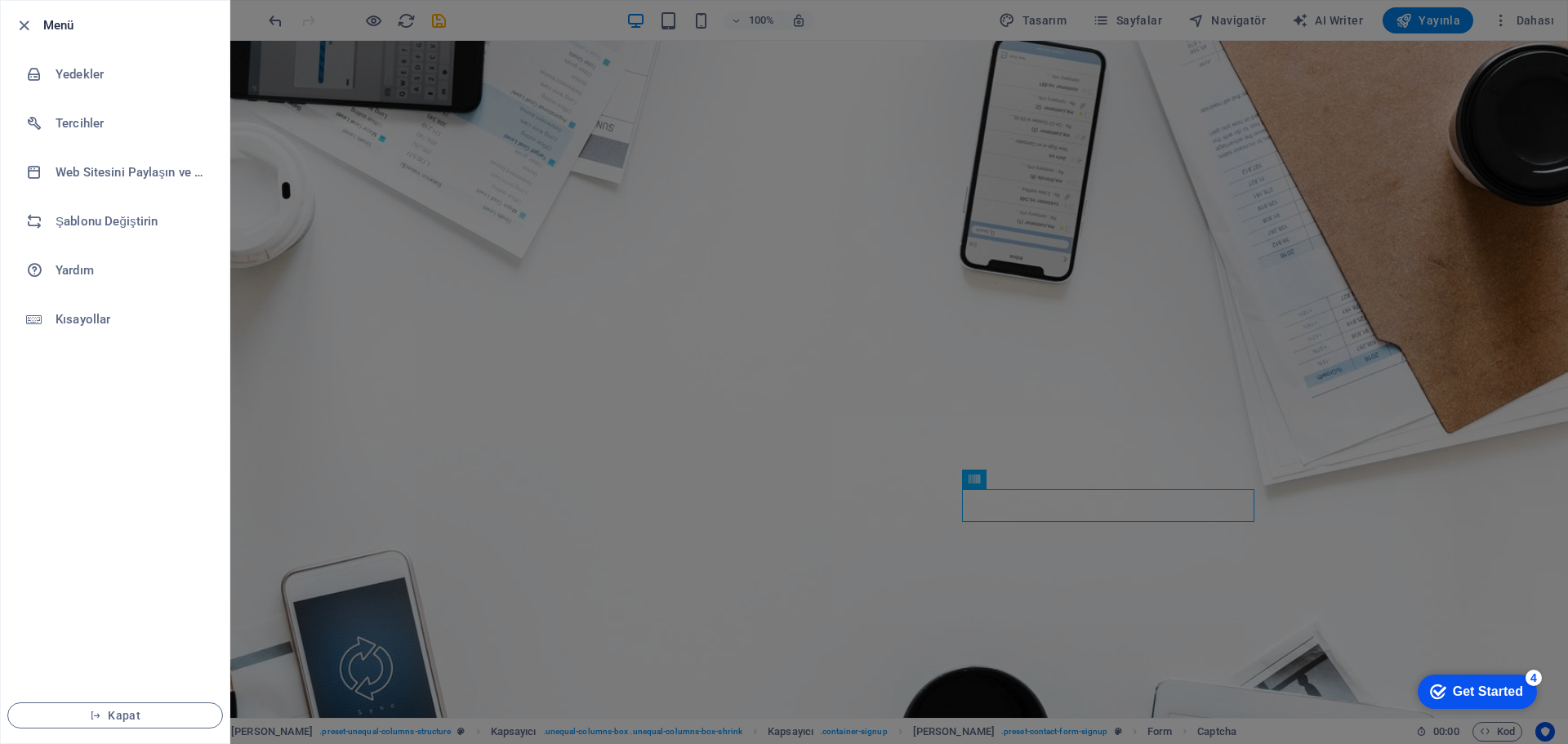
click at [149, 227] on h6 "Şablonu Değiştirin" at bounding box center [131, 221] width 151 height 20
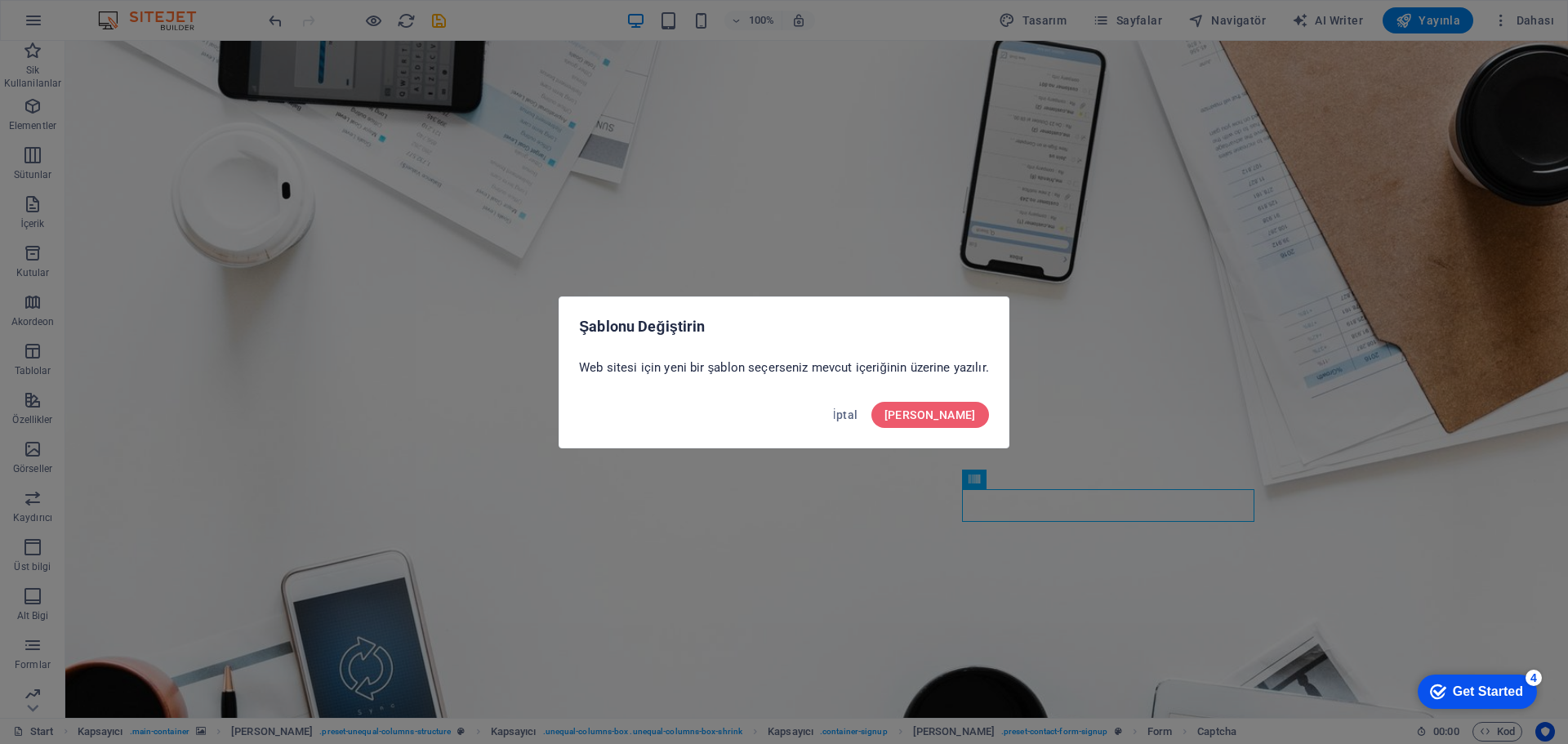
click at [973, 416] on span "[PERSON_NAME]" at bounding box center [930, 415] width 92 height 13
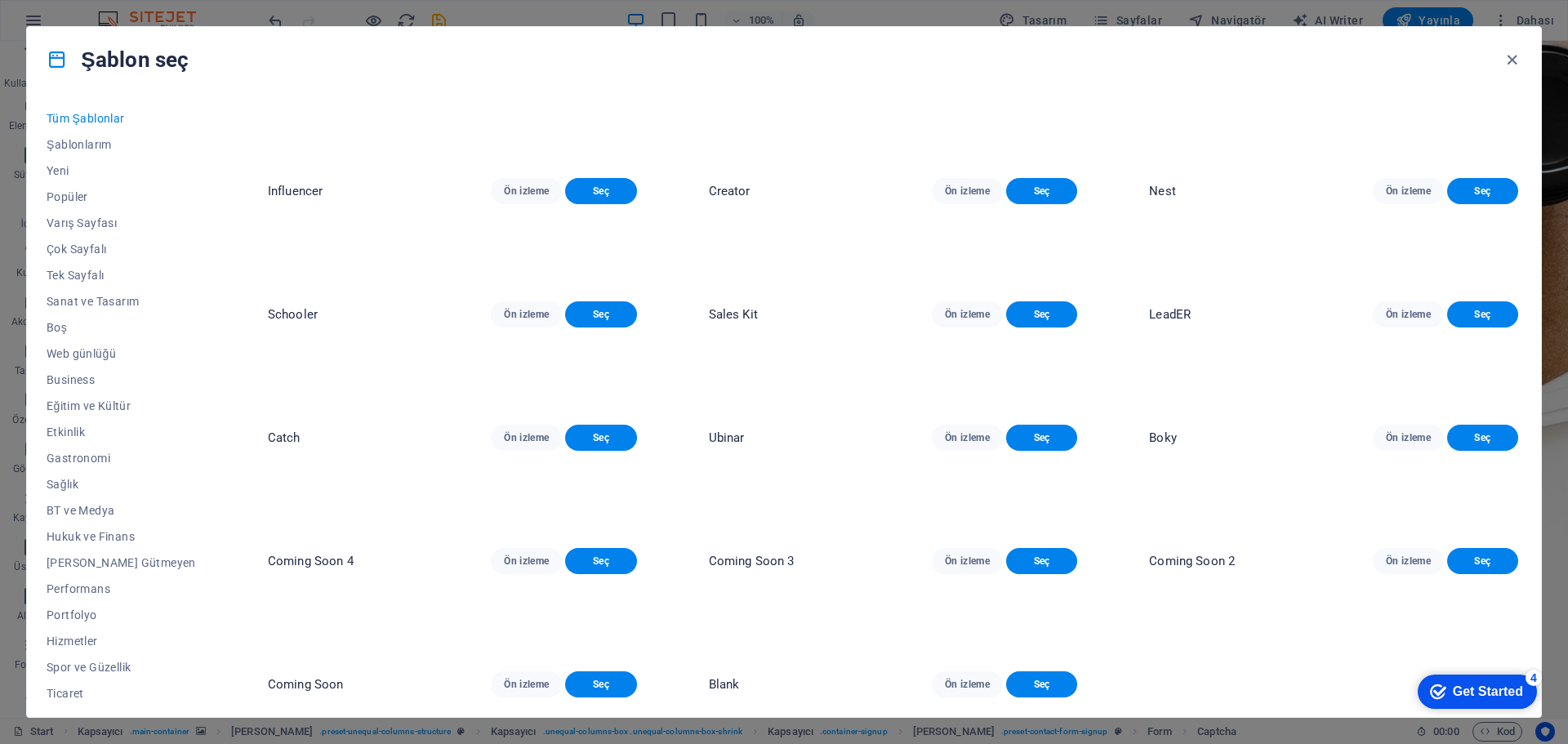
scroll to position [21623, 0]
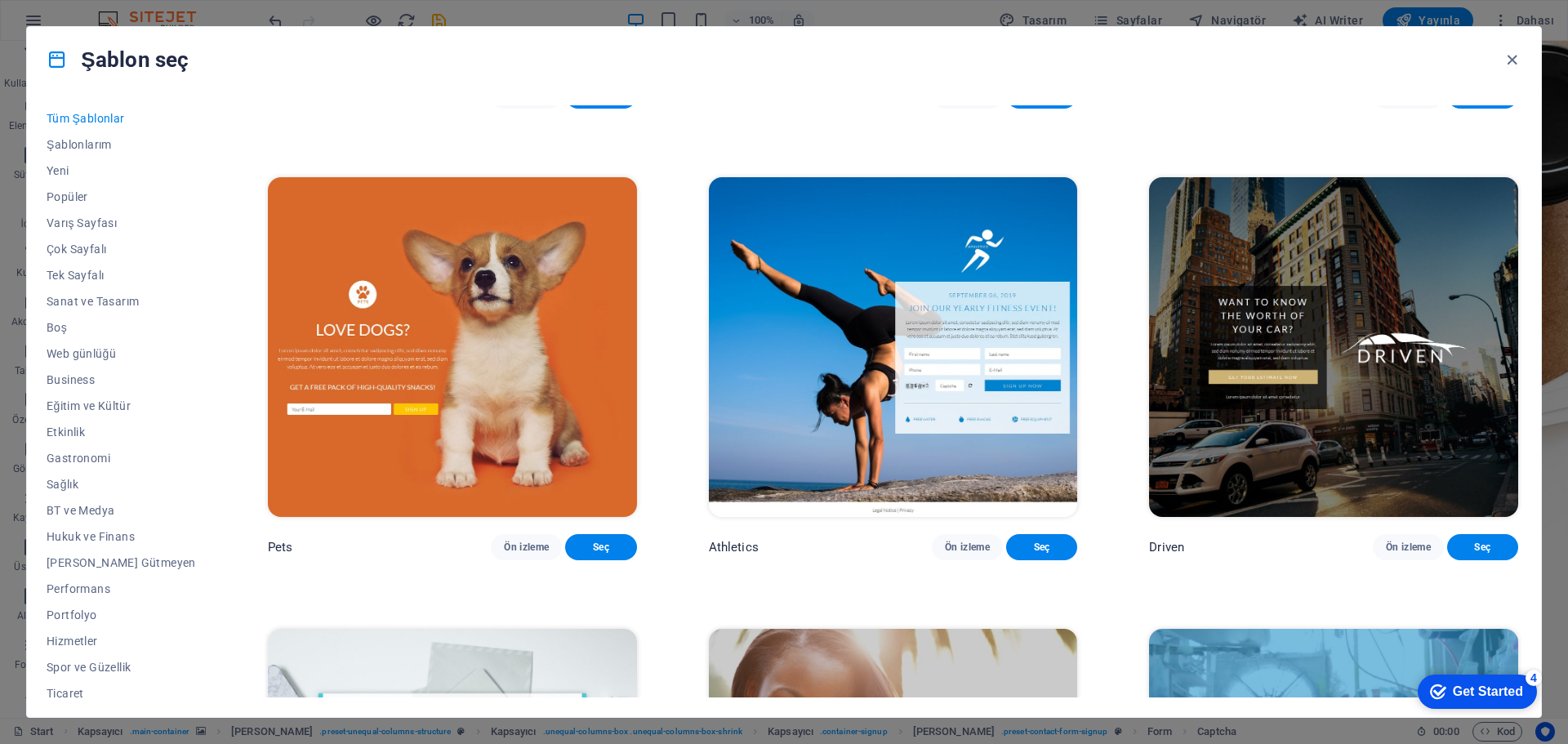
click at [505, 102] on span "Ön izleme" at bounding box center [526, 96] width 45 height 13
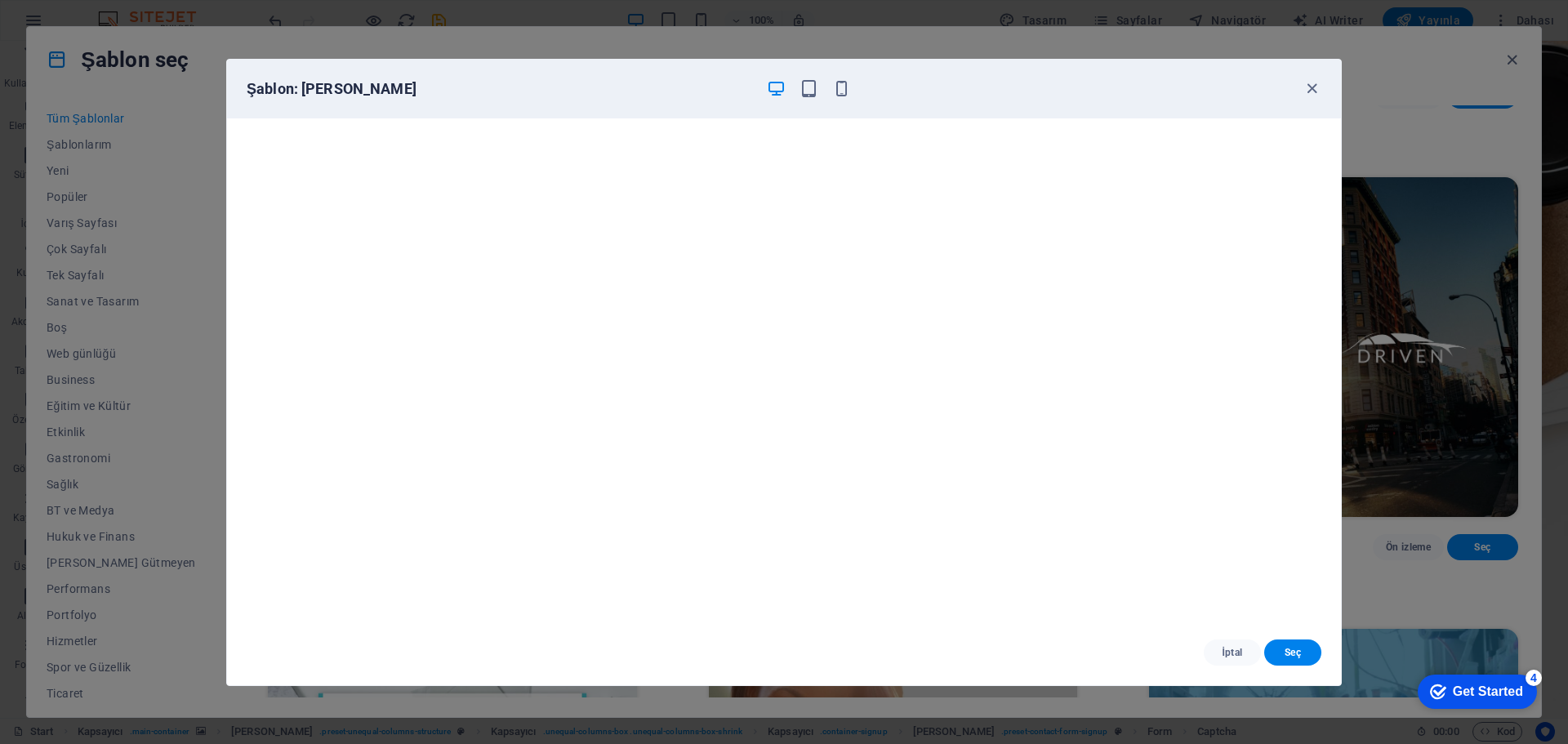
click at [1226, 643] on button "İptal" at bounding box center [1232, 652] width 57 height 26
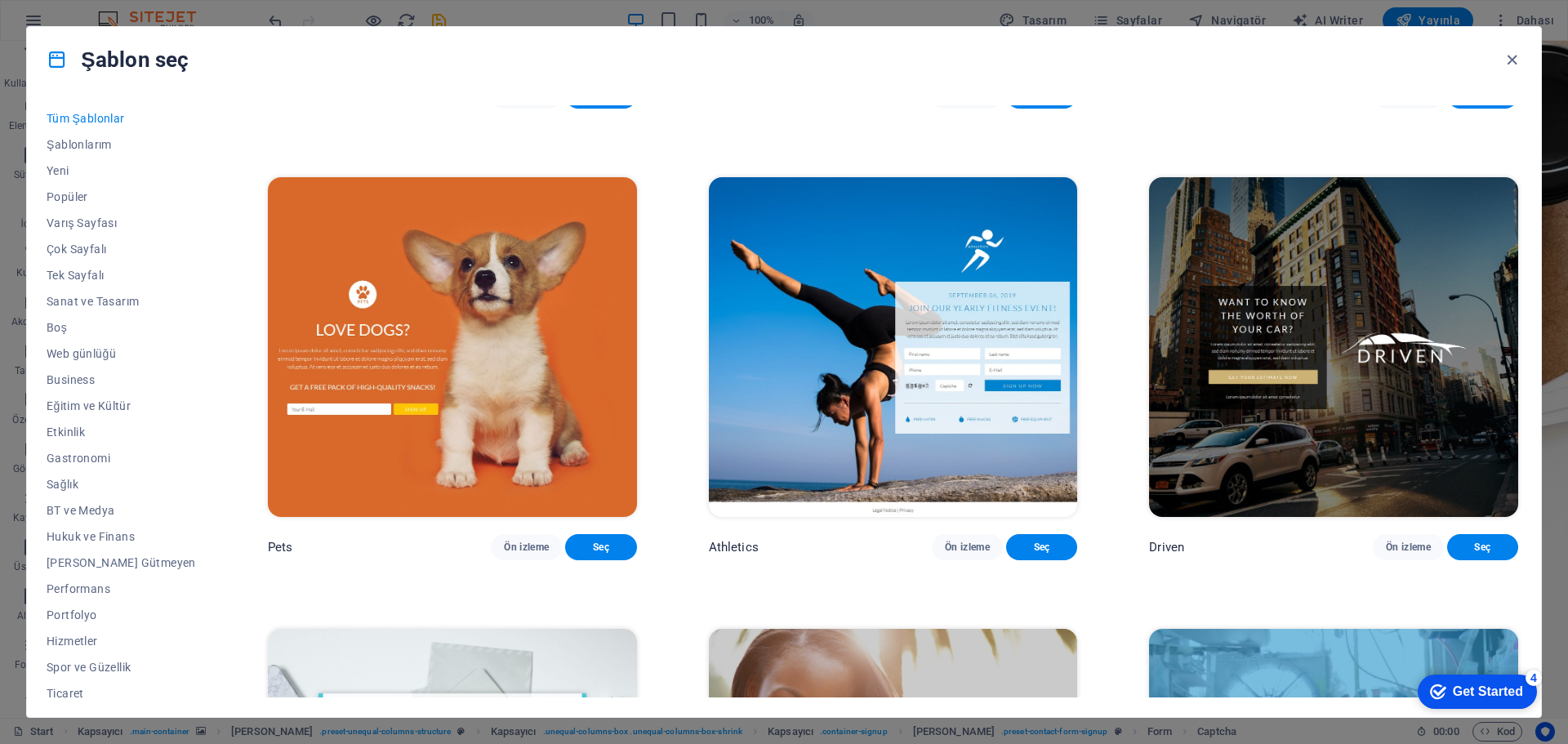
click at [945, 102] on span "Ön izleme" at bounding box center [967, 96] width 45 height 13
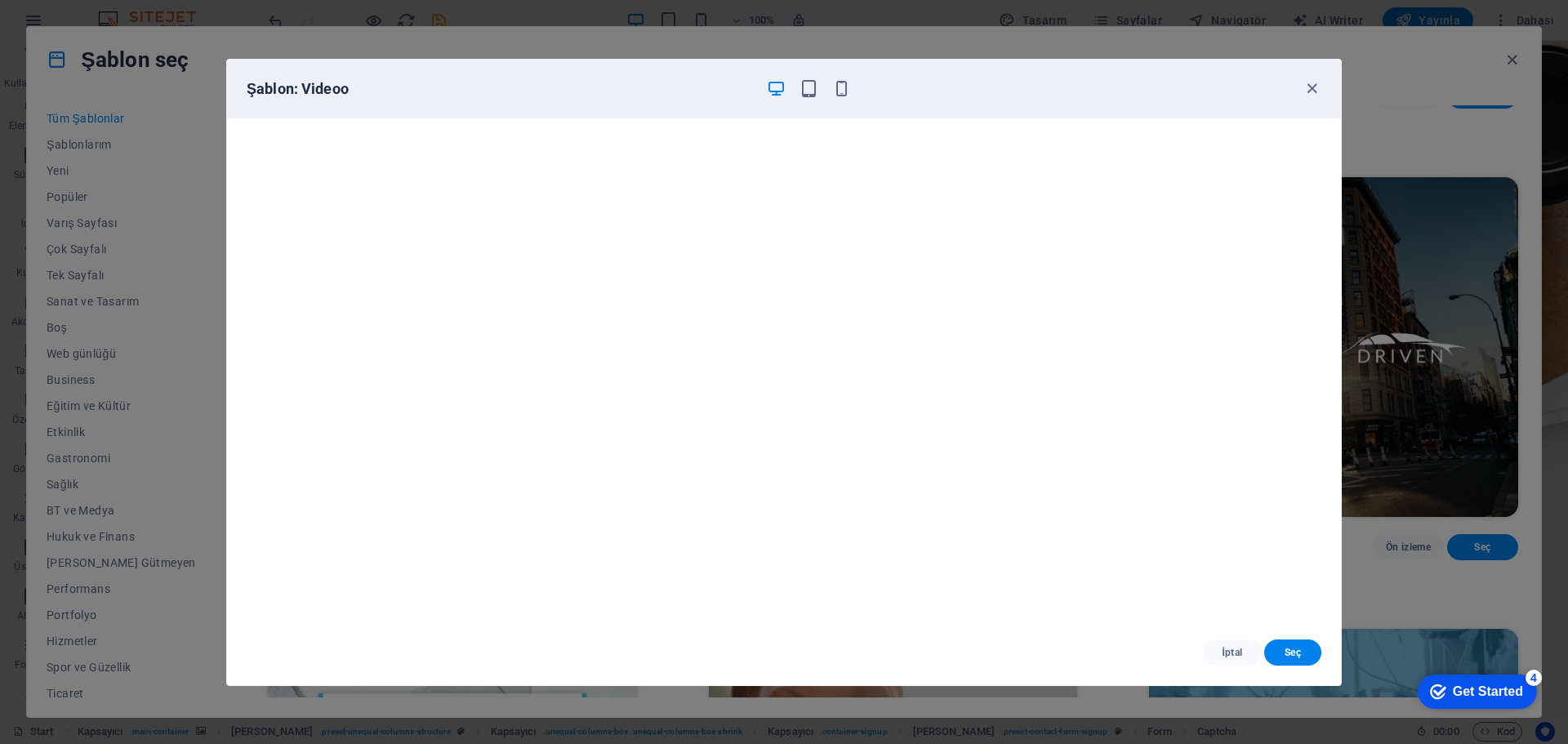
scroll to position [4, 0]
click at [1230, 646] on span "İptal" at bounding box center [1232, 653] width 31 height 13
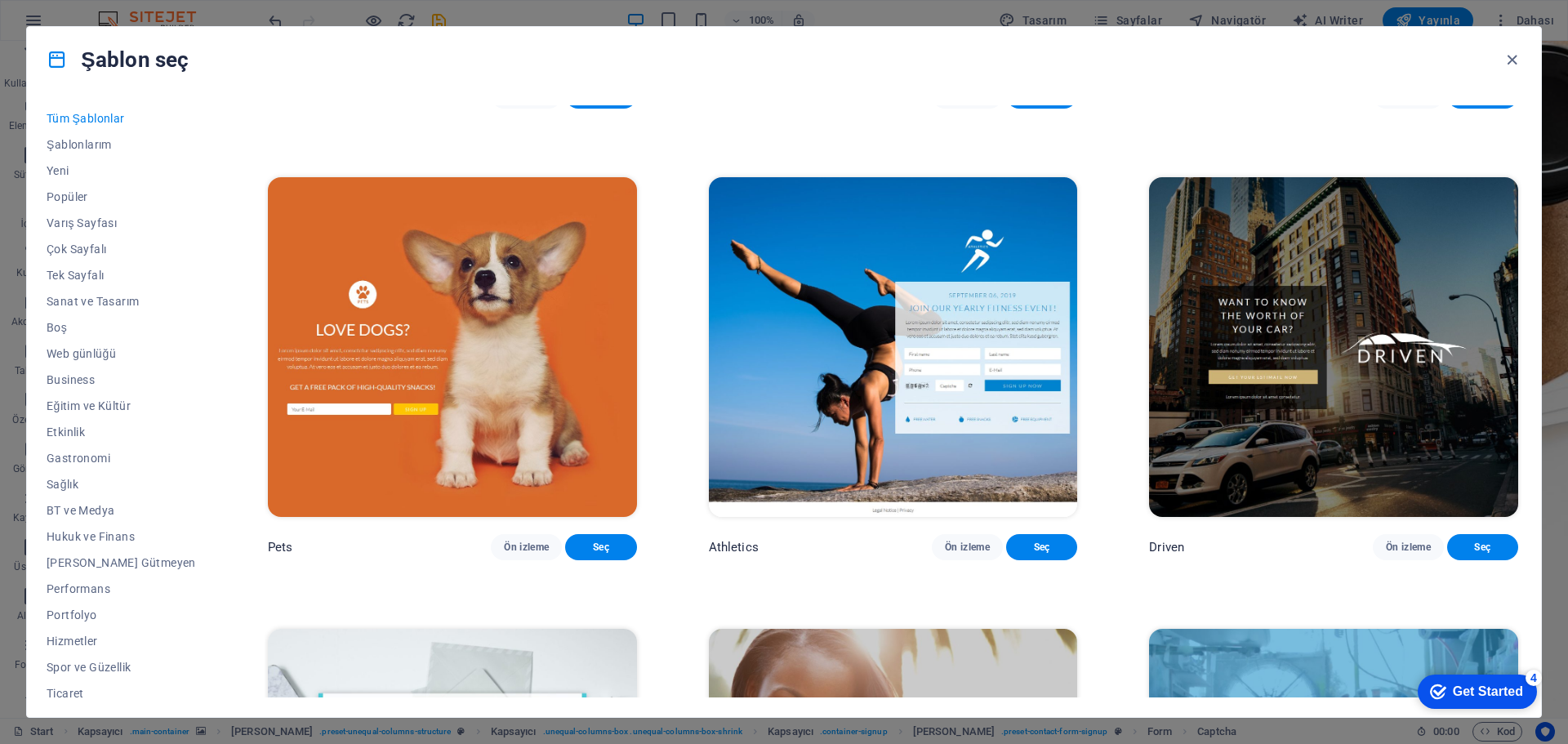
click at [1386, 102] on span "Ön izleme" at bounding box center [1408, 96] width 45 height 13
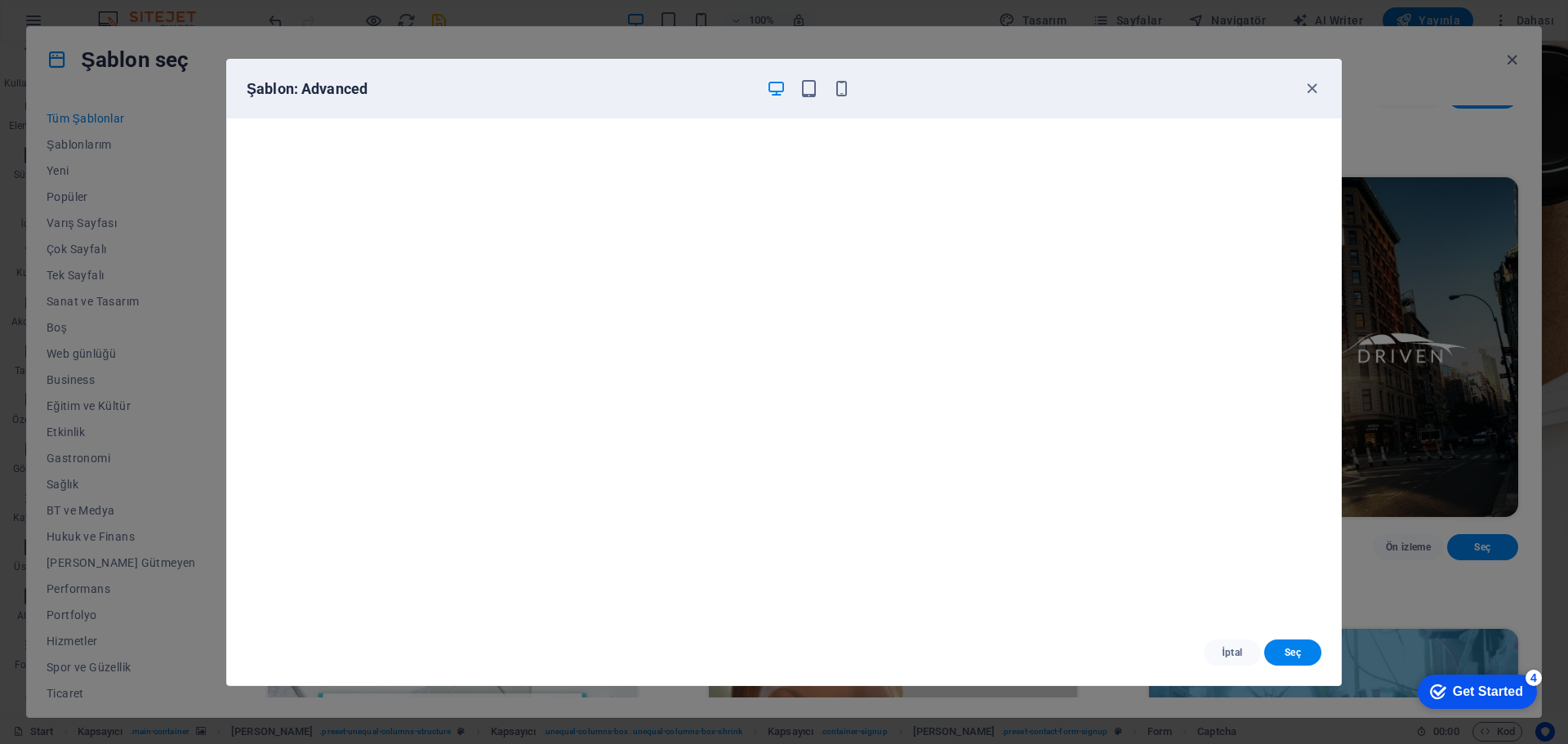
click at [1231, 660] on button "İptal" at bounding box center [1232, 652] width 57 height 26
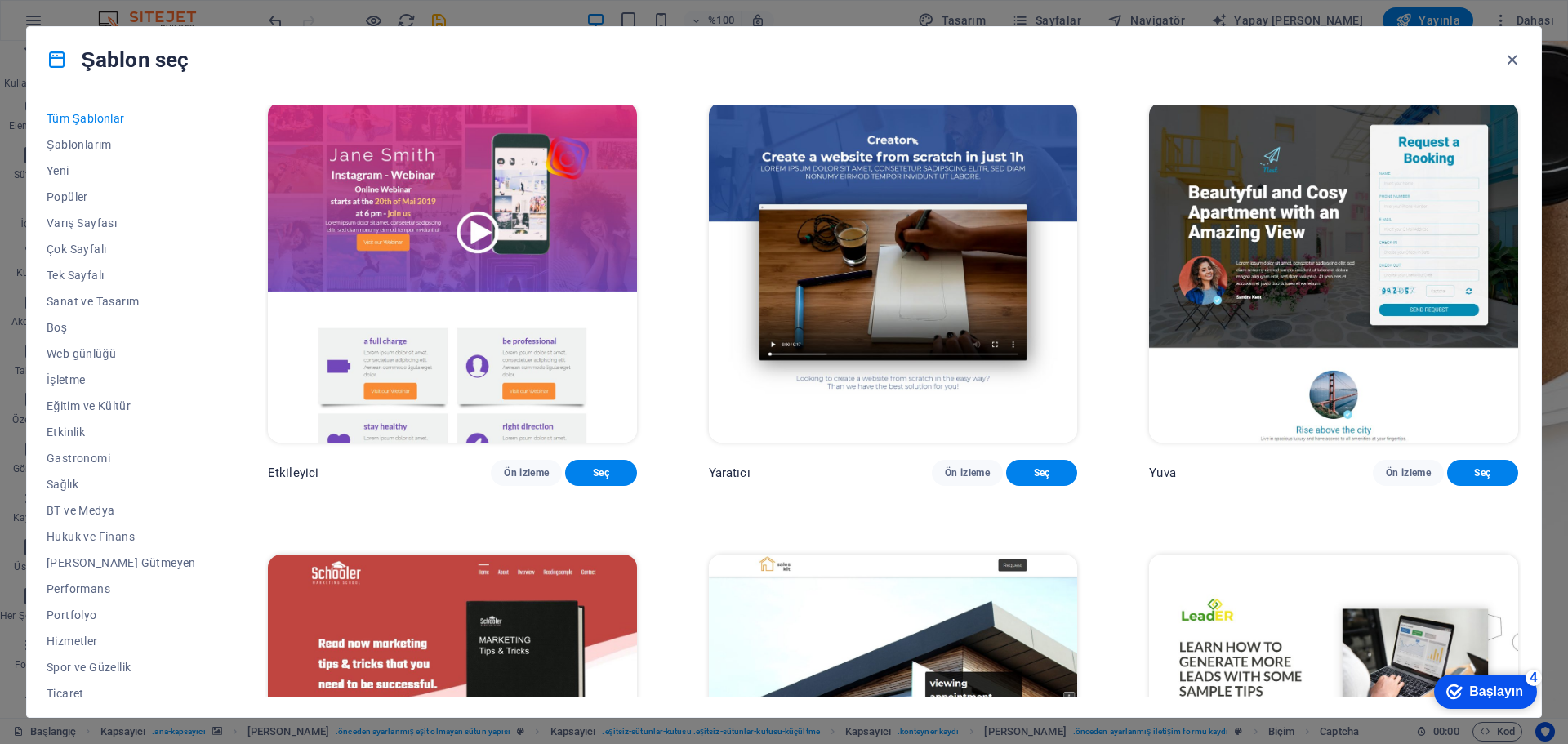
scroll to position [22603, 0]
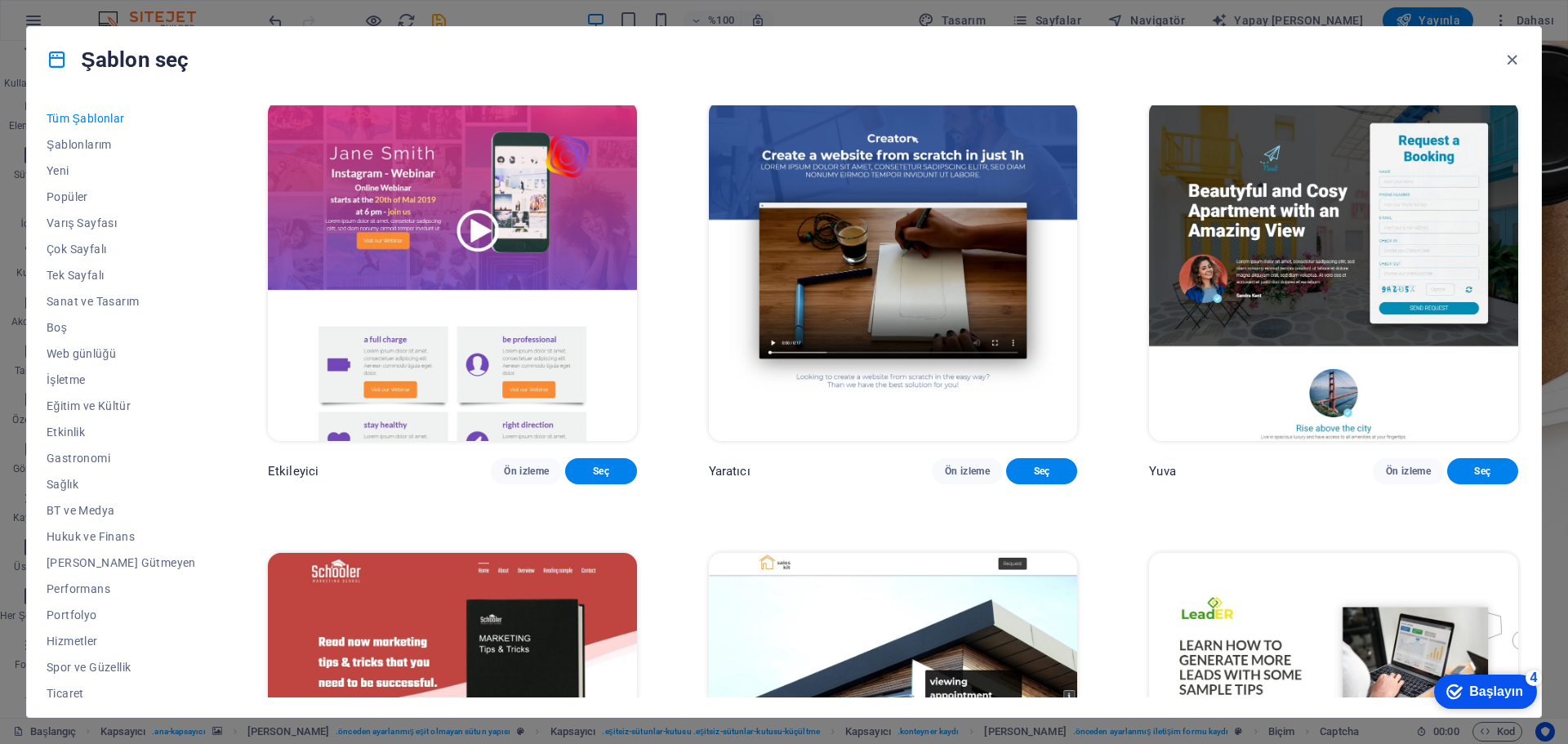
click at [967, 25] on font "Ön izleme" at bounding box center [967, 19] width 45 height 11
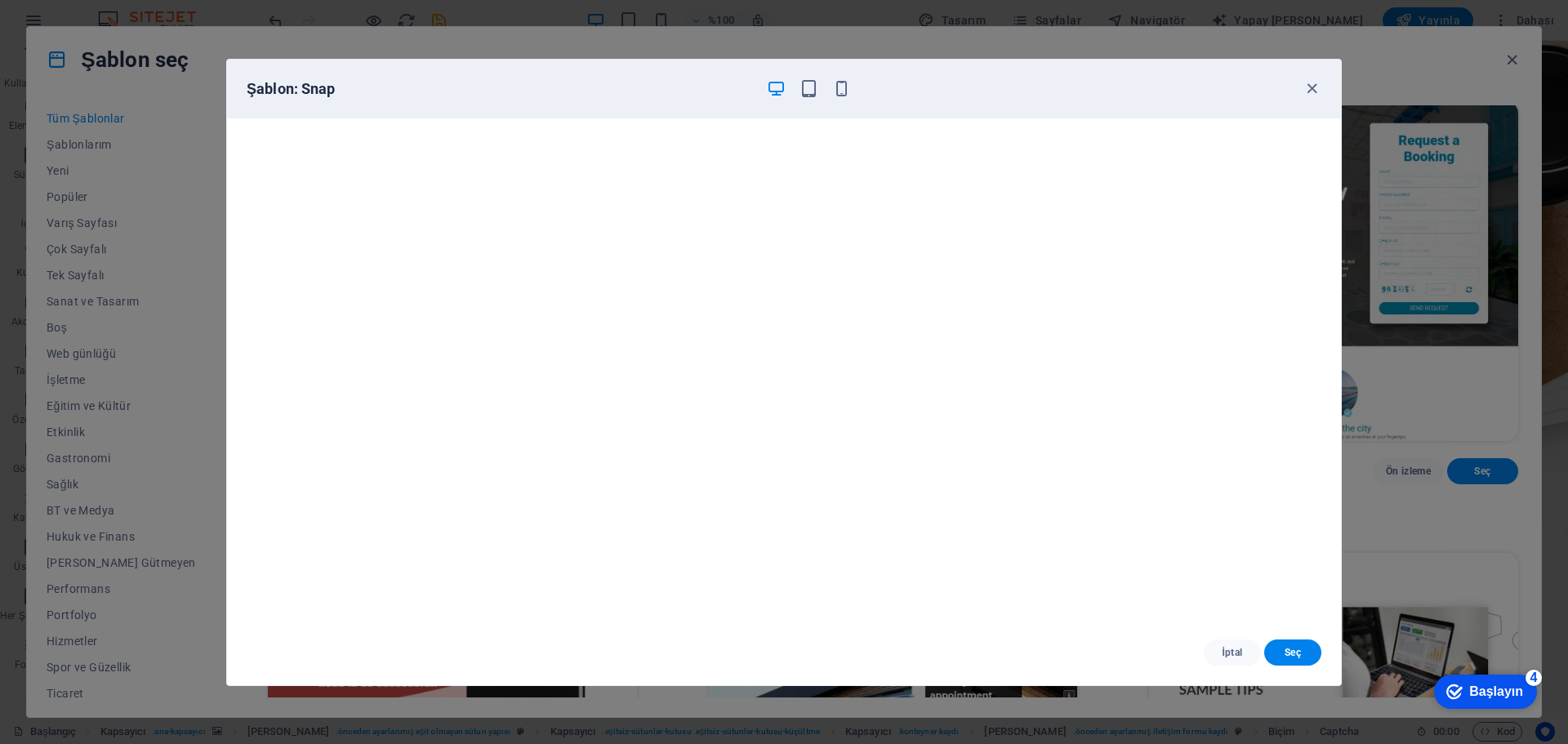
click at [1235, 660] on button "İptal" at bounding box center [1232, 652] width 57 height 26
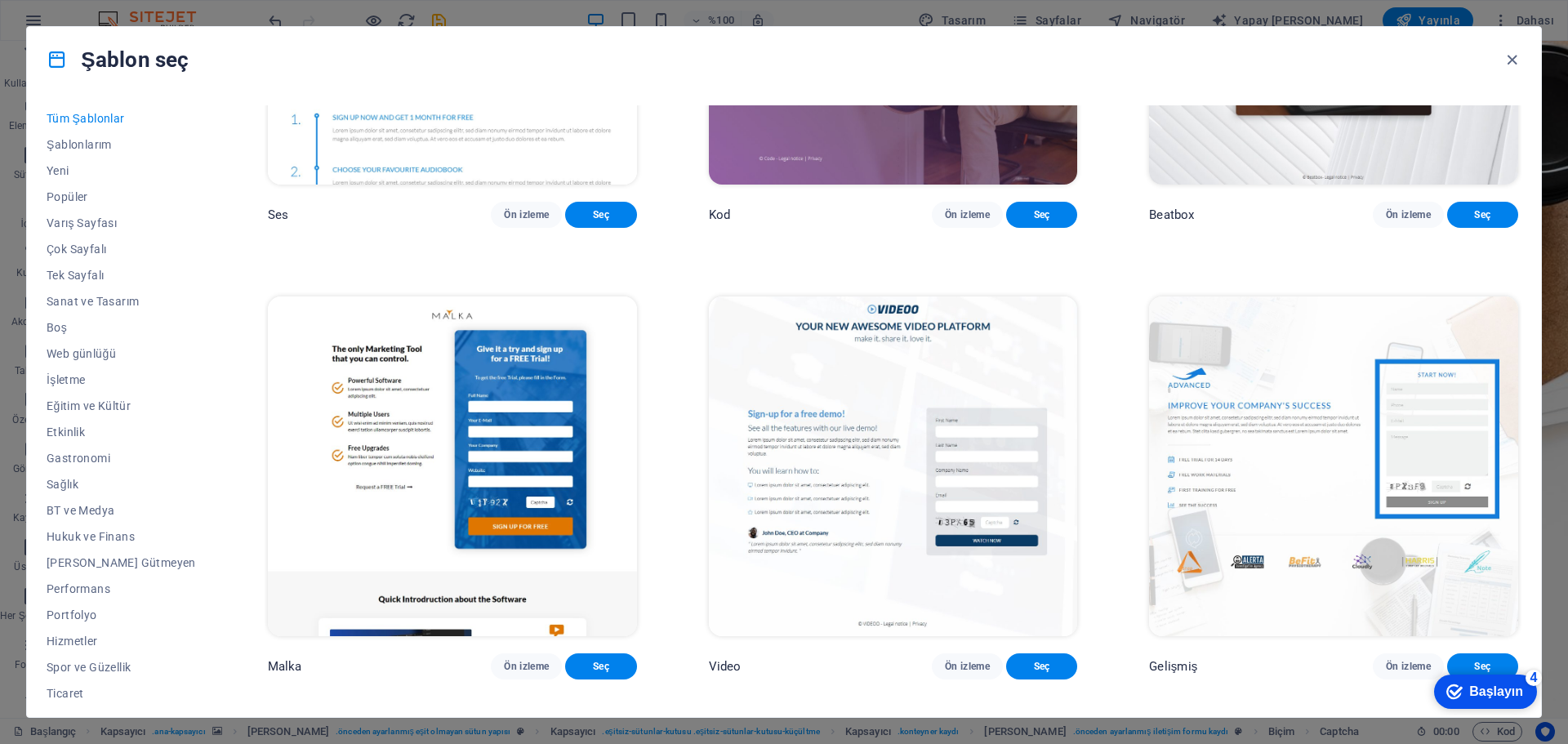
scroll to position [21051, 0]
click at [945, 222] on font "Ön izleme" at bounding box center [967, 216] width 45 height 11
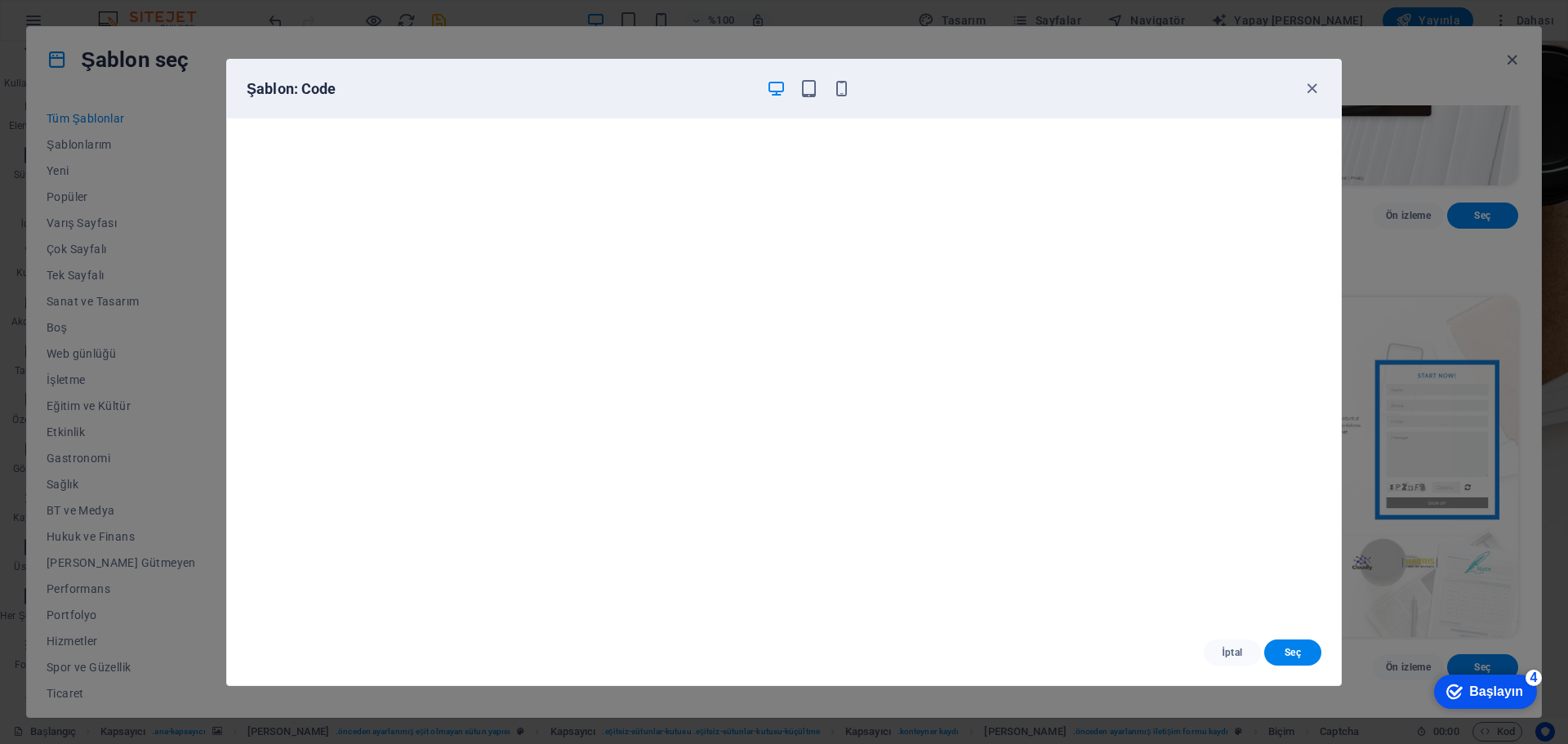
click at [1317, 87] on icon "button" at bounding box center [1313, 89] width 19 height 19
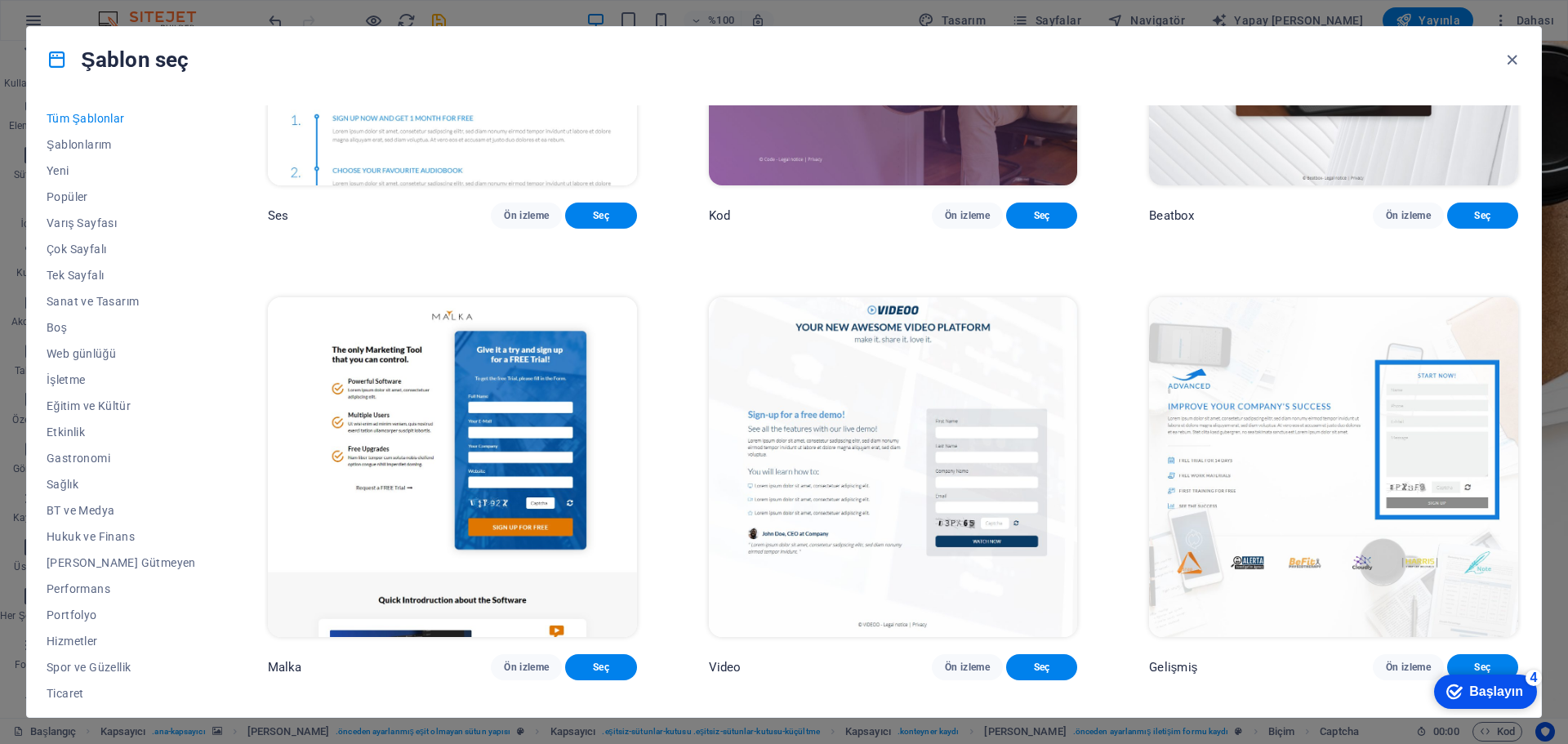
click at [1390, 222] on font "Ön izleme" at bounding box center [1408, 216] width 45 height 13
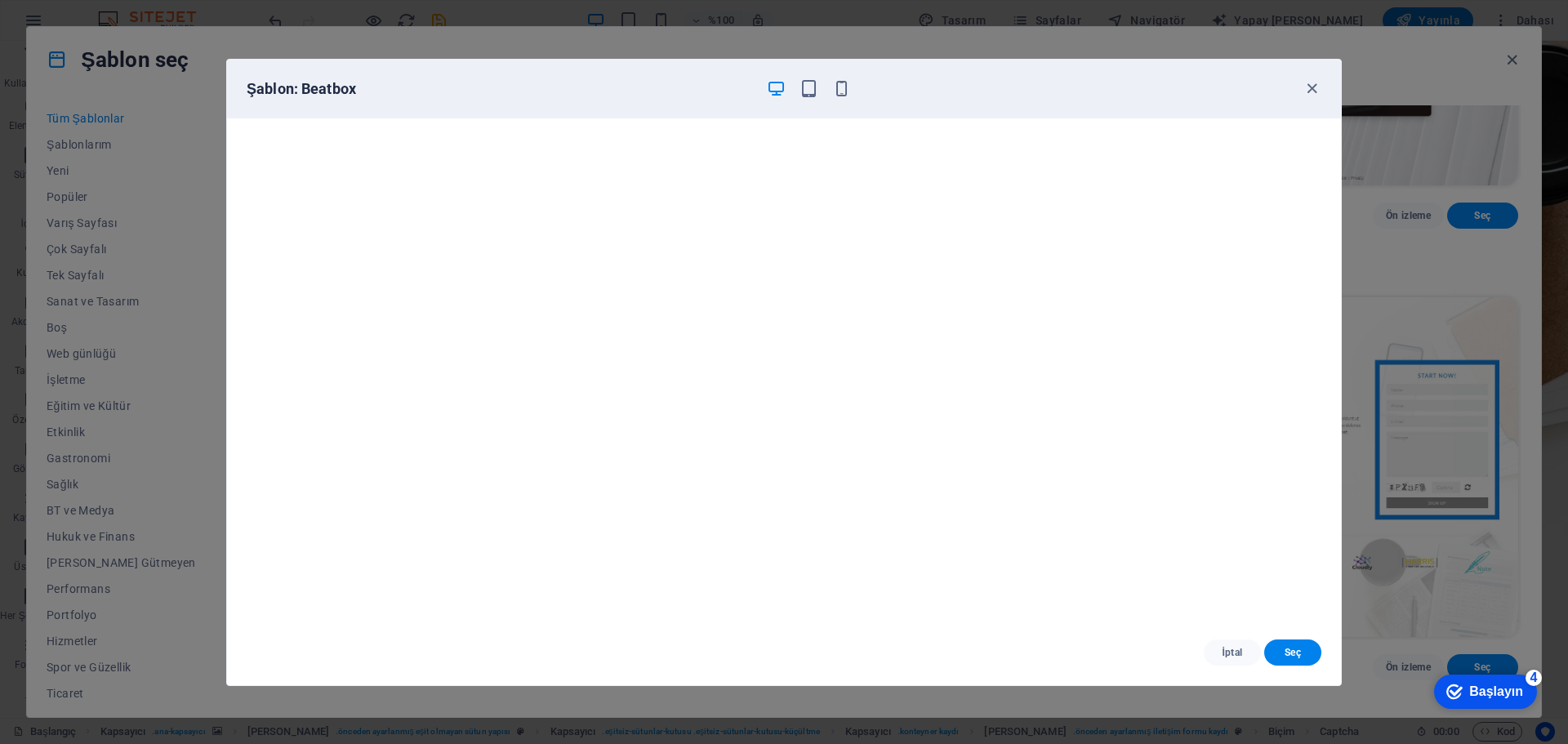
click at [1308, 89] on icon "button" at bounding box center [1313, 89] width 19 height 19
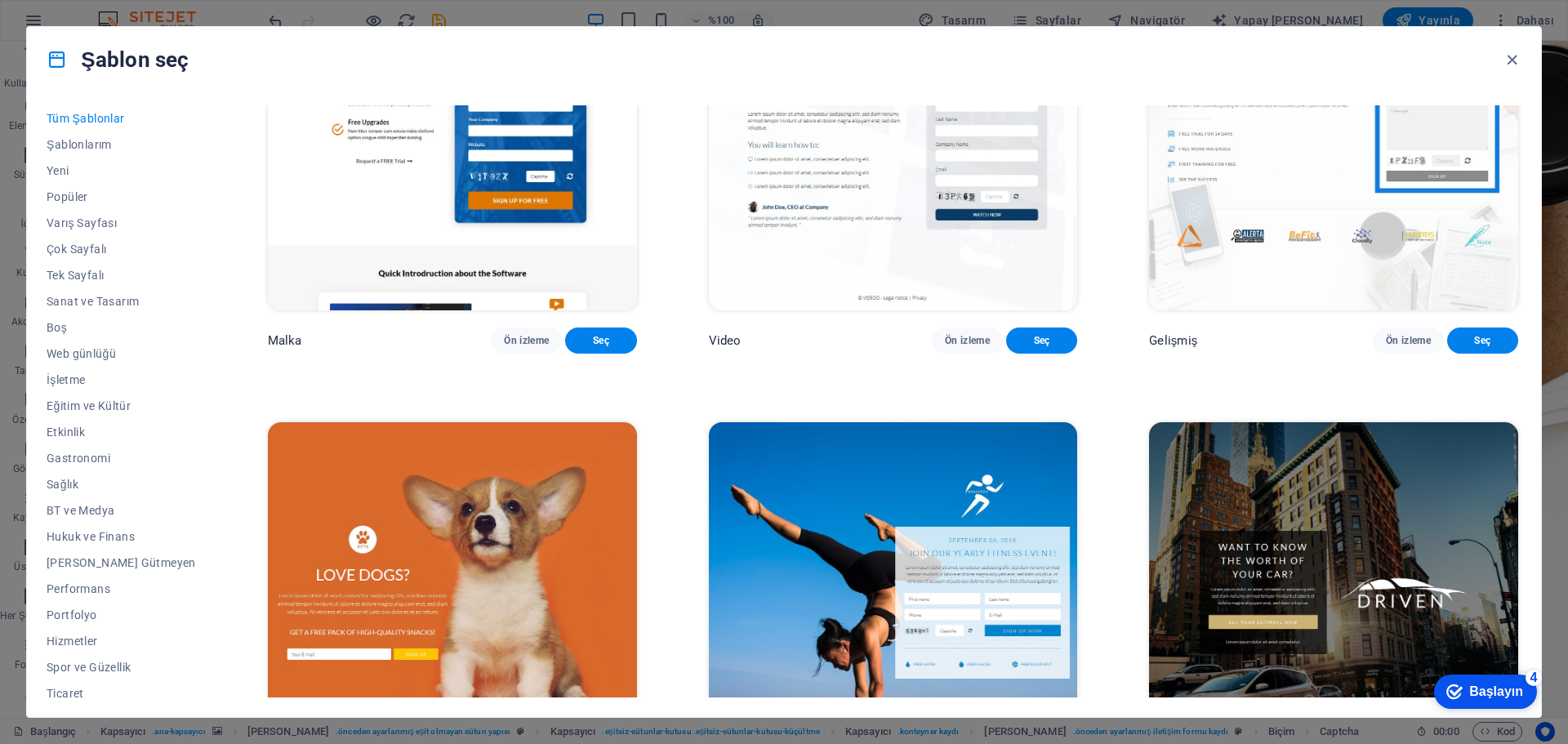
scroll to position [21623, 0]
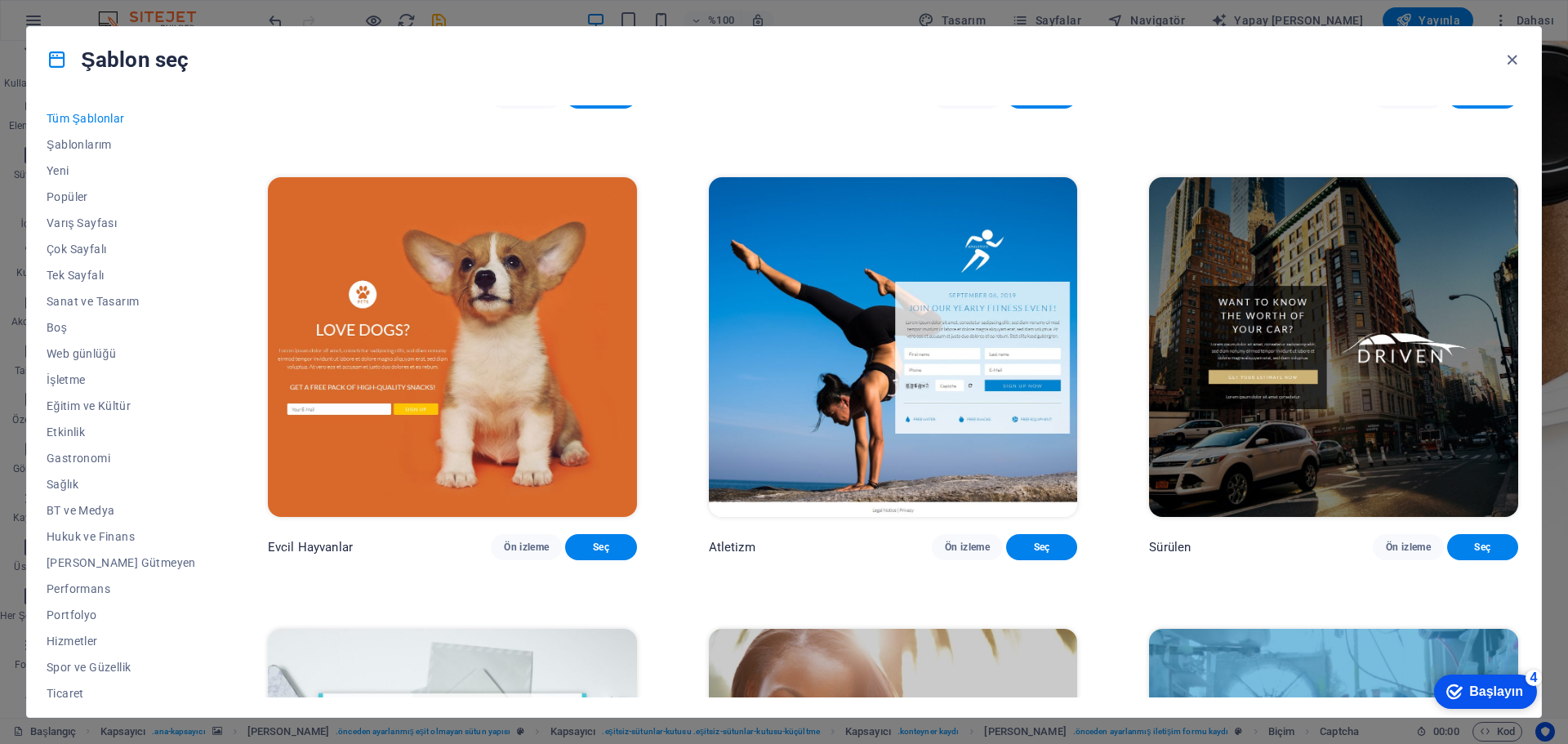
click at [1510, 58] on icon "button" at bounding box center [1513, 60] width 19 height 19
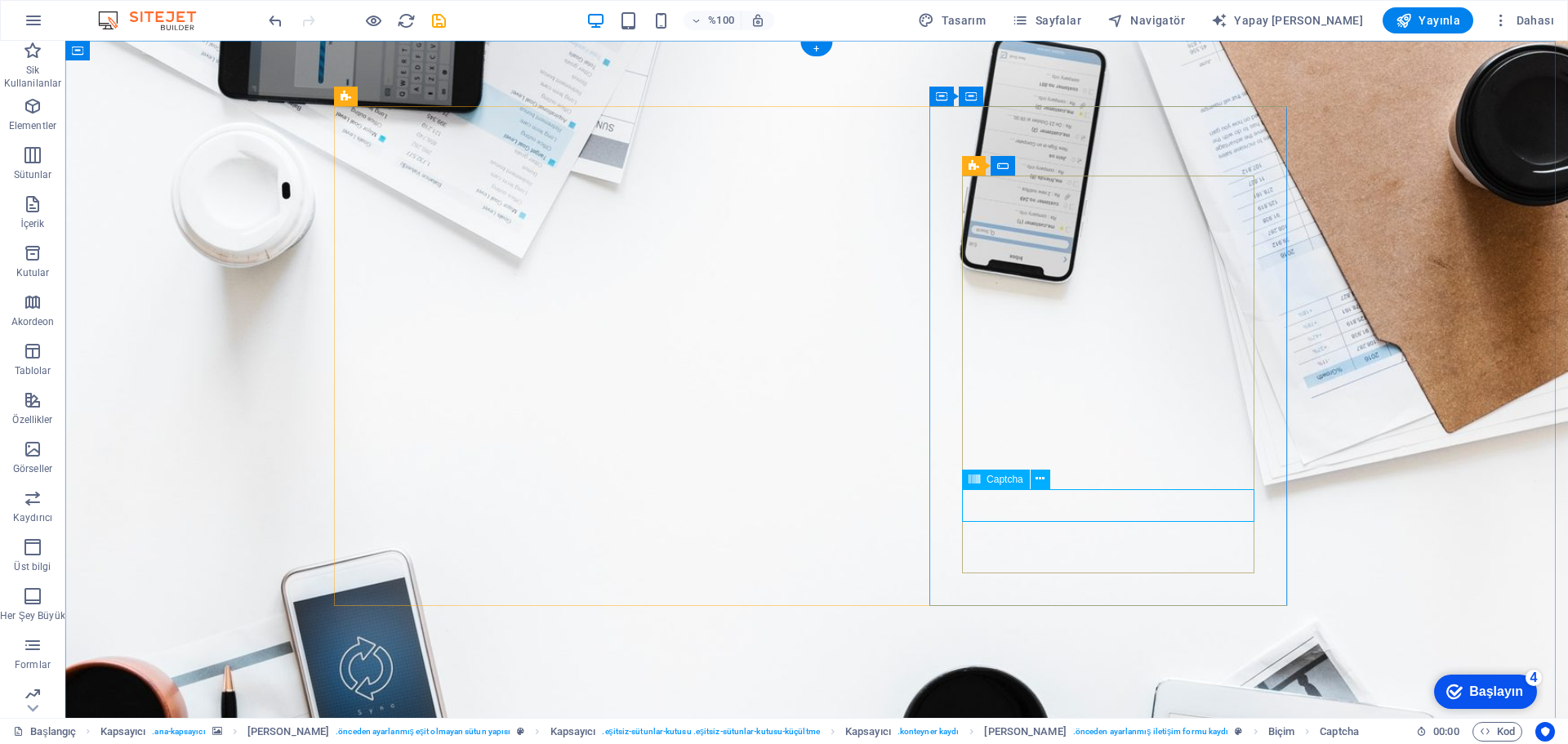
click div "Okunaksız mı? Yeni yükle"
click at [1045, 480] on icon at bounding box center [1039, 479] width 9 height 17
click div "Okunaksız mı? Yeni yükle"
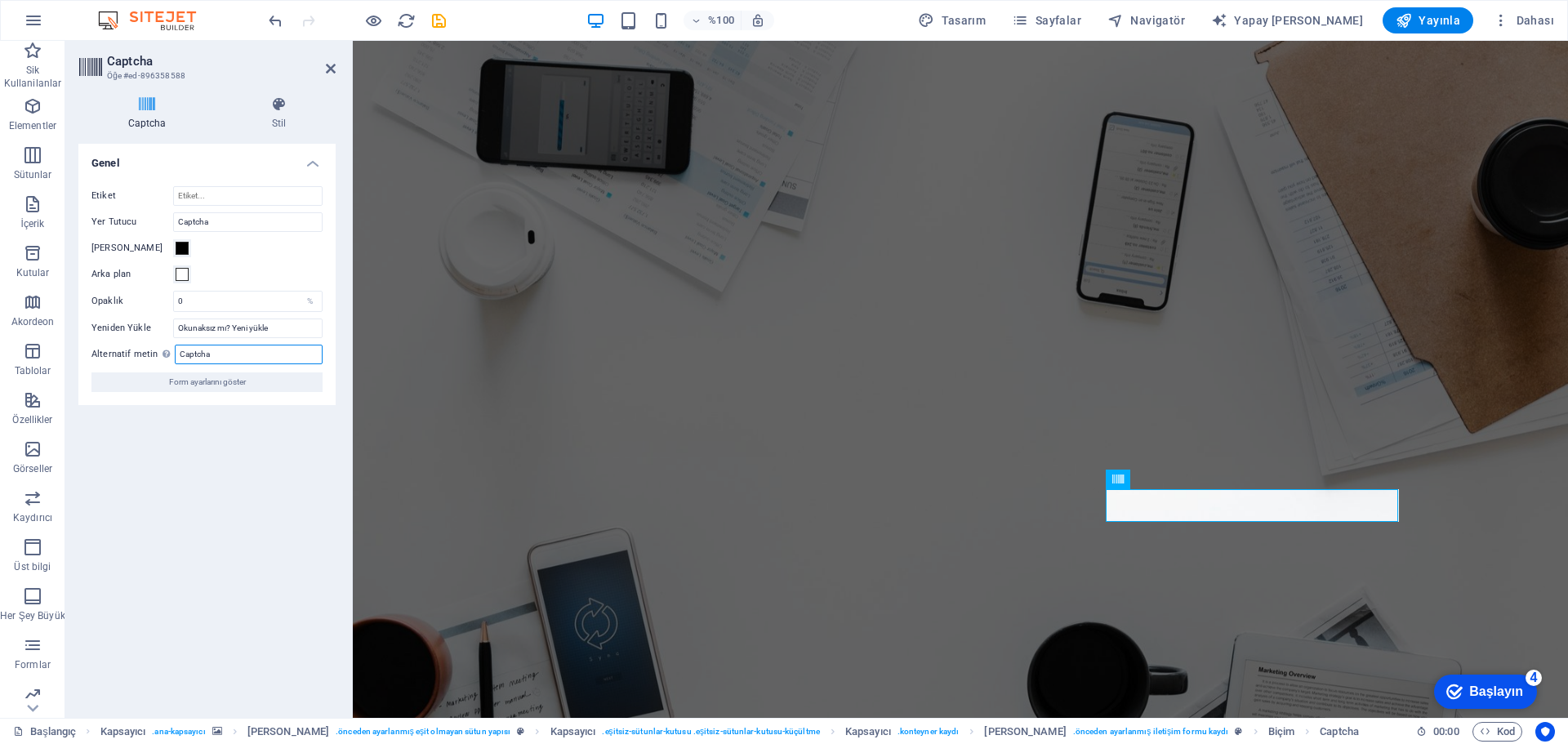
click at [290, 355] on input "Captcha" at bounding box center [249, 354] width 148 height 20
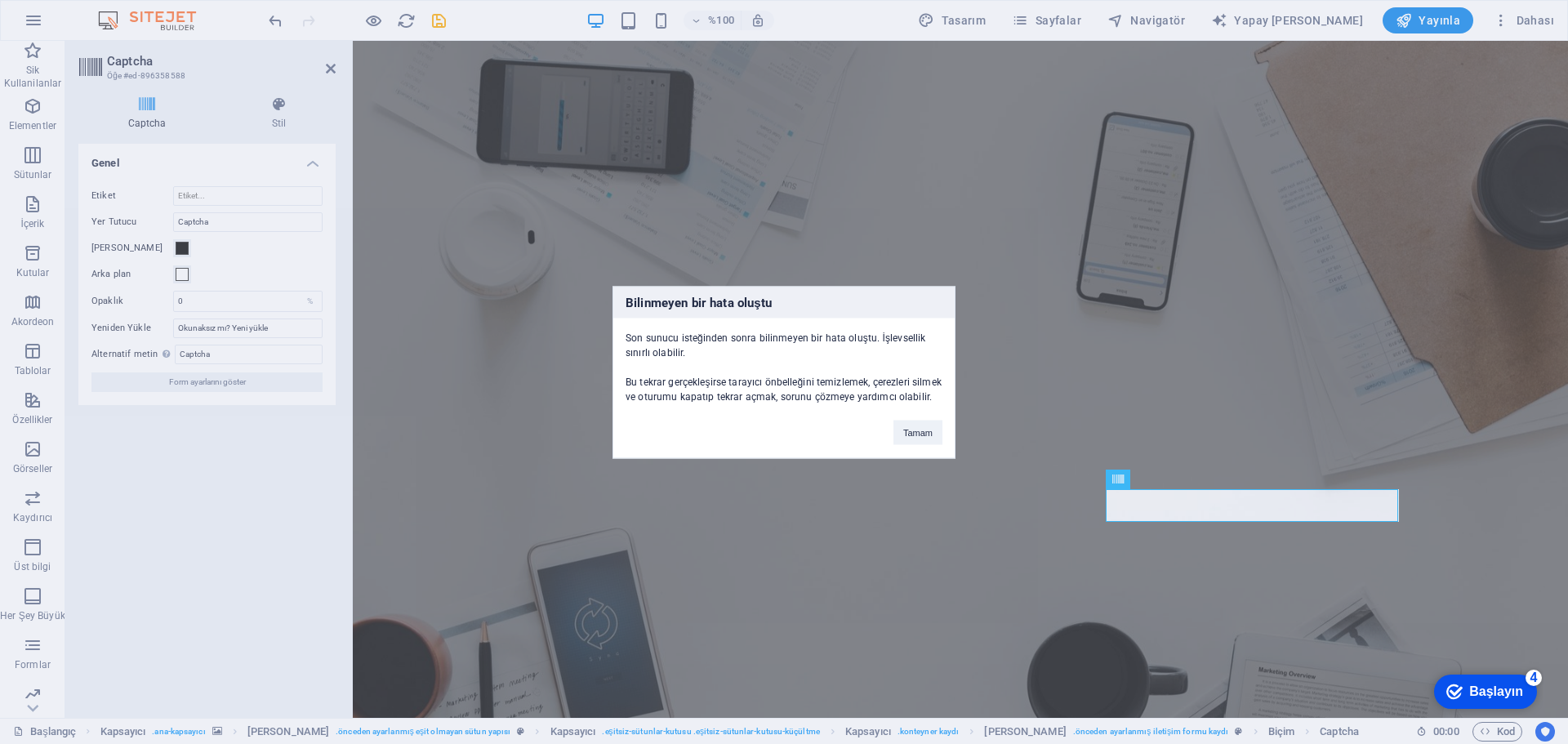
click at [905, 432] on font "Tamam" at bounding box center [918, 432] width 30 height 10
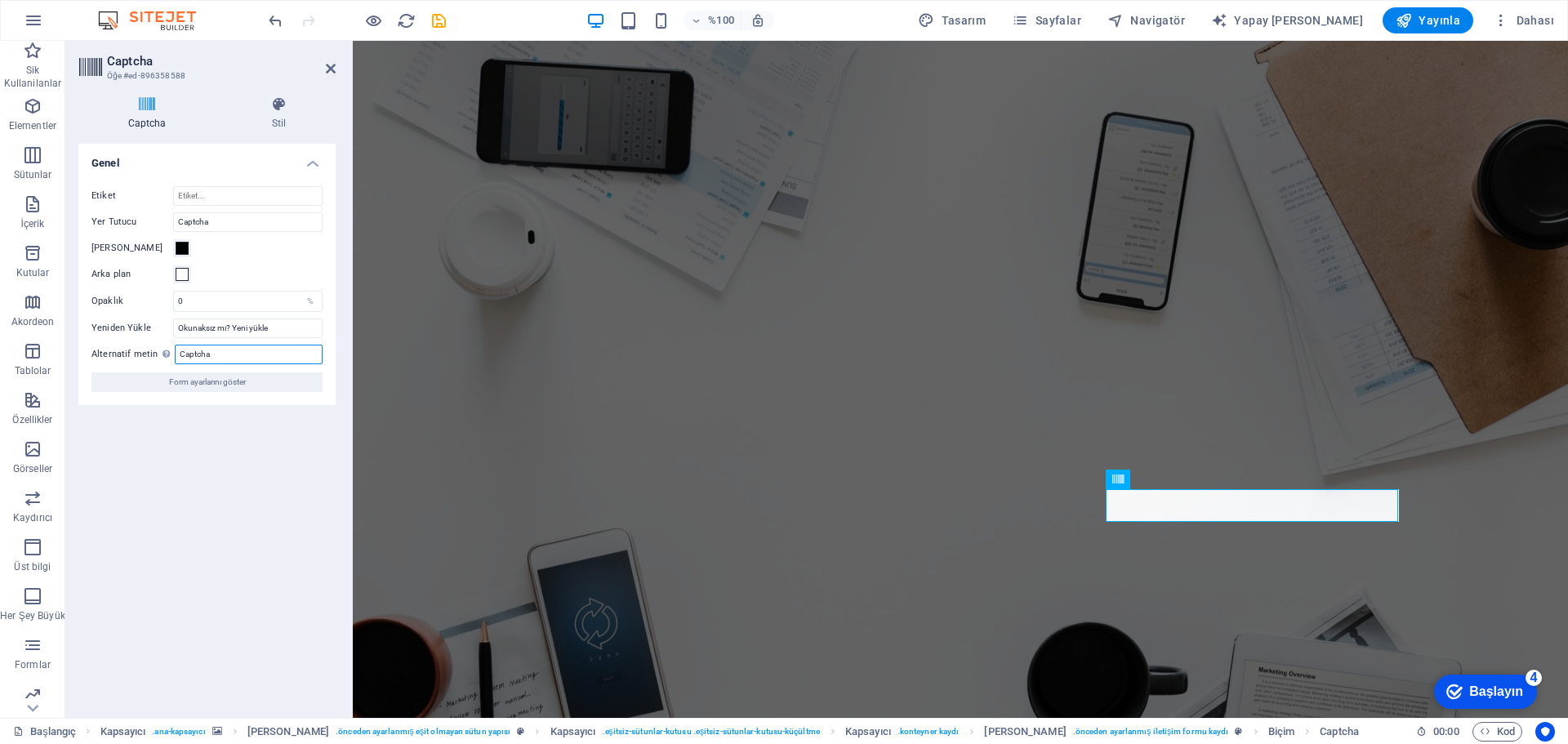
click at [258, 355] on input "Captcha" at bounding box center [249, 354] width 148 height 20
type input "1"
click at [238, 386] on span "Form ayarlarını göster" at bounding box center [207, 383] width 76 height 20
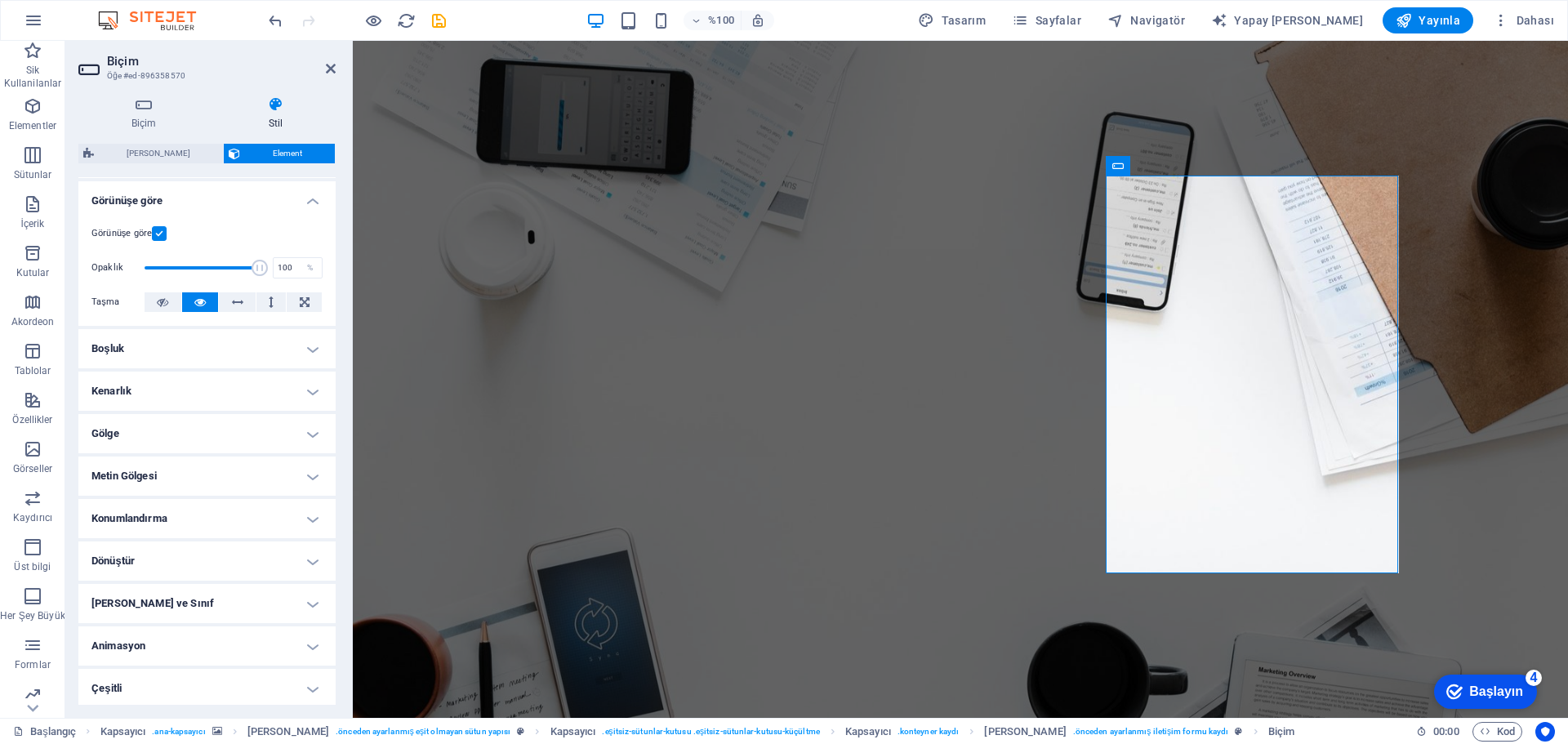
scroll to position [187, 0]
click at [308, 352] on h4 "Boşluk" at bounding box center [207, 345] width 257 height 39
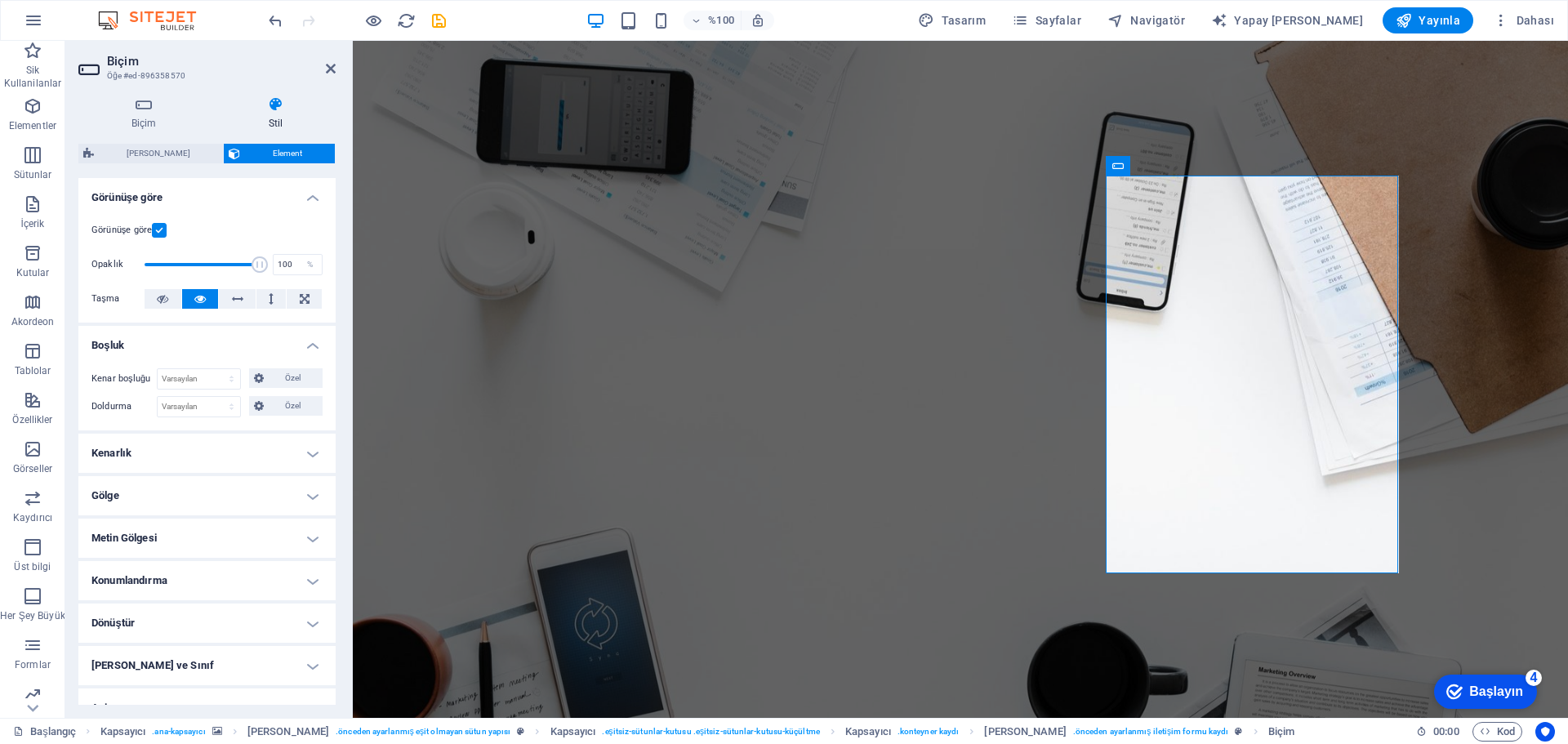
click at [307, 348] on h4 "Boşluk" at bounding box center [207, 340] width 257 height 30
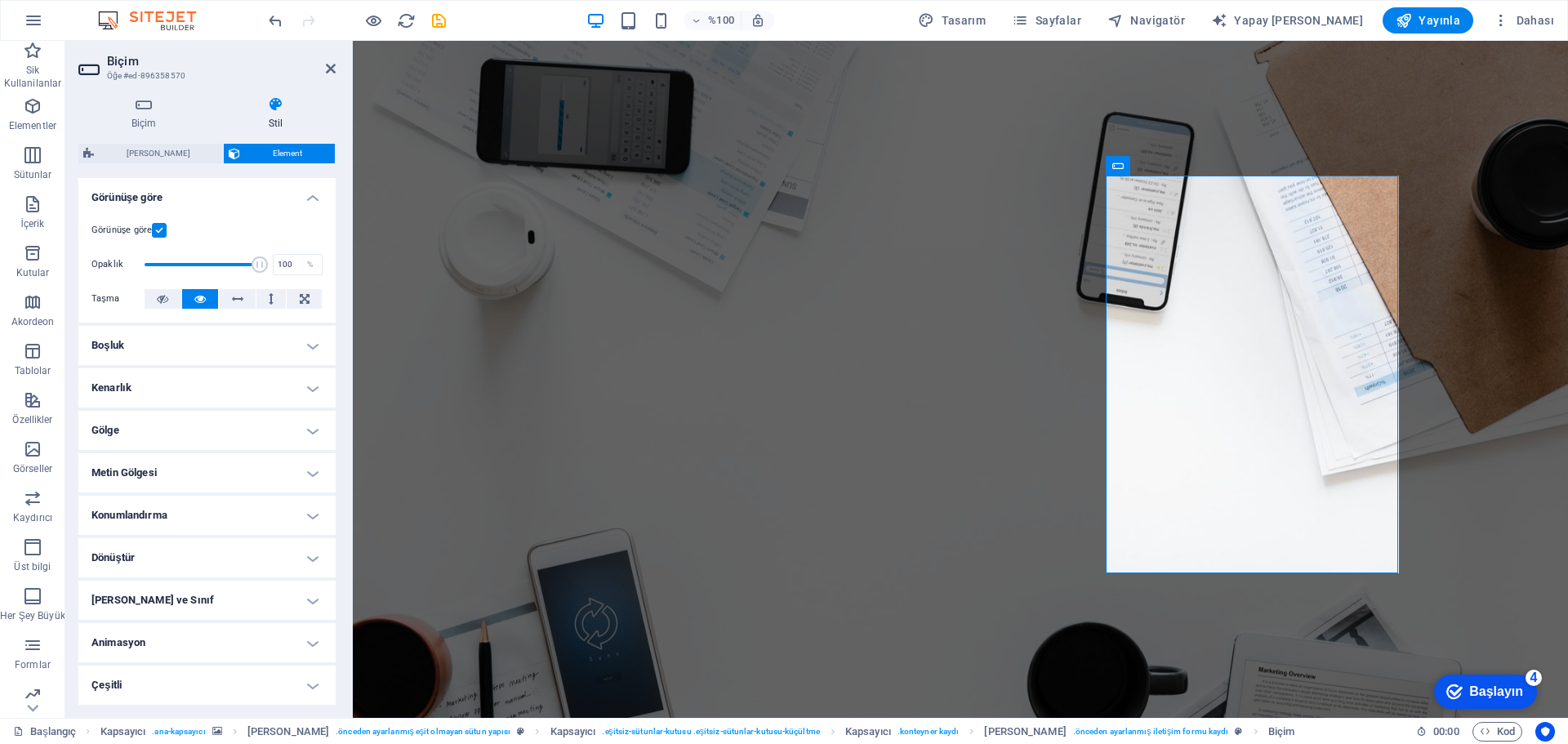
click at [311, 387] on h4 "Kenarlık" at bounding box center [207, 387] width 257 height 39
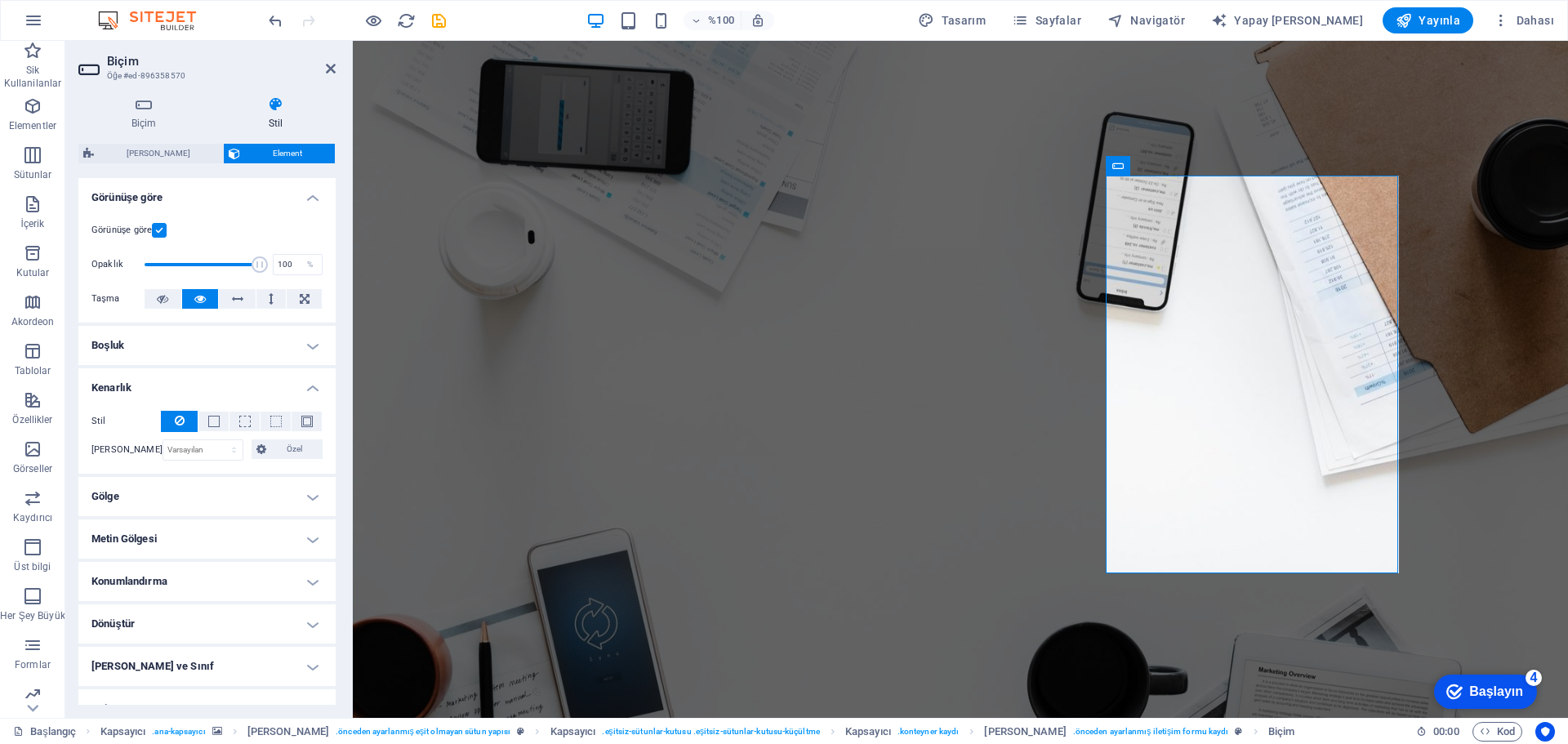
click at [311, 387] on h4 "Kenarlık" at bounding box center [207, 383] width 257 height 30
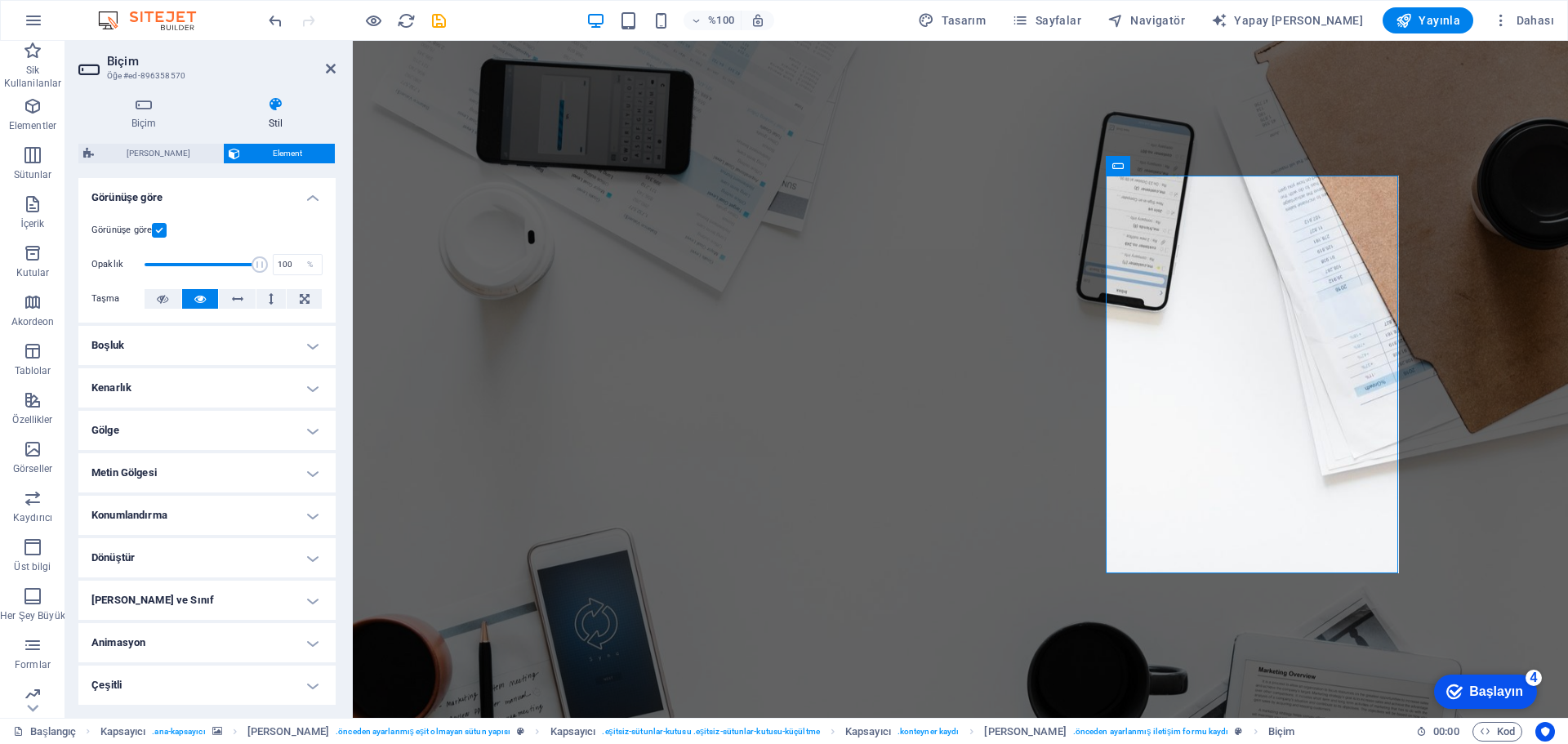
click at [304, 429] on h4 "Gölge" at bounding box center [207, 430] width 257 height 39
click at [304, 429] on h4 "Gölge" at bounding box center [207, 426] width 257 height 30
click at [312, 648] on h4 "Animasyon" at bounding box center [207, 643] width 257 height 39
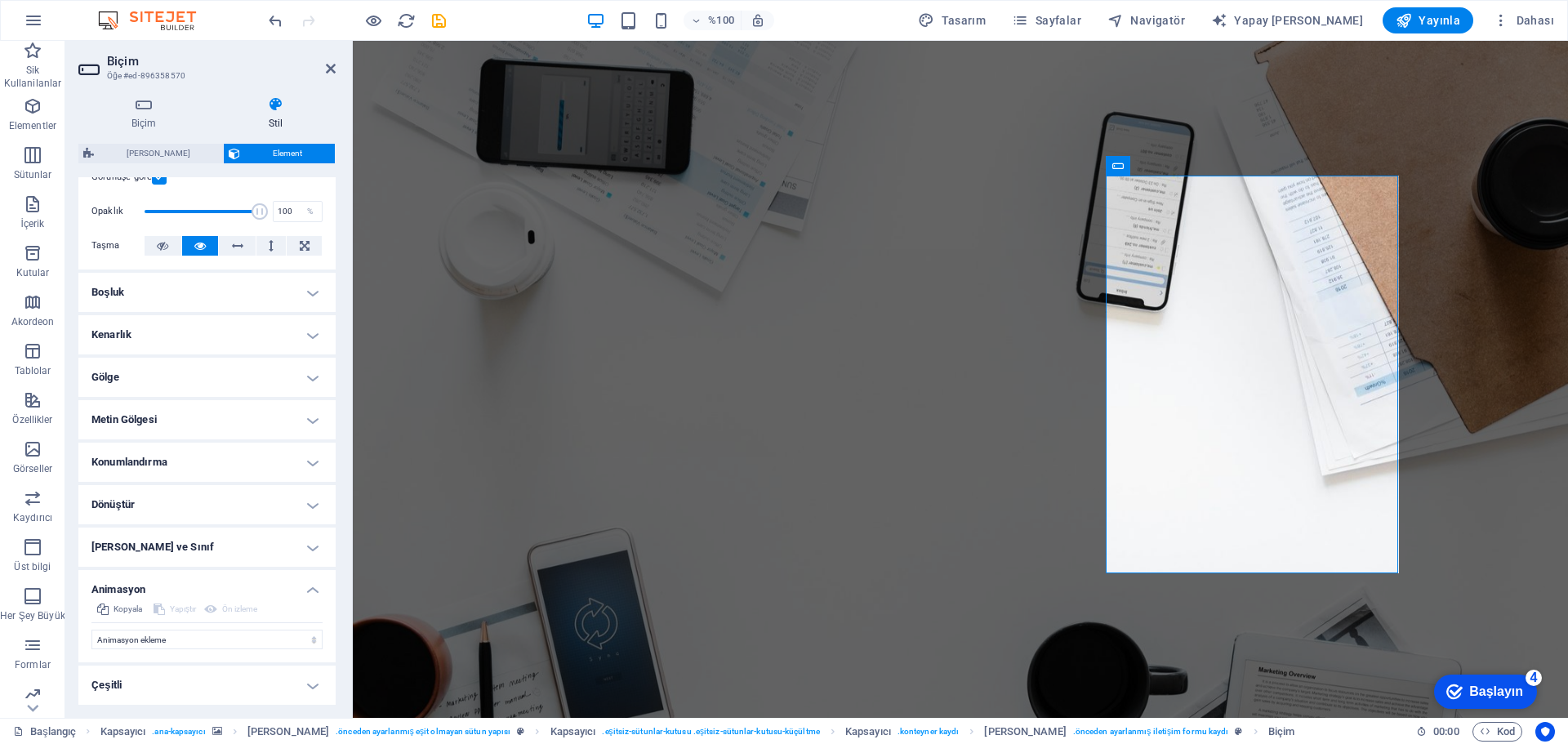
click at [313, 590] on h4 "Animasyon" at bounding box center [207, 584] width 257 height 30
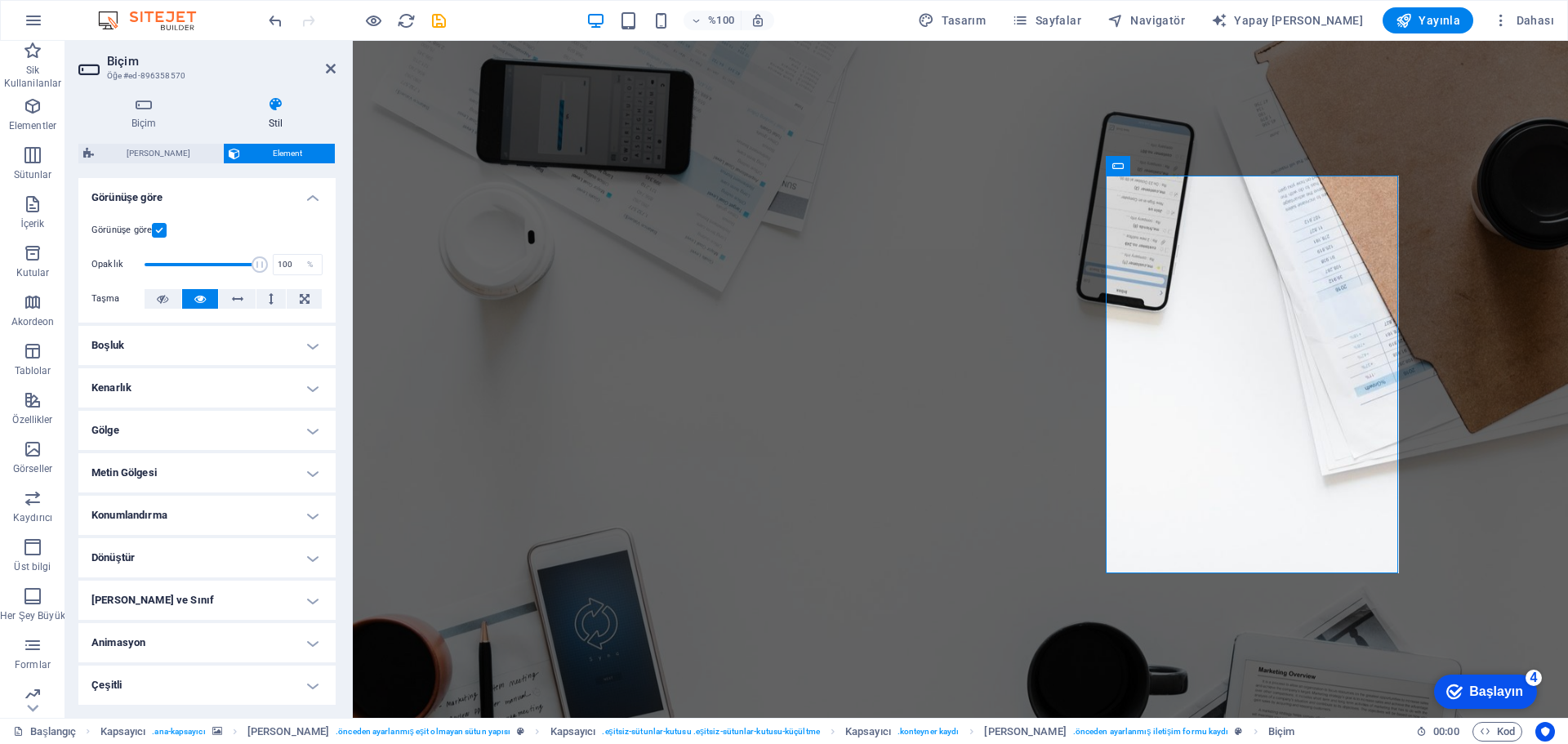
click at [308, 675] on h4 "Çeşitli" at bounding box center [207, 685] width 257 height 39
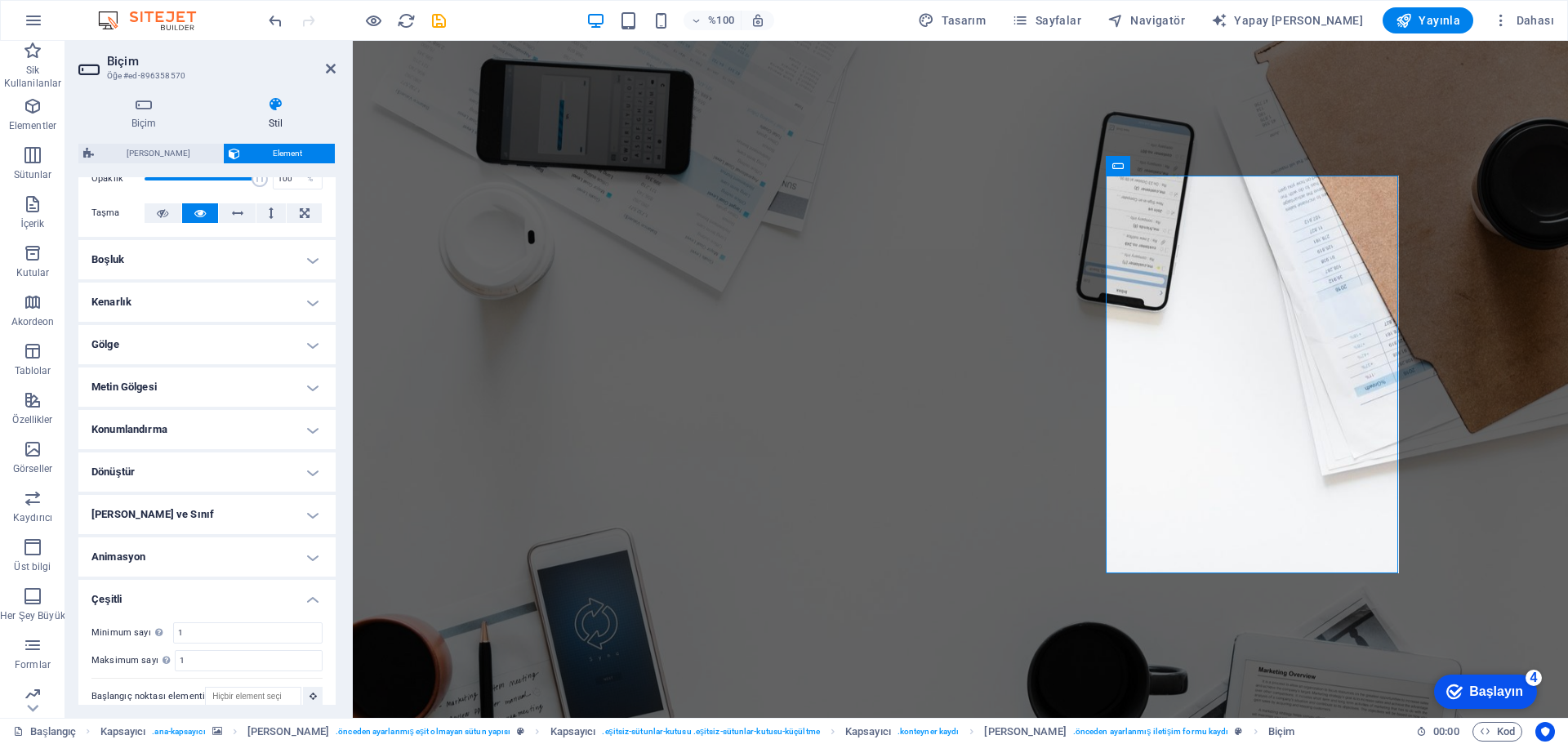
scroll to position [289, 0]
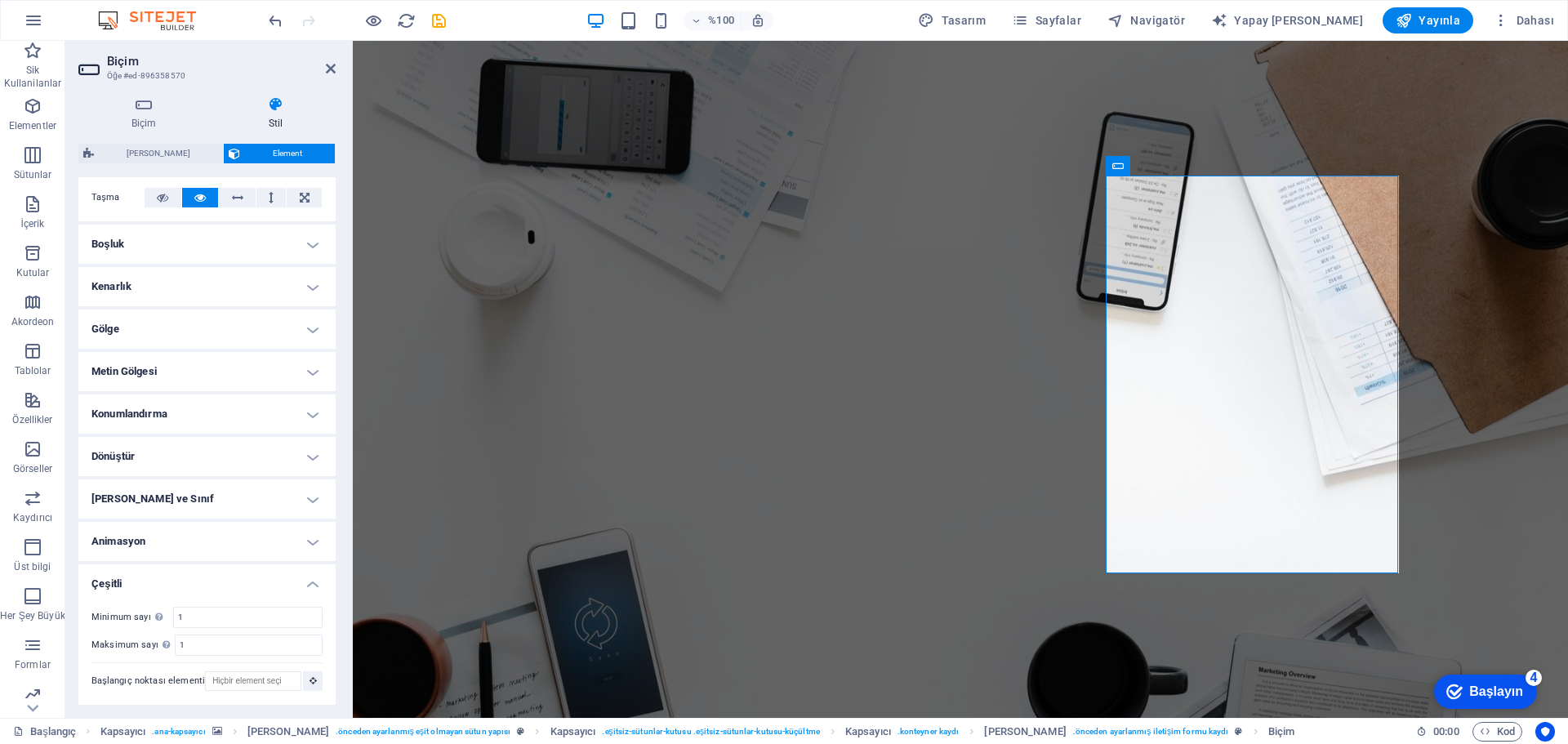
click at [312, 583] on h4 "Çeşitli" at bounding box center [207, 579] width 257 height 30
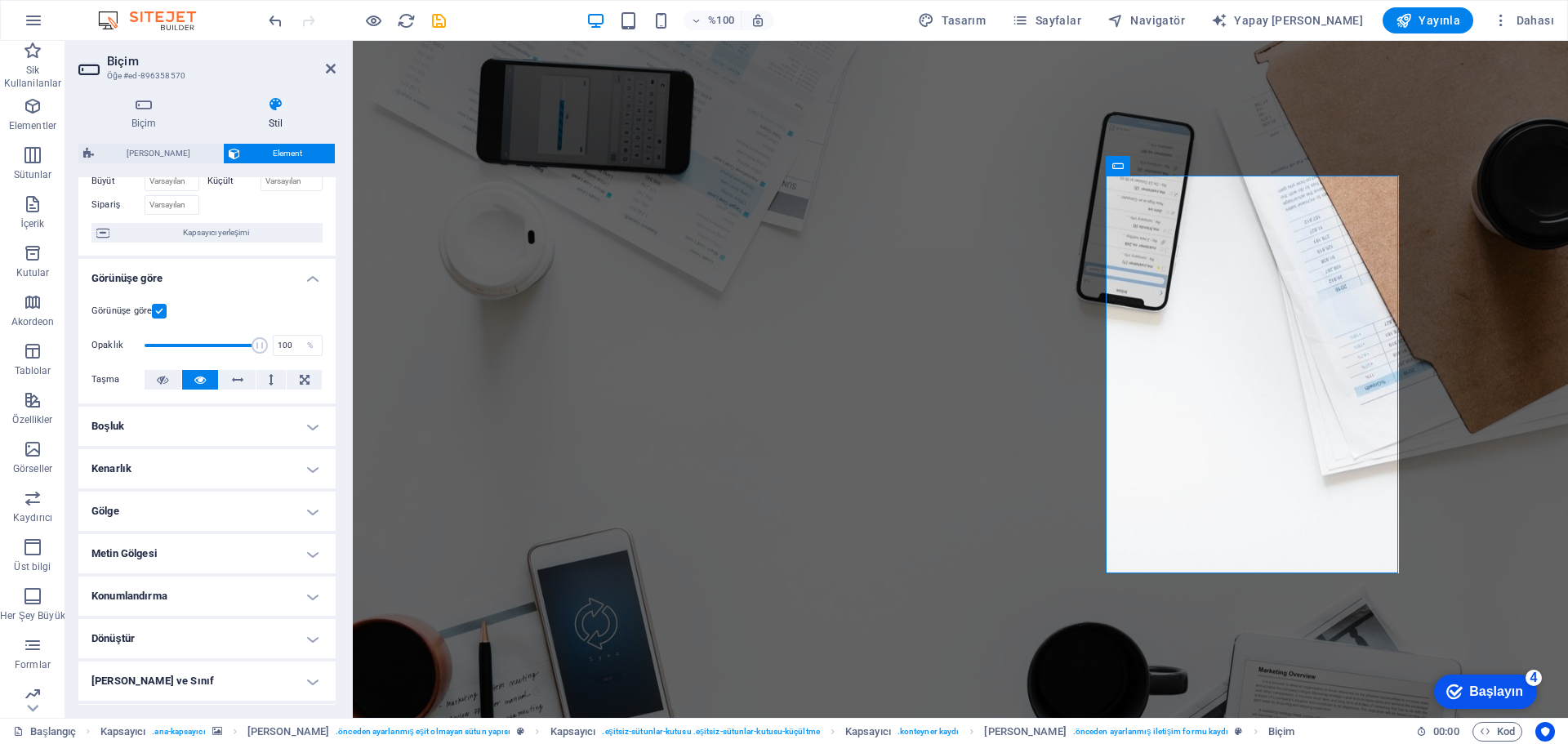
scroll to position [0, 0]
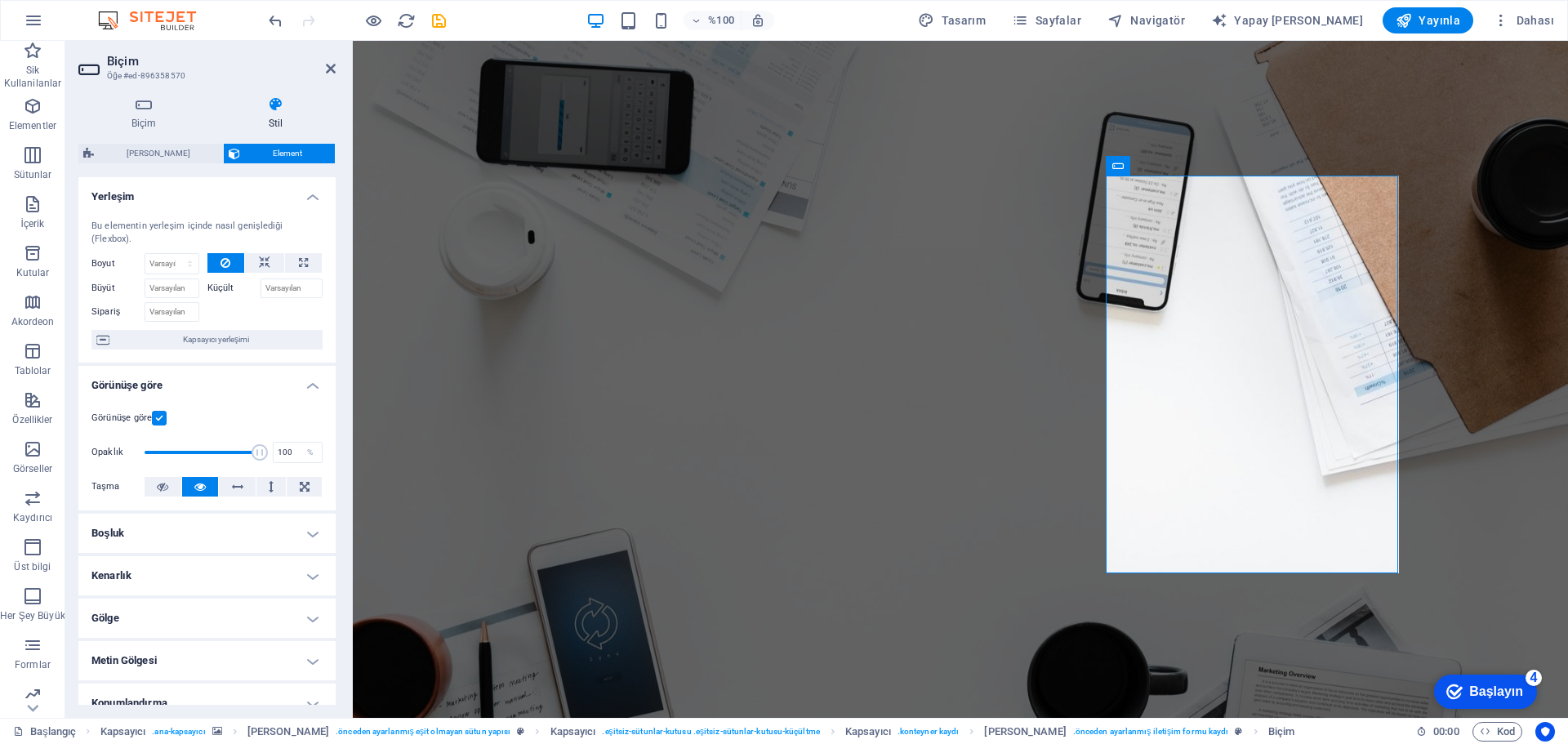
click at [162, 152] on font "[PERSON_NAME]" at bounding box center [158, 152] width 64 height 9
select select "px"
select select "rem"
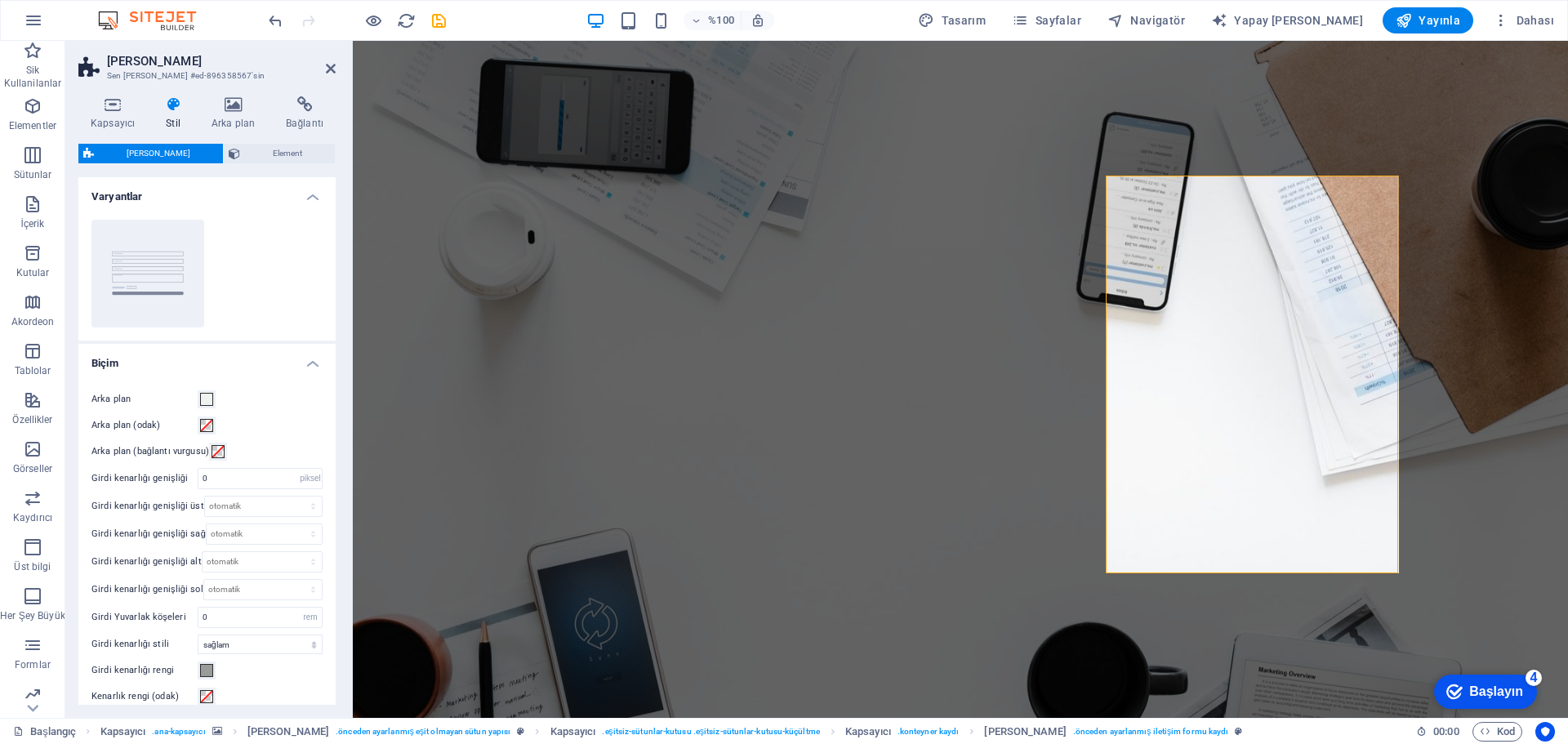
click at [239, 110] on icon at bounding box center [232, 104] width 68 height 16
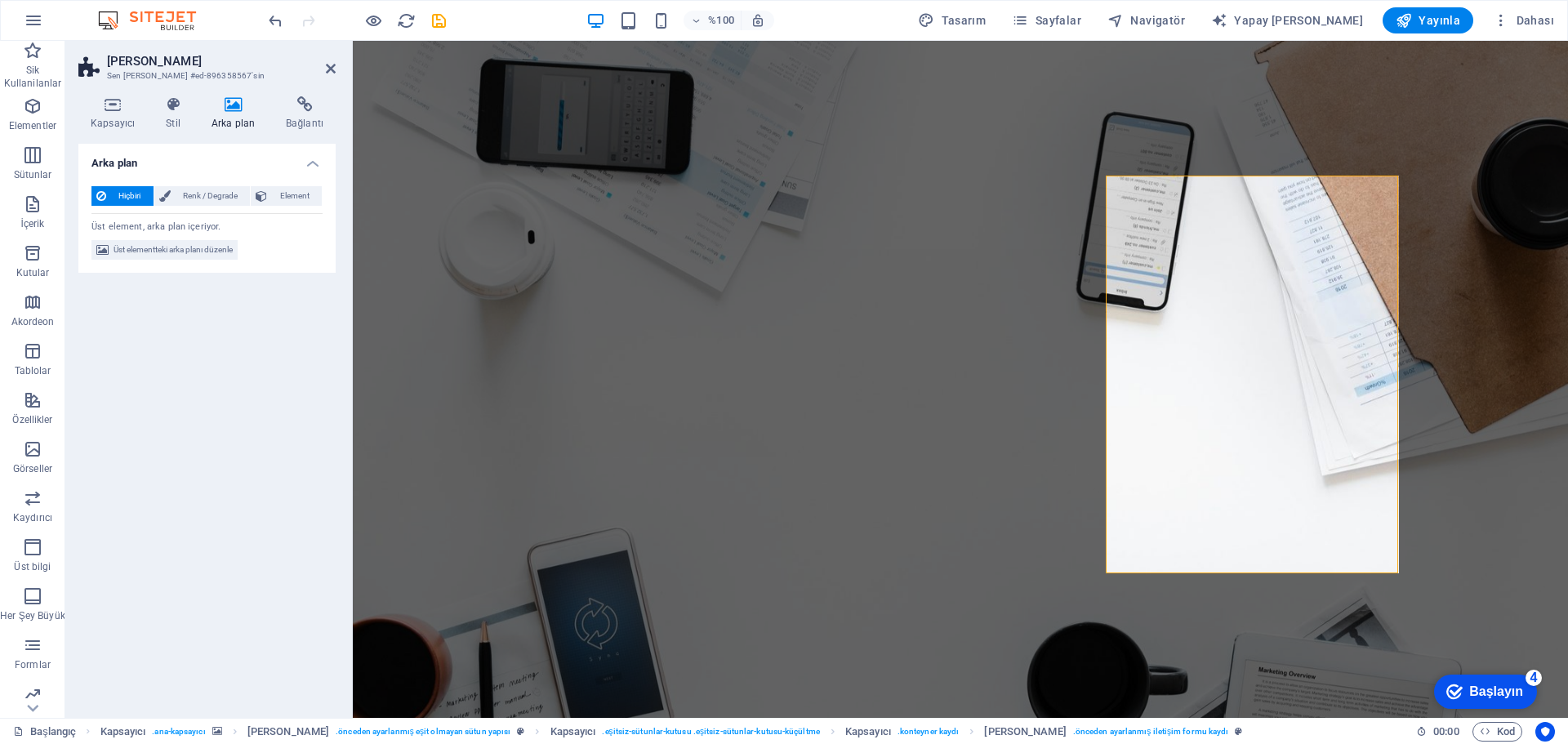
click at [305, 109] on icon at bounding box center [304, 104] width 62 height 16
click at [180, 189] on span "Sayfa" at bounding box center [182, 196] width 29 height 20
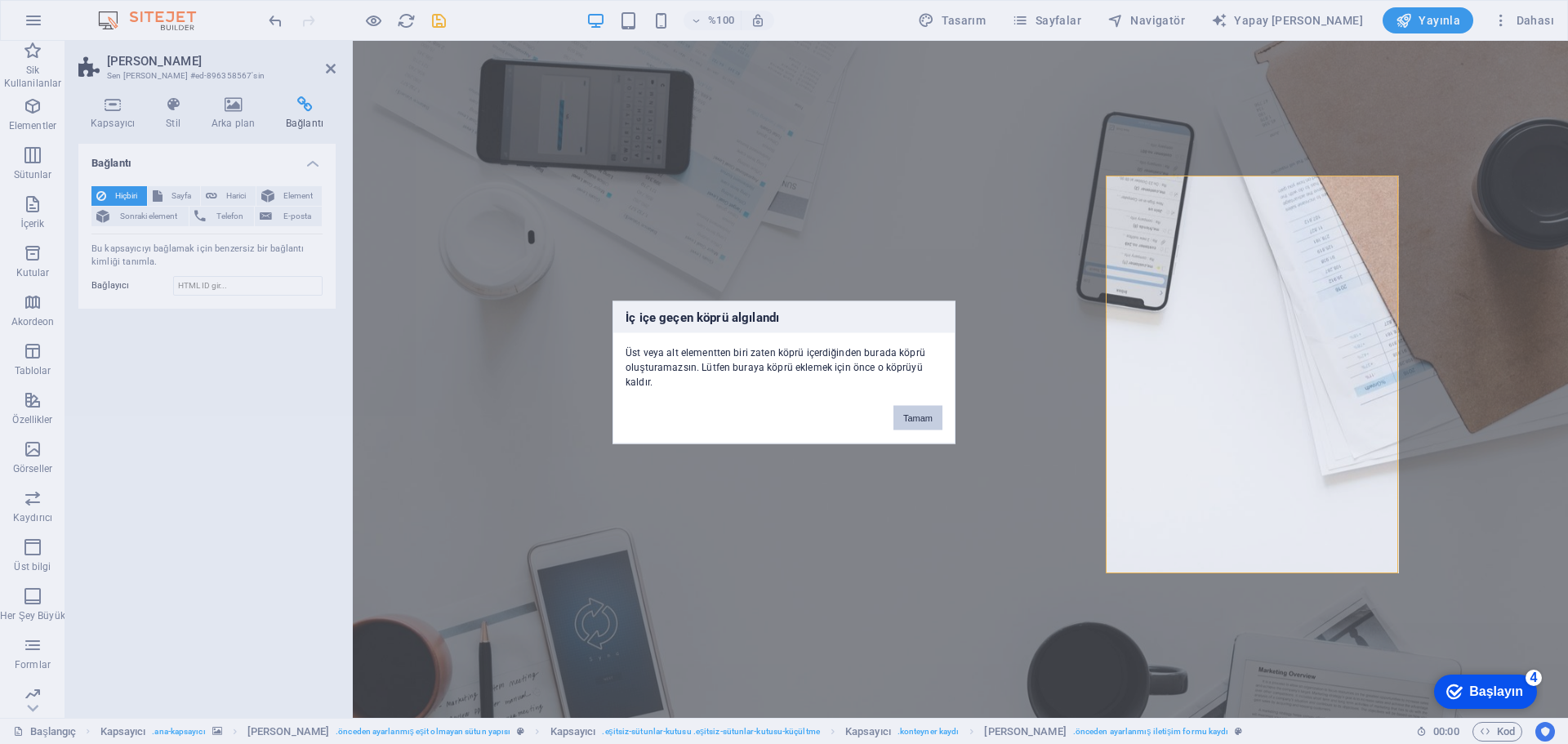
click at [918, 411] on button "Tamam" at bounding box center [918, 418] width 49 height 25
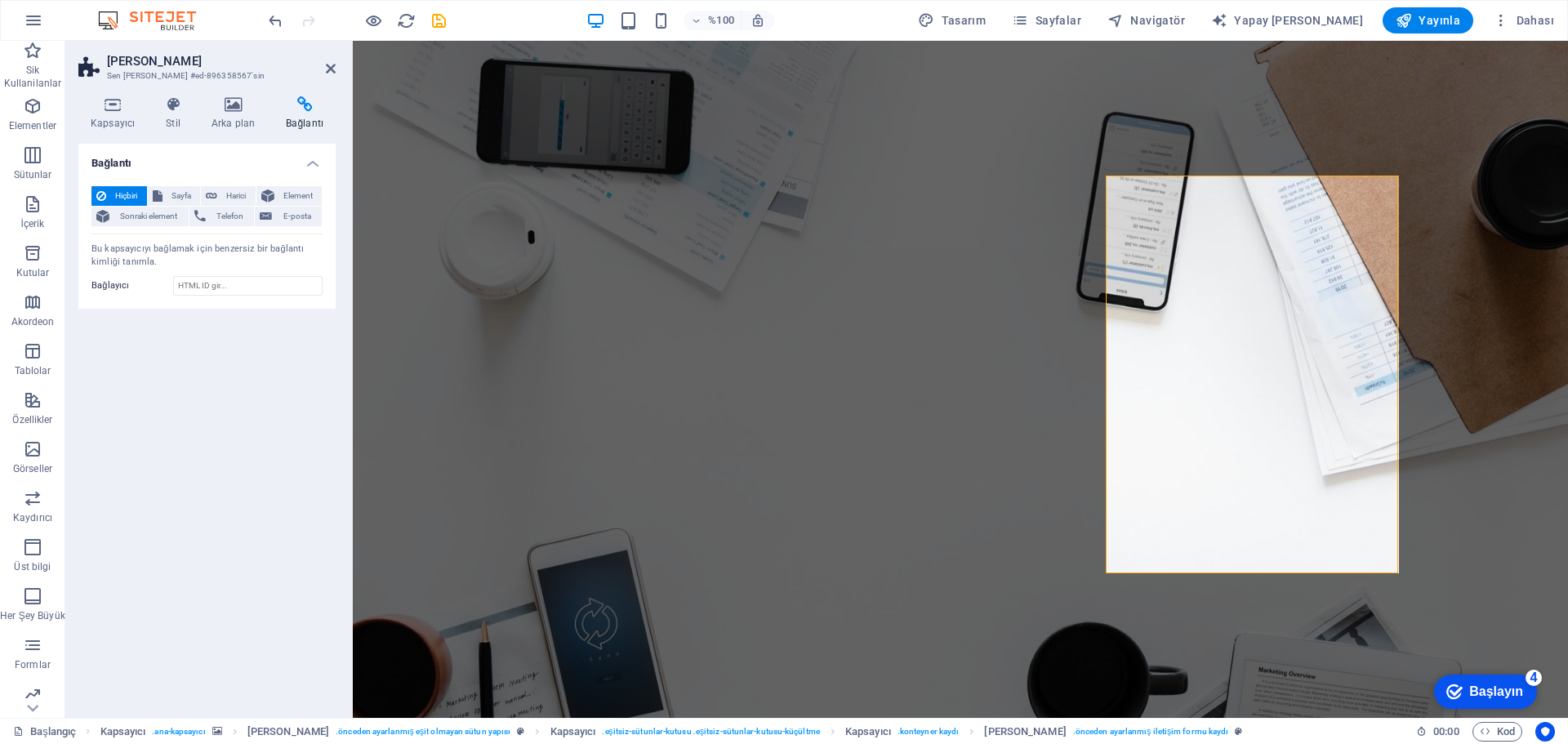
click at [222, 192] on button "Harici" at bounding box center [228, 196] width 54 height 20
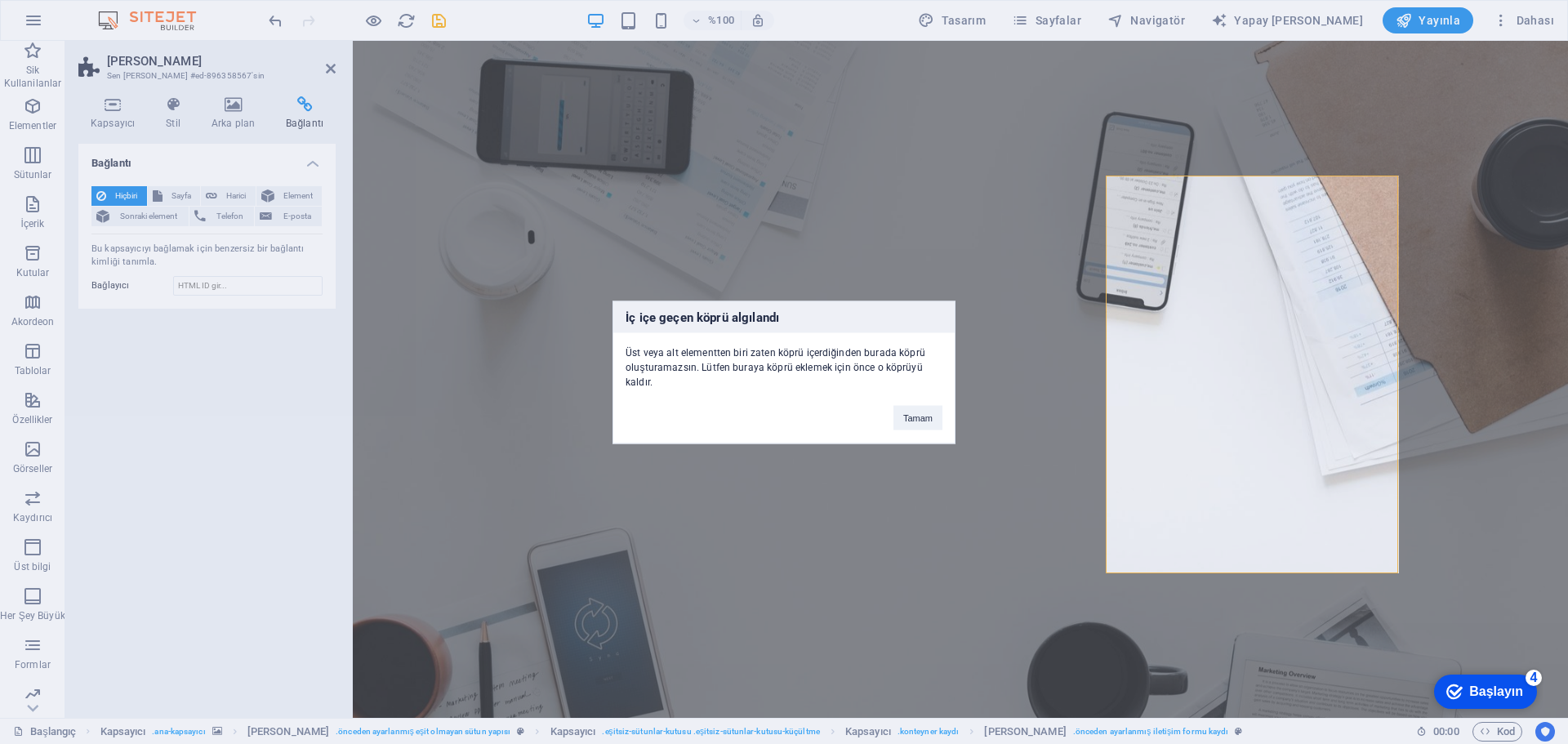
click at [909, 423] on button "Tamam" at bounding box center [918, 418] width 49 height 25
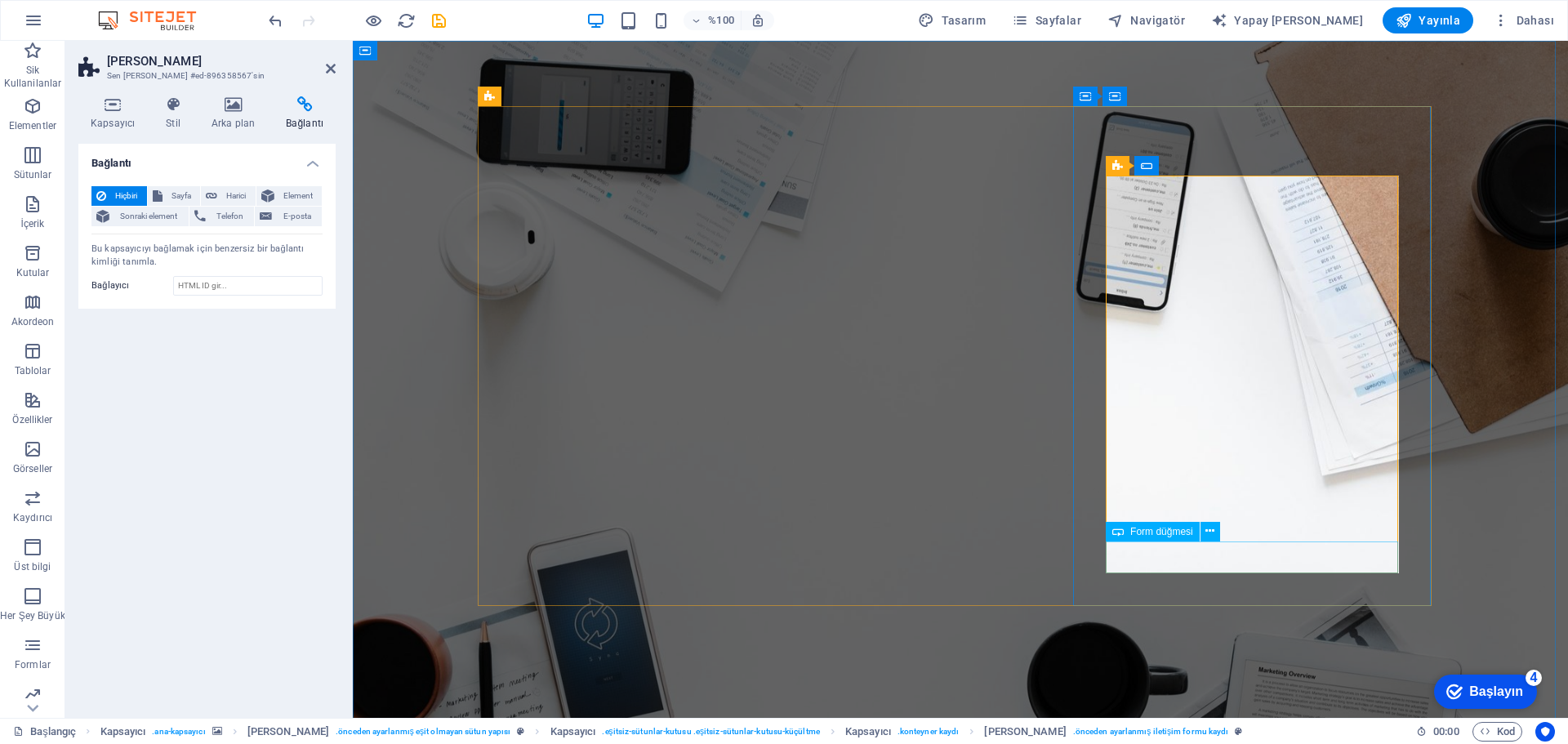
click div "üye olmak"
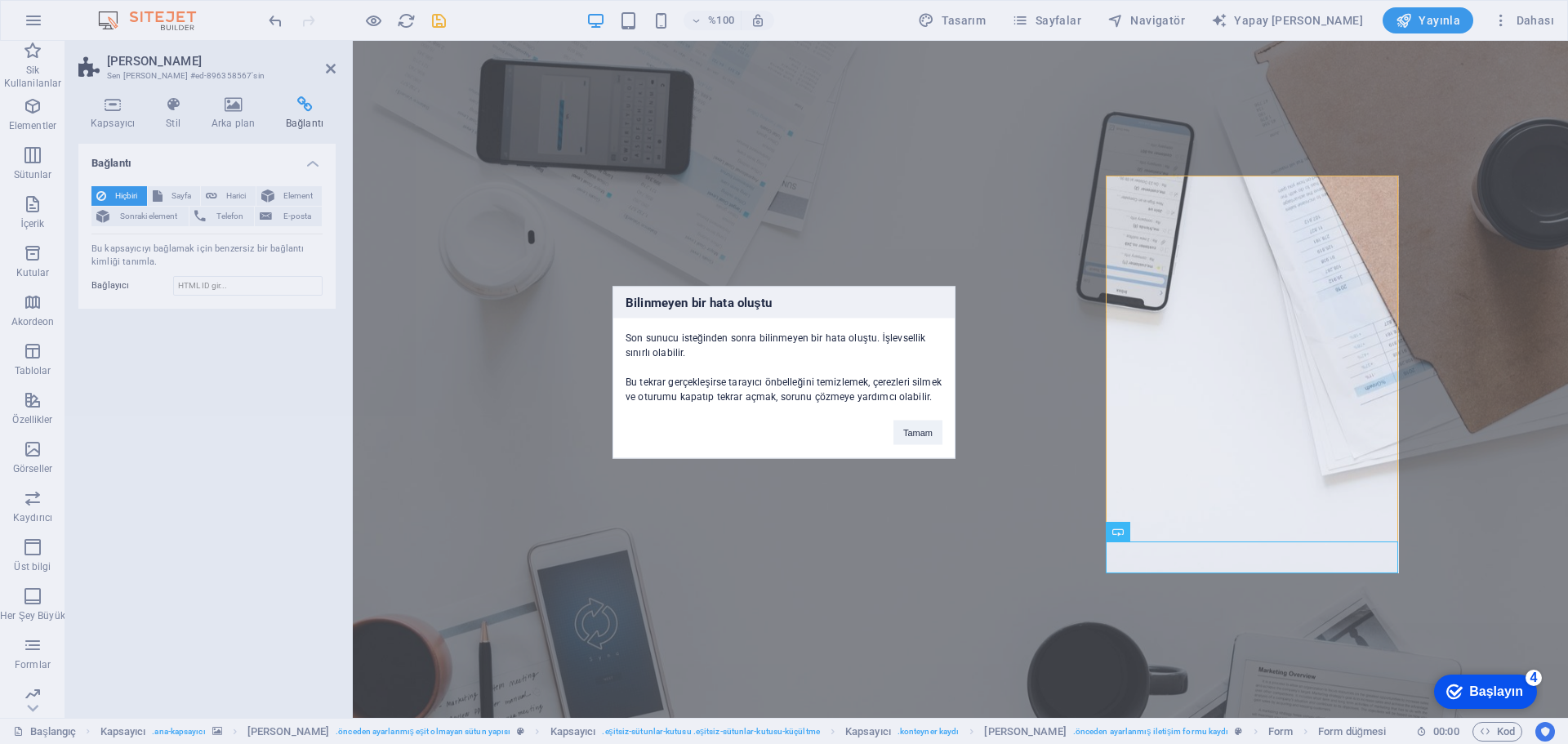
click at [926, 428] on font "Tamam" at bounding box center [918, 432] width 30 height 10
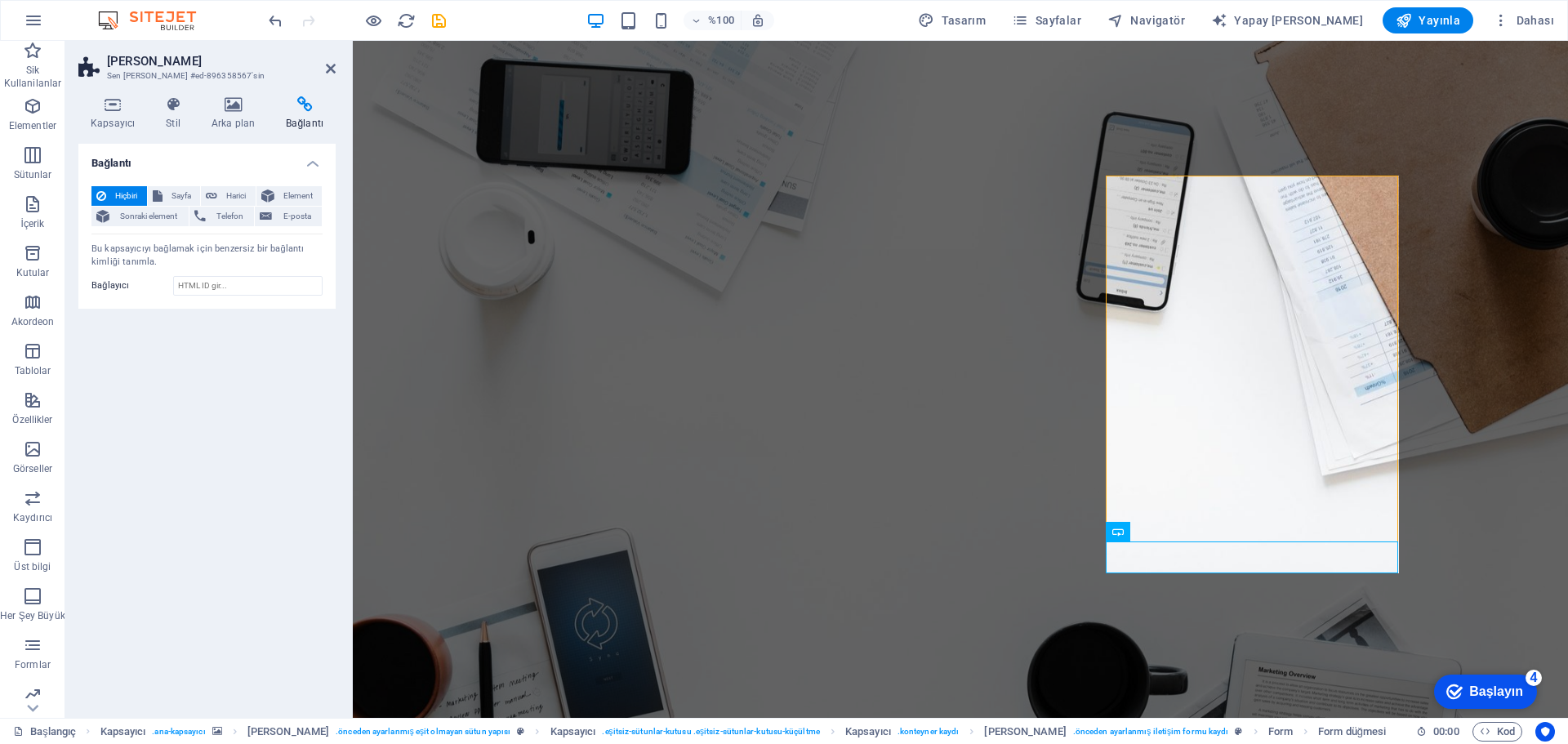
click at [1527, 222] on figure at bounding box center [960, 434] width 1215 height 787
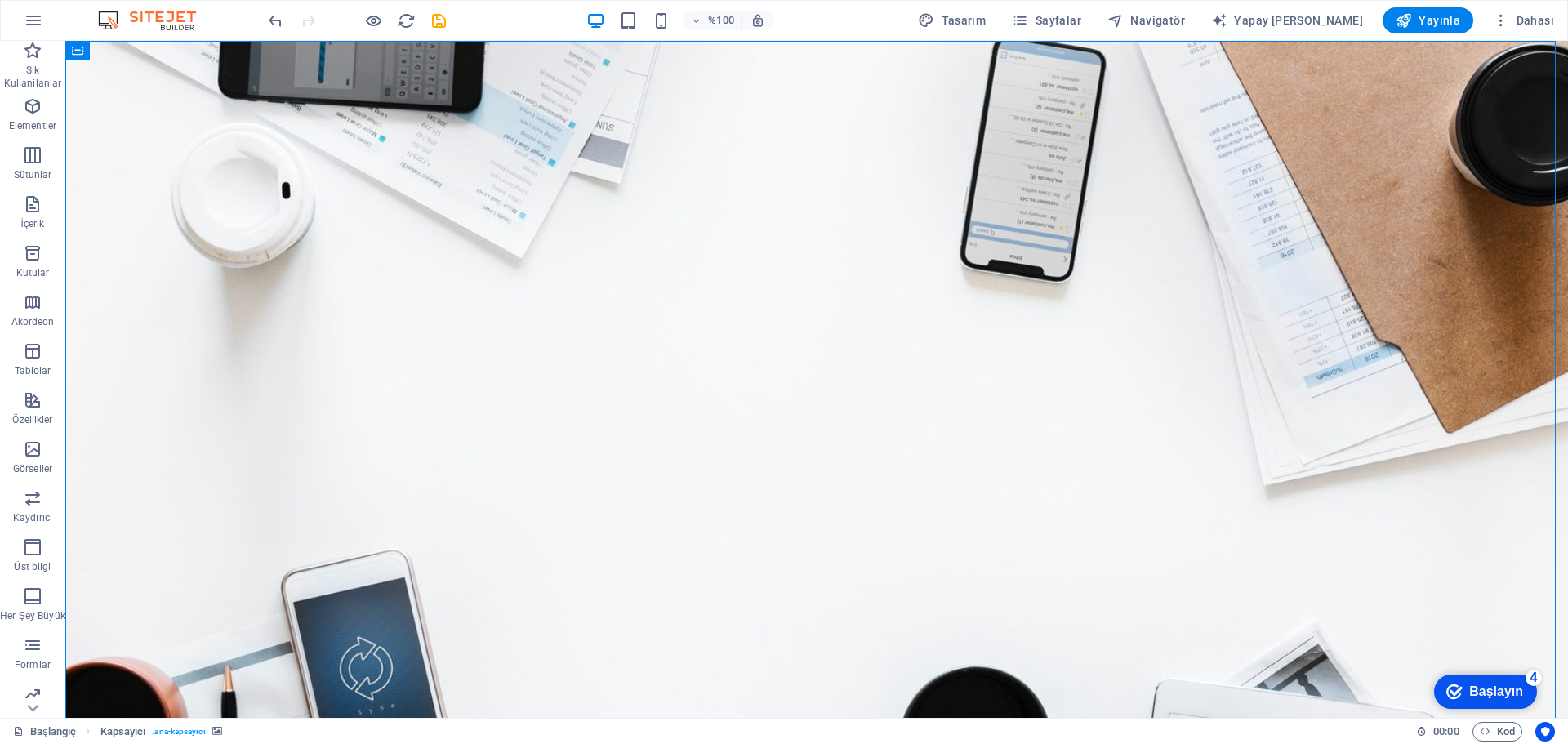
click at [30, 25] on icon "button" at bounding box center [33, 20] width 20 height 20
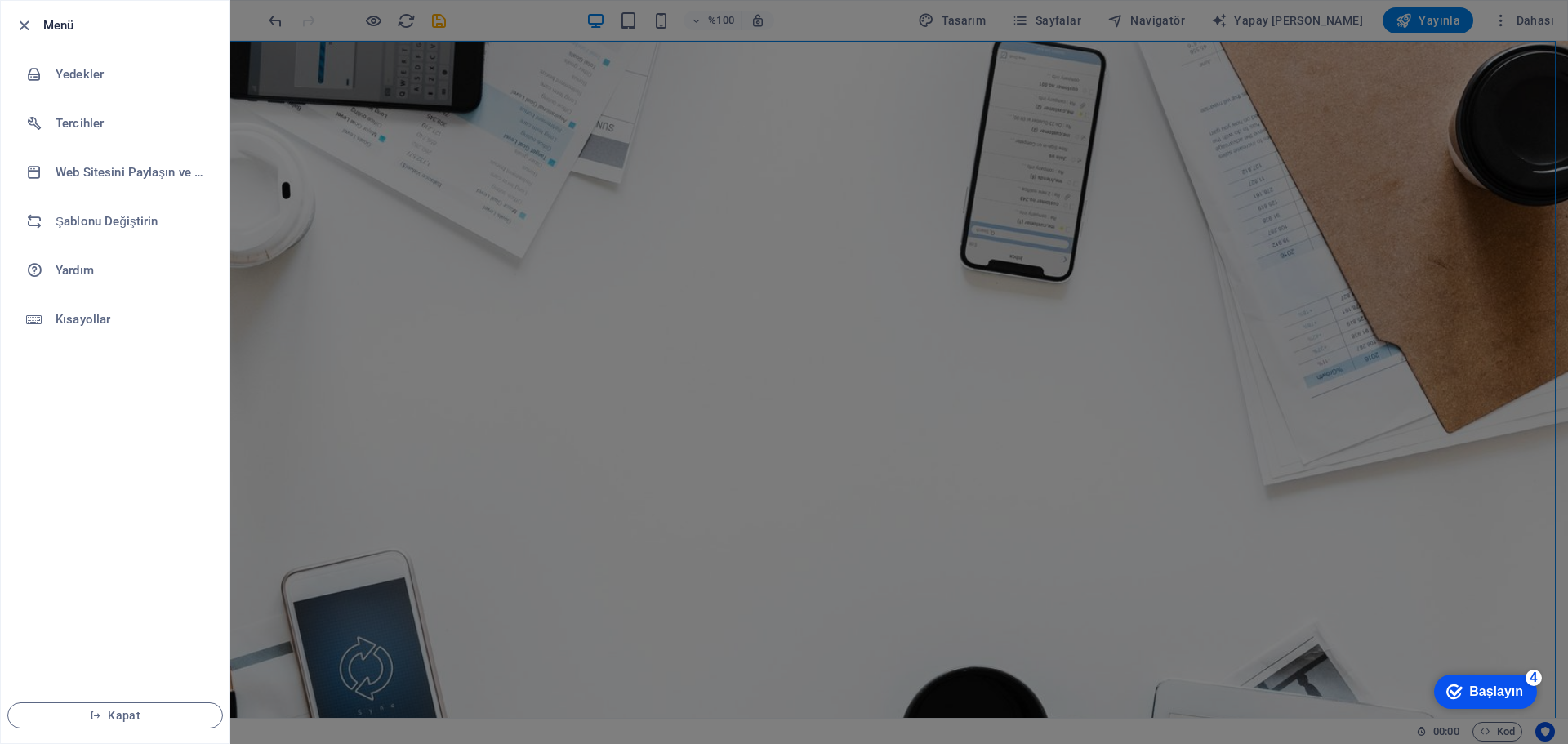
click at [126, 223] on h6 "Şablonu Değiştirin" at bounding box center [131, 221] width 151 height 20
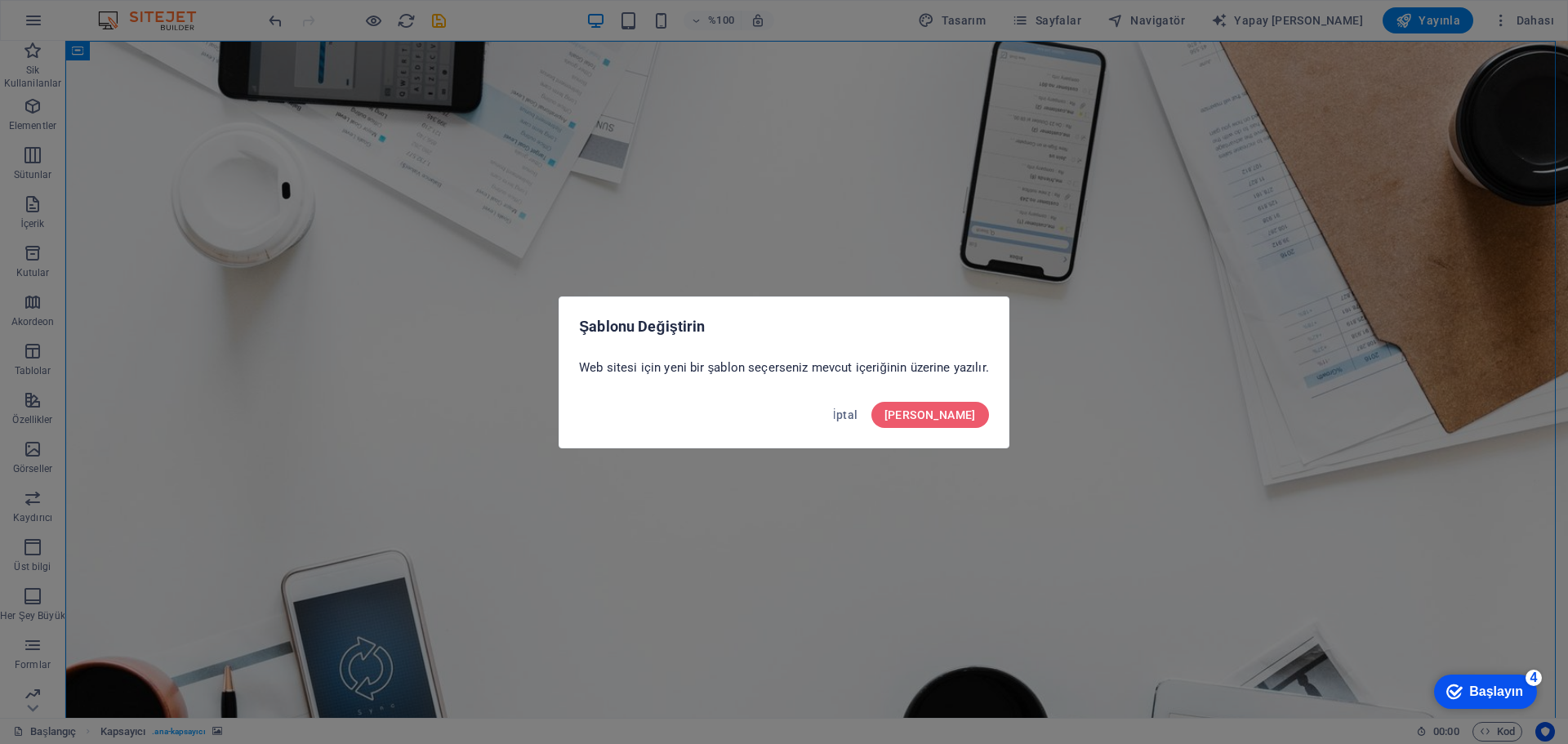
click at [965, 418] on span "[PERSON_NAME]" at bounding box center [930, 415] width 92 height 13
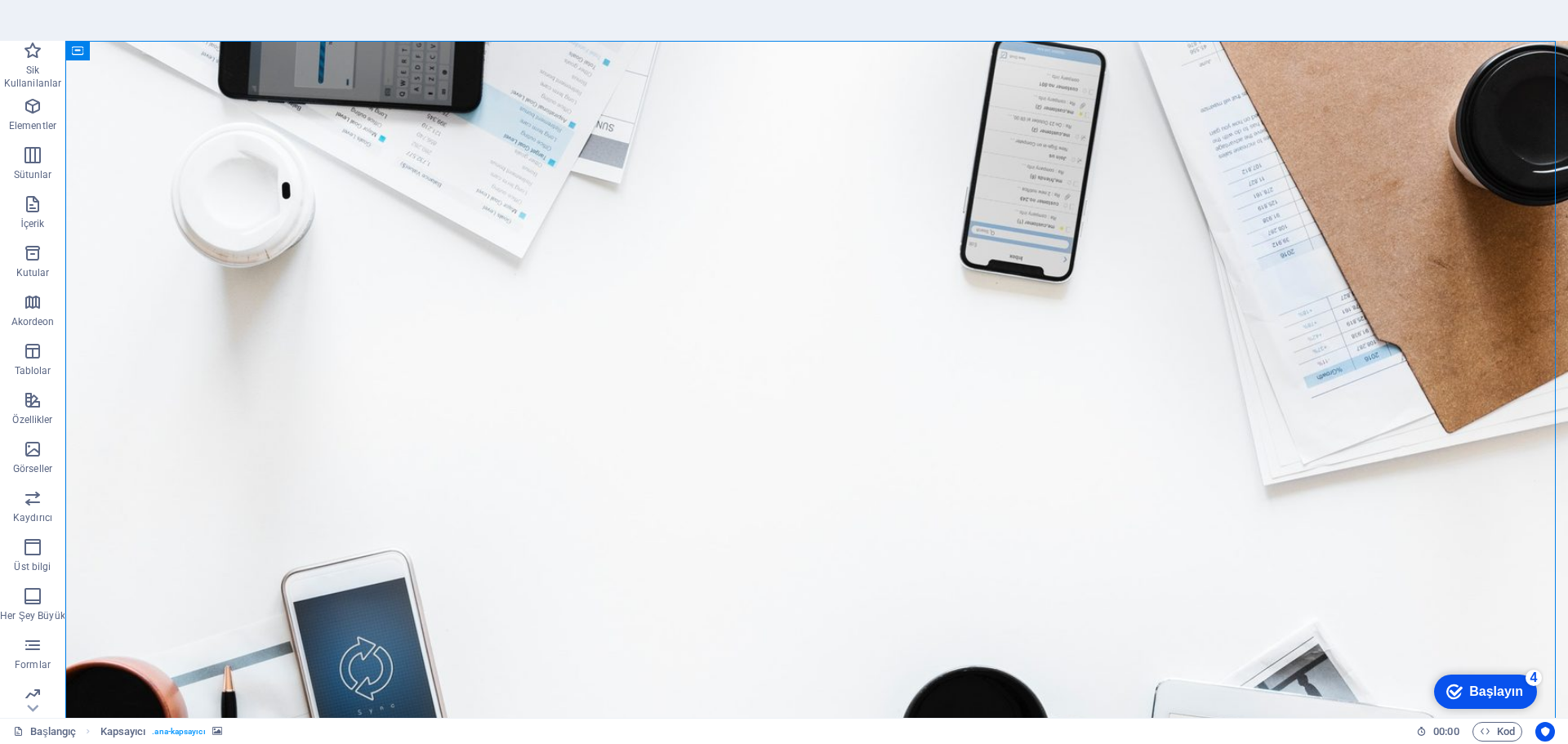
click at [30, 20] on section "Başlangıç Sik Kullanilanlar Elementler Sütunlar İçerik Kutular Akordeon Tablola…" at bounding box center [784, 372] width 1568 height 744
